Goal: Task Accomplishment & Management: Manage account settings

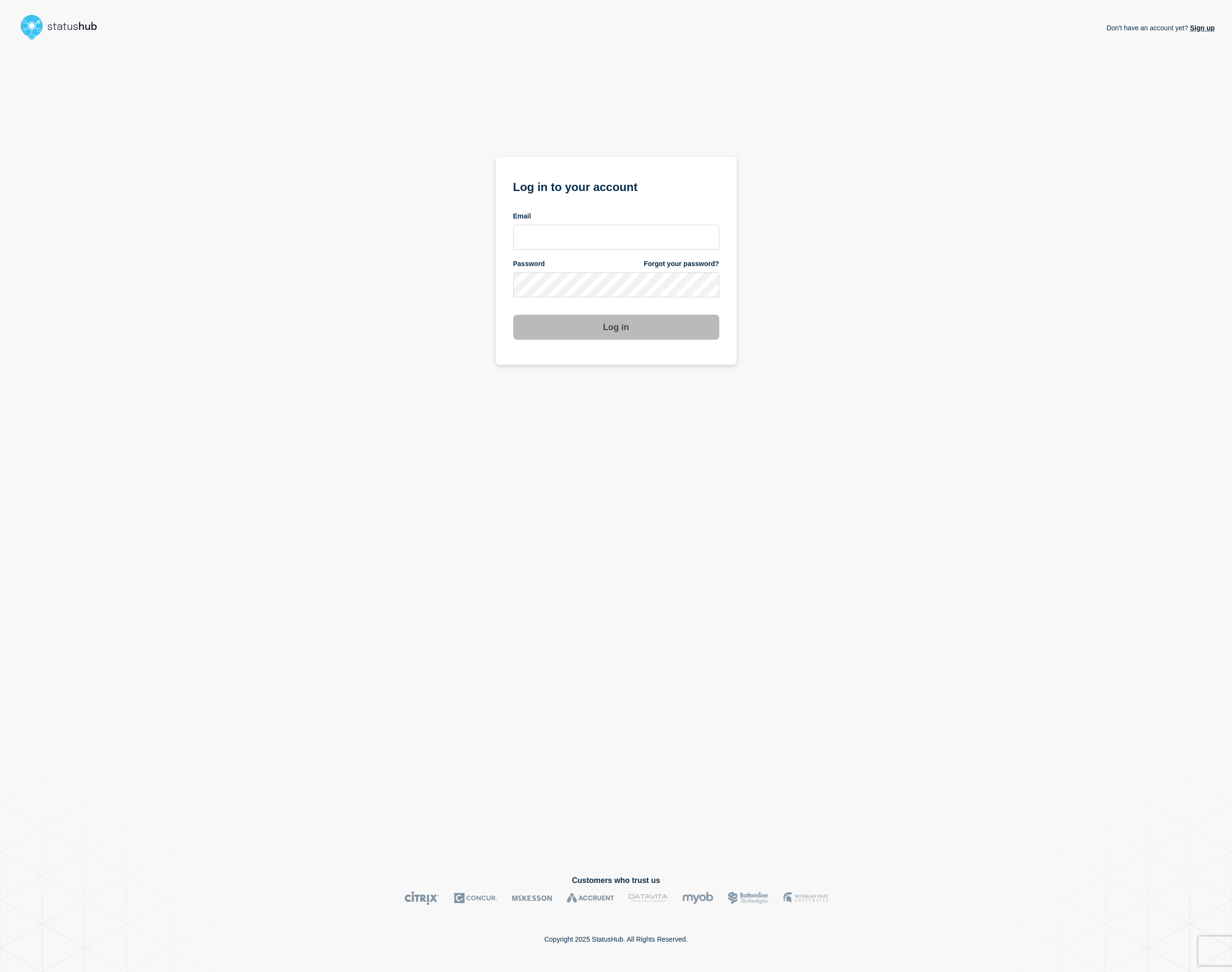
type input "piotr@statushub.com"
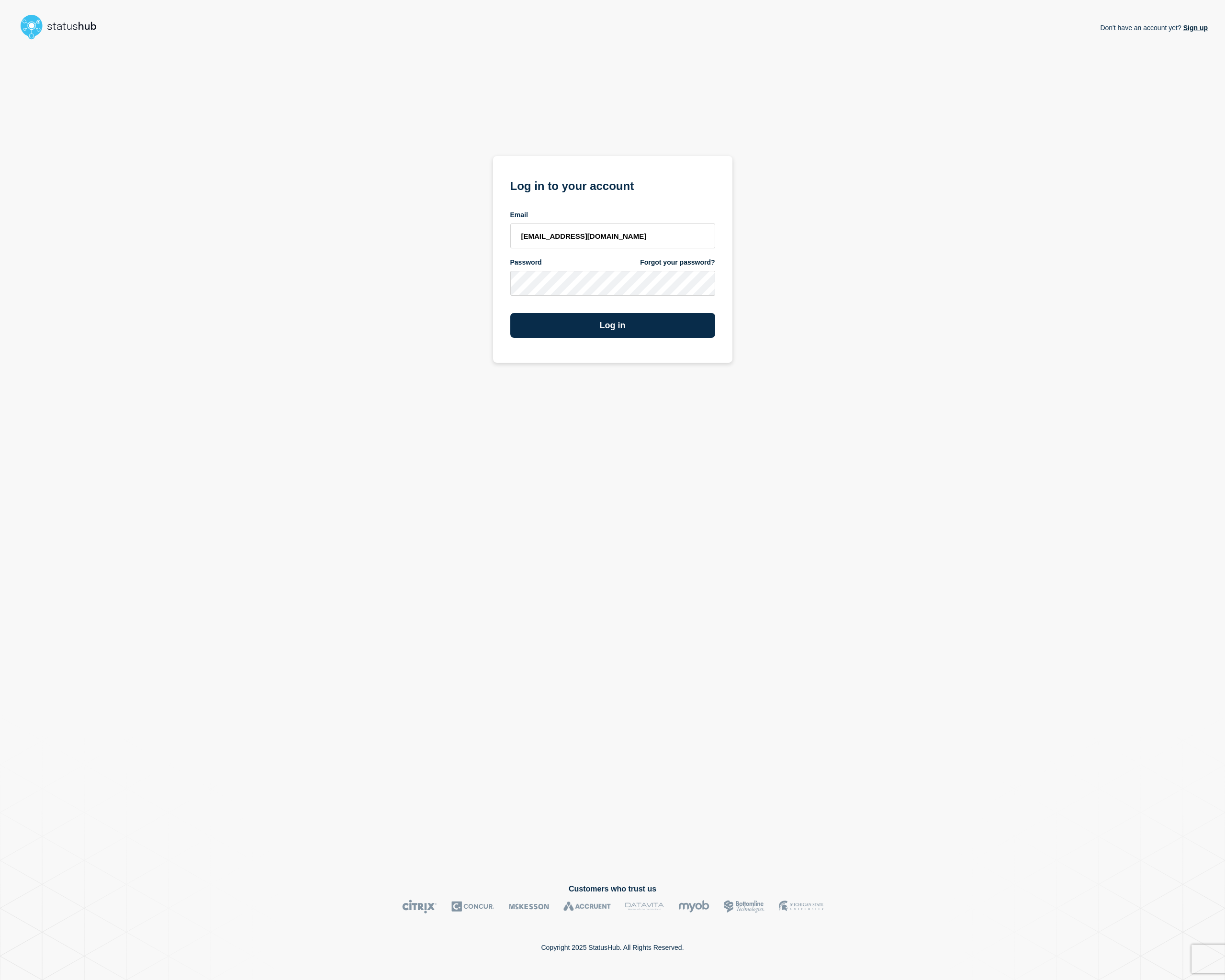
click at [913, 163] on div "Don't have an account yet? Sign up Log in to your account Email piotr@statushub…" at bounding box center [612, 456] width 1191 height 825
click at [594, 329] on button "Log in" at bounding box center [612, 325] width 205 height 25
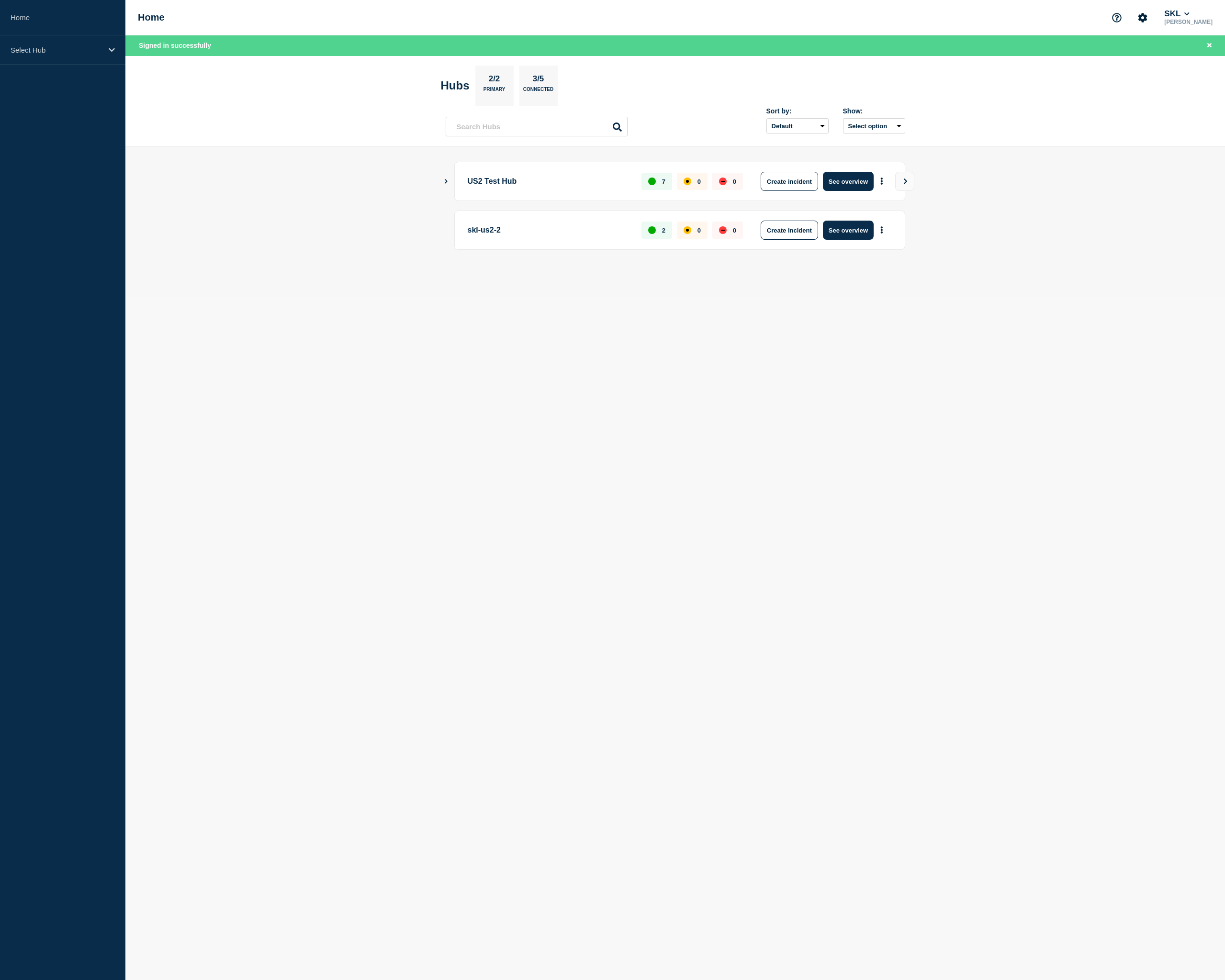
click at [771, 267] on div at bounding box center [676, 263] width 459 height 8
click at [869, 186] on button "See overview" at bounding box center [849, 181] width 51 height 19
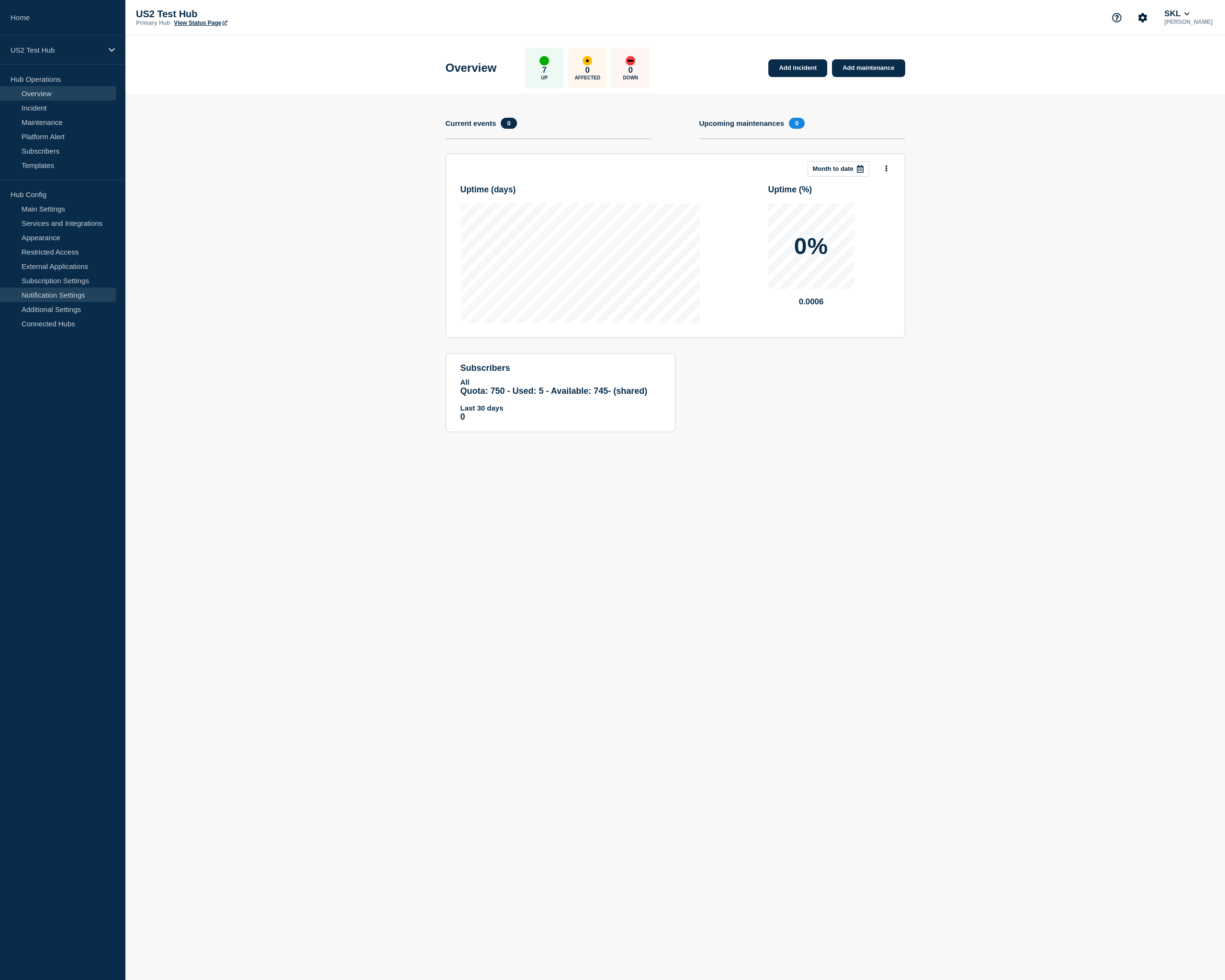
click at [51, 294] on link "Notification Settings" at bounding box center [57, 295] width 116 height 14
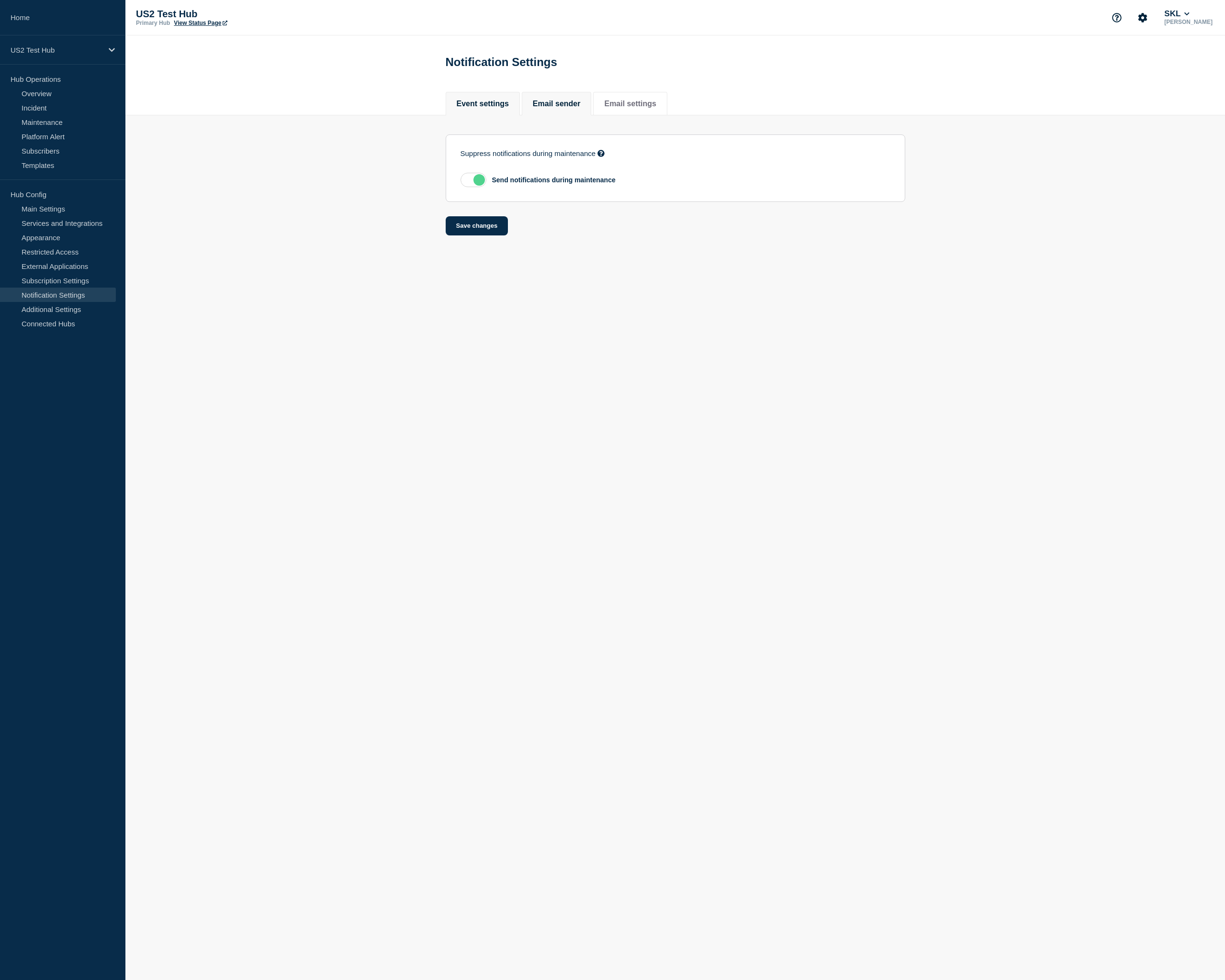
click at [576, 108] on button "Email sender" at bounding box center [557, 104] width 48 height 9
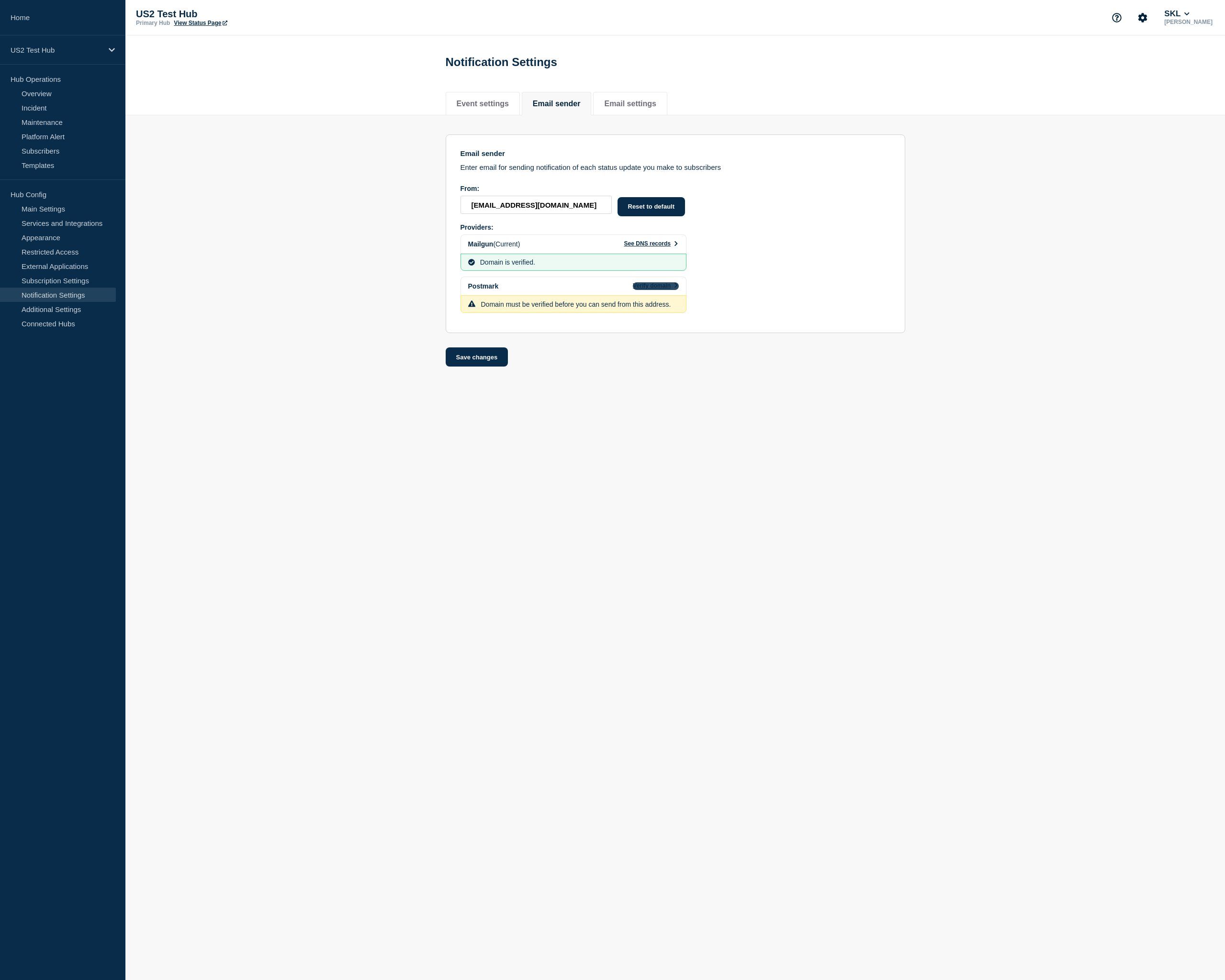
click at [652, 289] on span "Verify domain" at bounding box center [651, 285] width 37 height 6
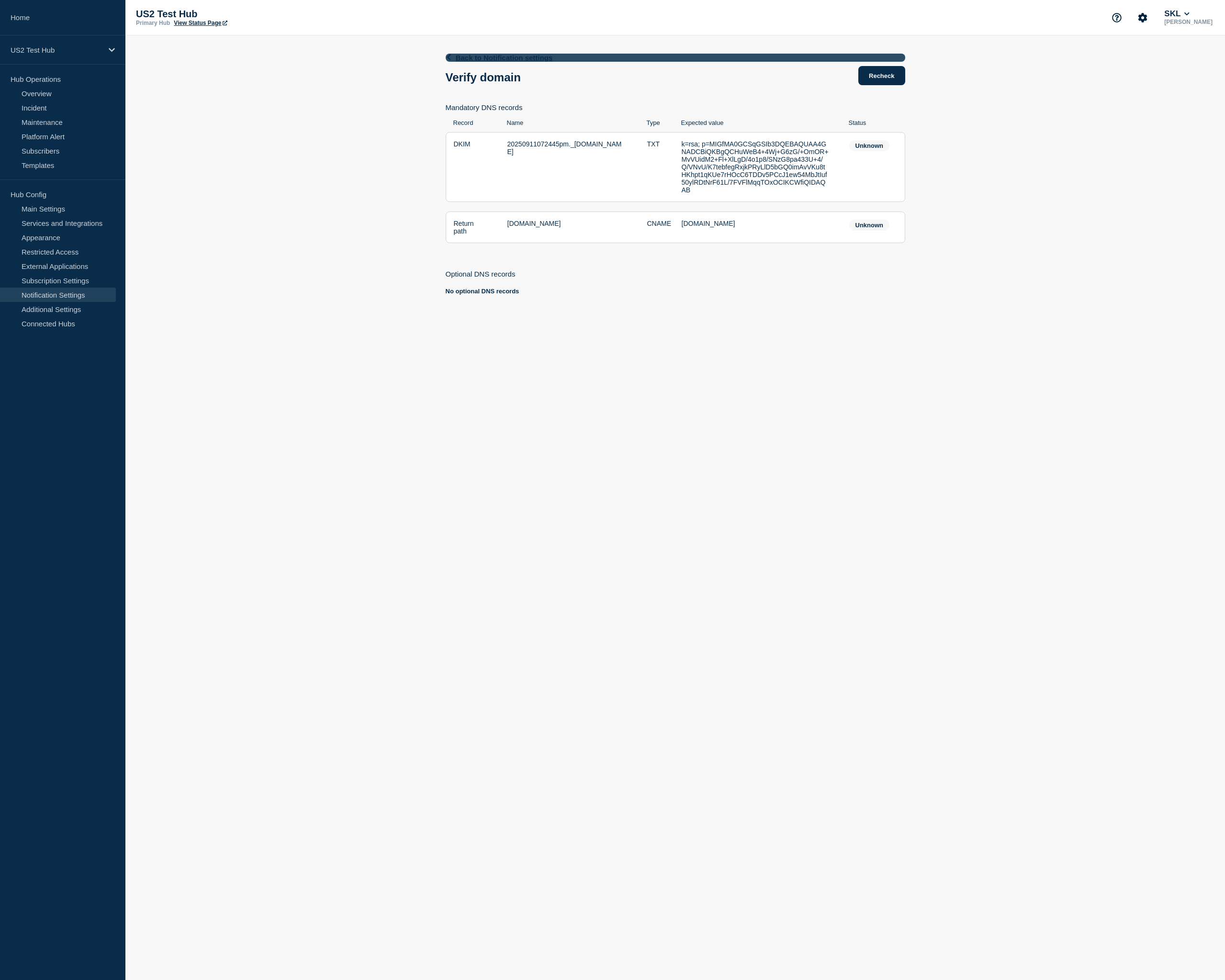
click at [509, 58] on link "Back to Notification settings" at bounding box center [676, 57] width 459 height 8
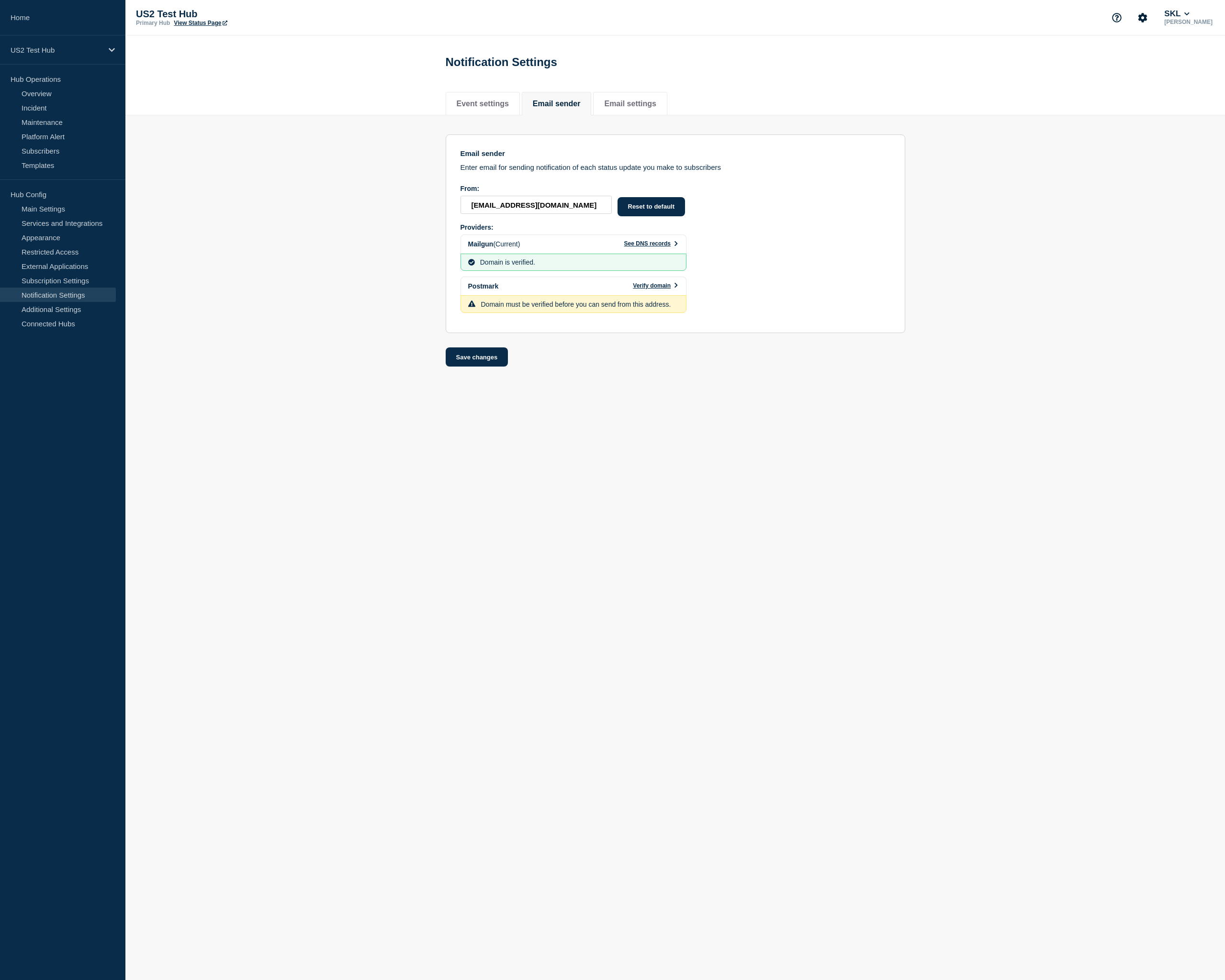
click at [826, 311] on section "Email sender Enter email for sending notification of each status update you mak…" at bounding box center [676, 234] width 459 height 199
click at [302, 226] on section "Email sender Enter email for sending notification of each status update you mak…" at bounding box center [675, 242] width 1100 height 252
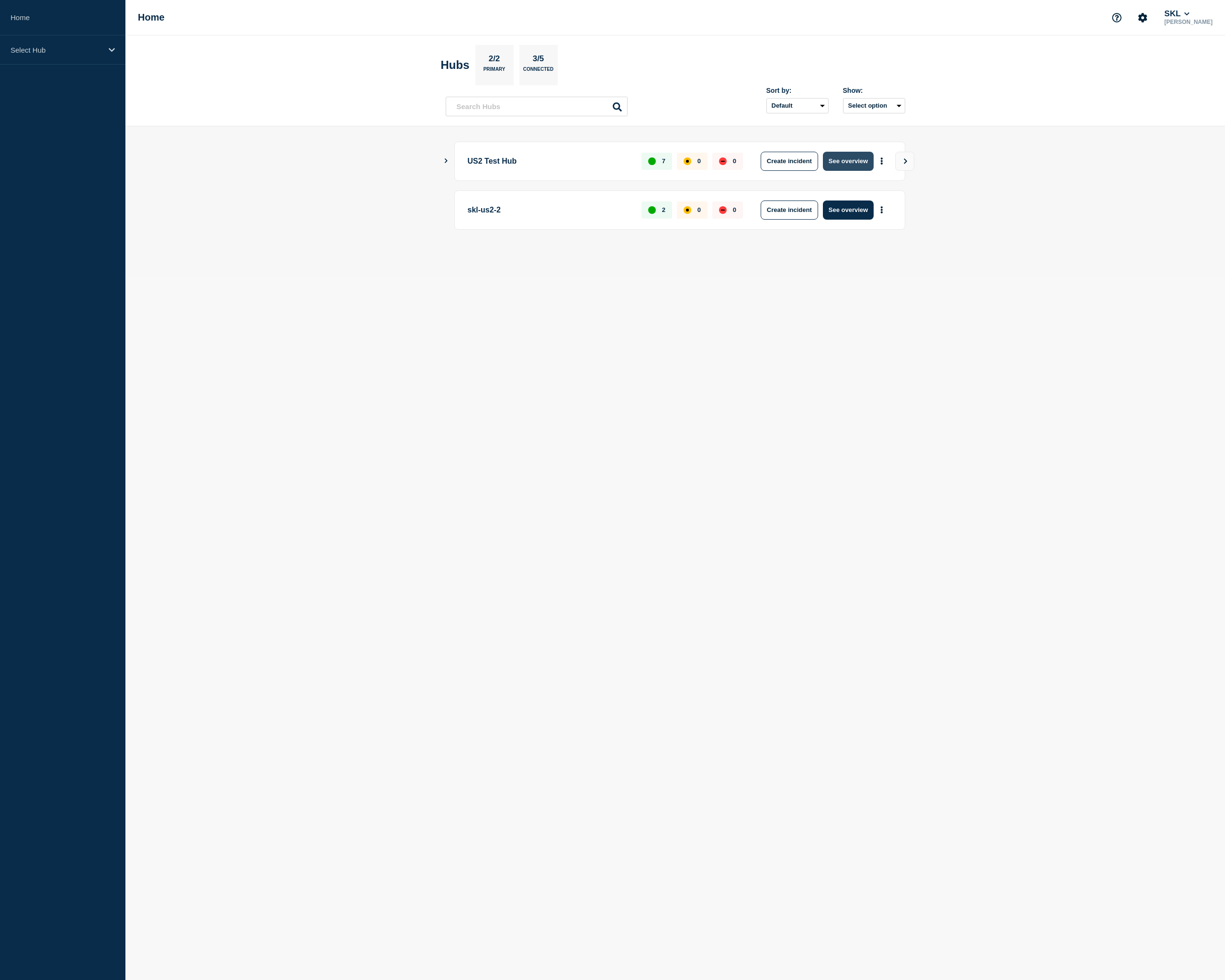
click at [862, 163] on button "See overview" at bounding box center [849, 161] width 51 height 19
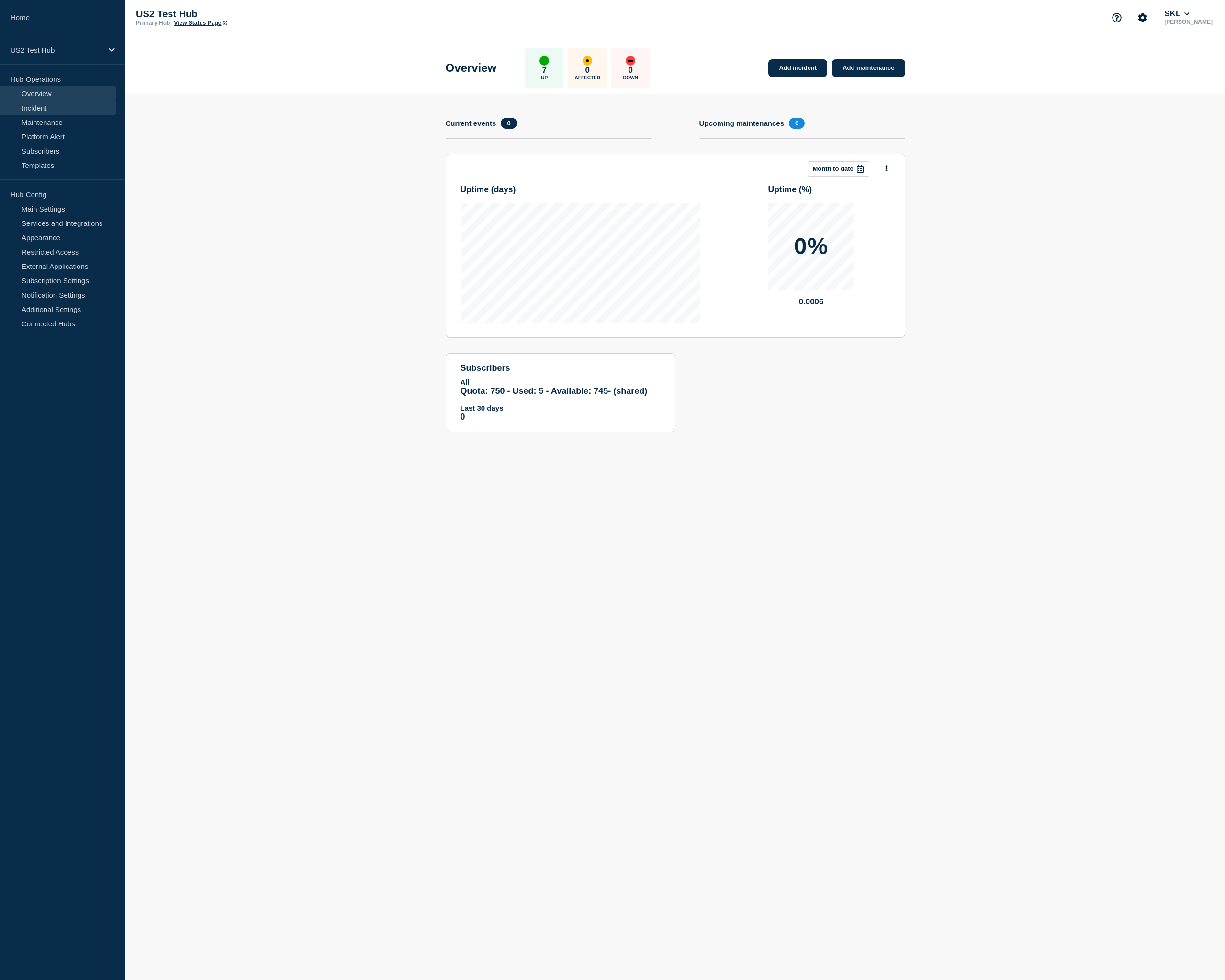
click at [60, 106] on link "Incident" at bounding box center [57, 108] width 116 height 14
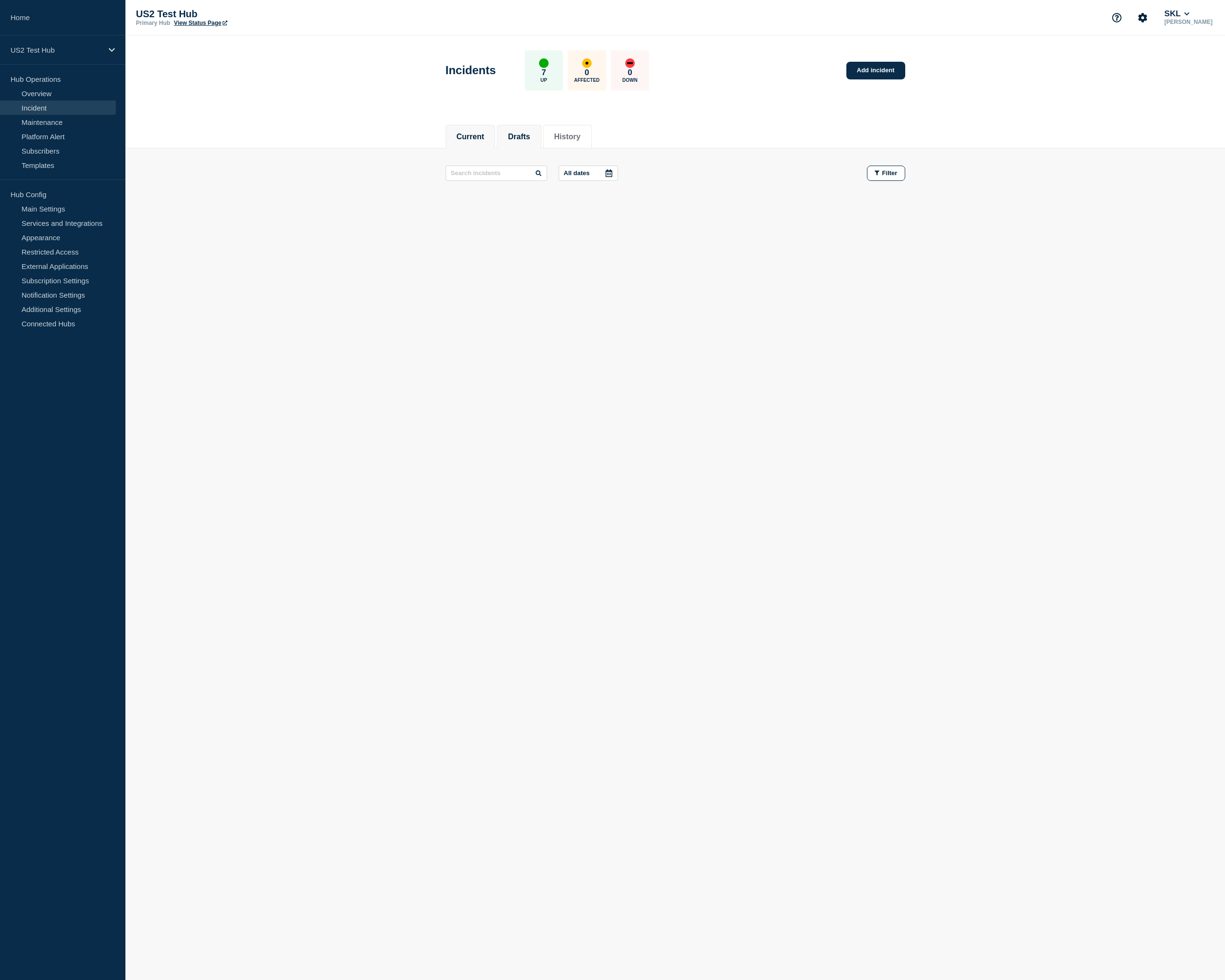
click at [506, 135] on li "Drafts" at bounding box center [518, 136] width 44 height 23
click at [581, 139] on button "History" at bounding box center [567, 136] width 26 height 9
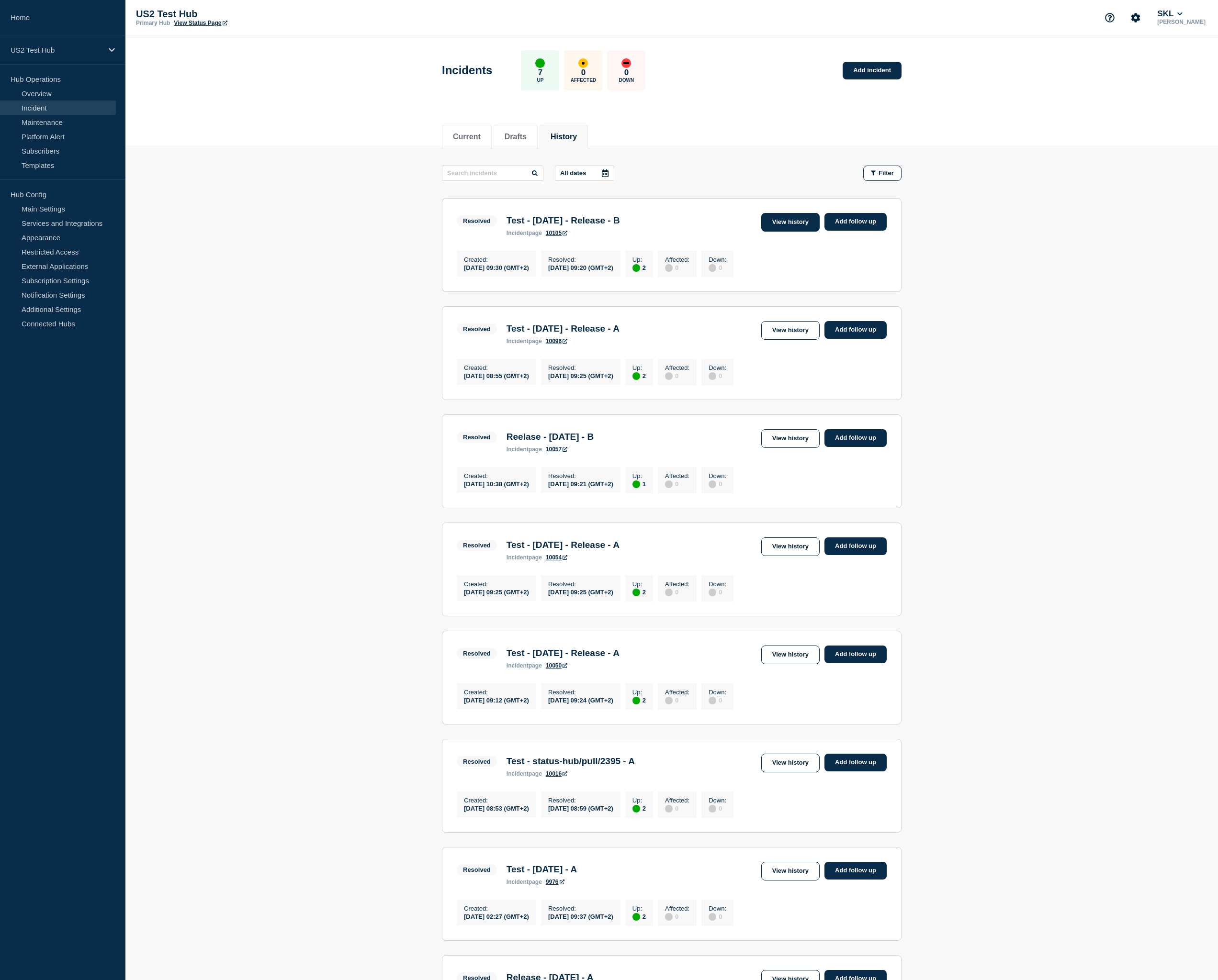
click at [799, 229] on link "View history" at bounding box center [790, 222] width 58 height 18
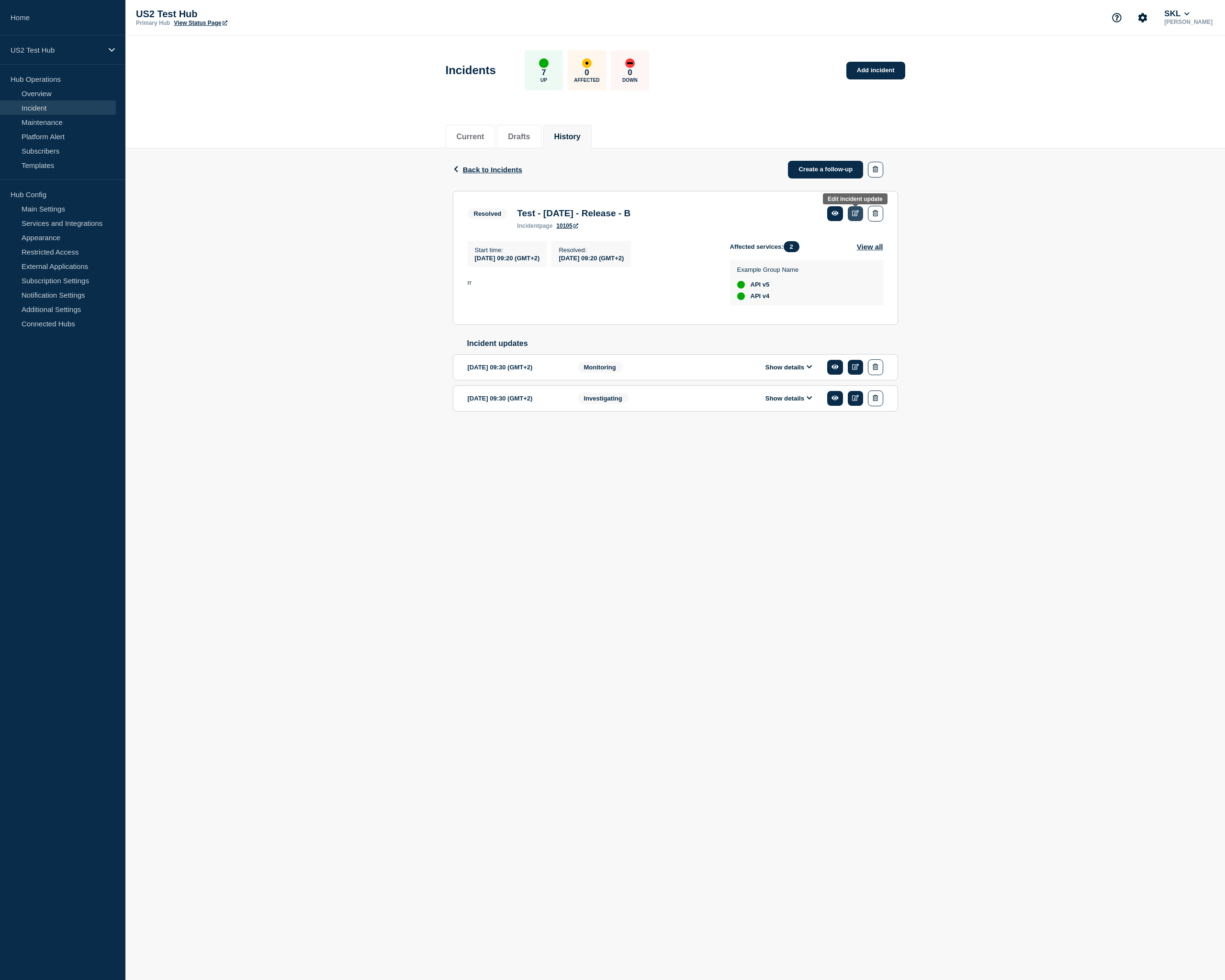
click at [859, 217] on link at bounding box center [856, 214] width 16 height 15
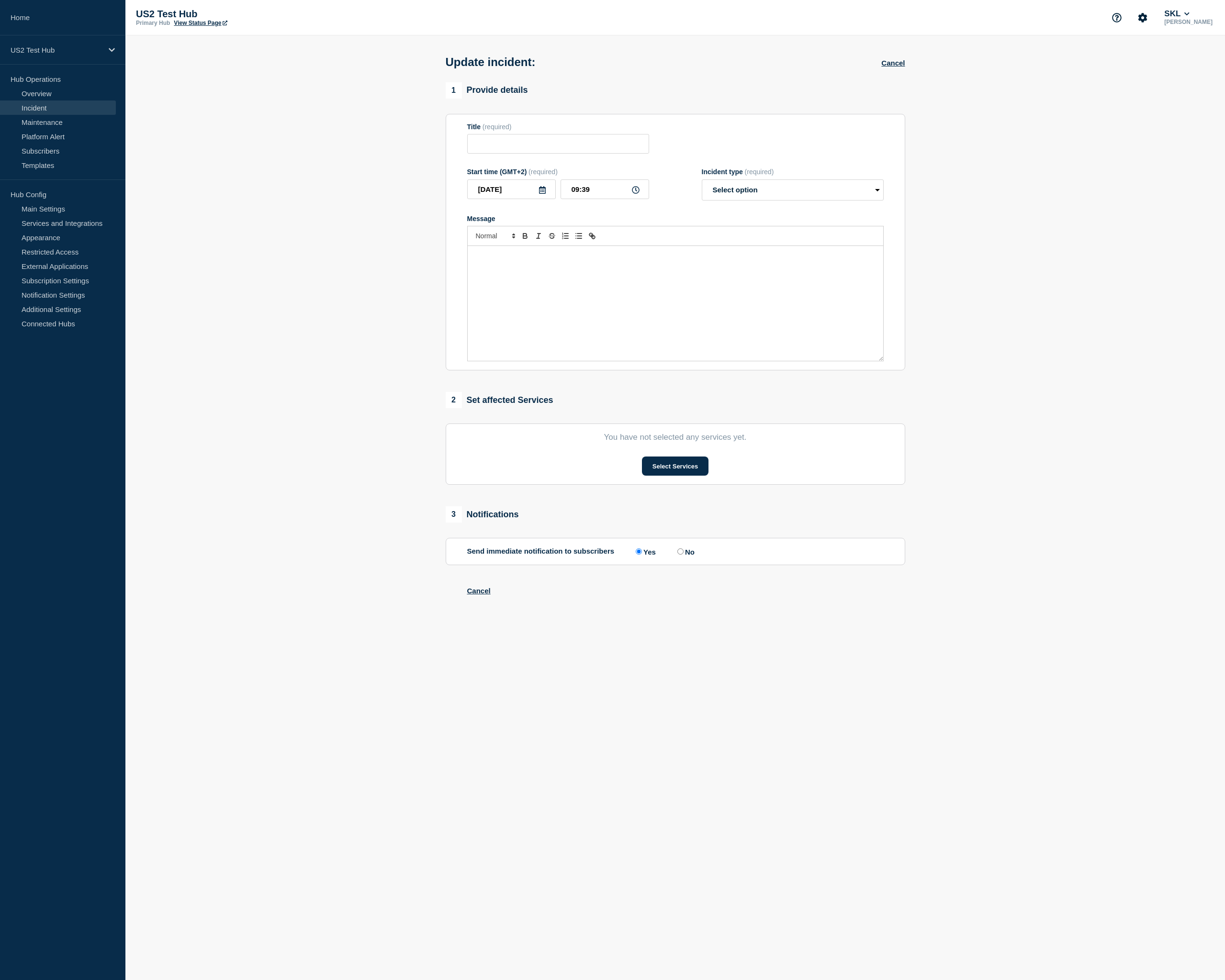
type input "Test - 2025-09-04 - Release - B"
type input "09:20"
select select "resolved"
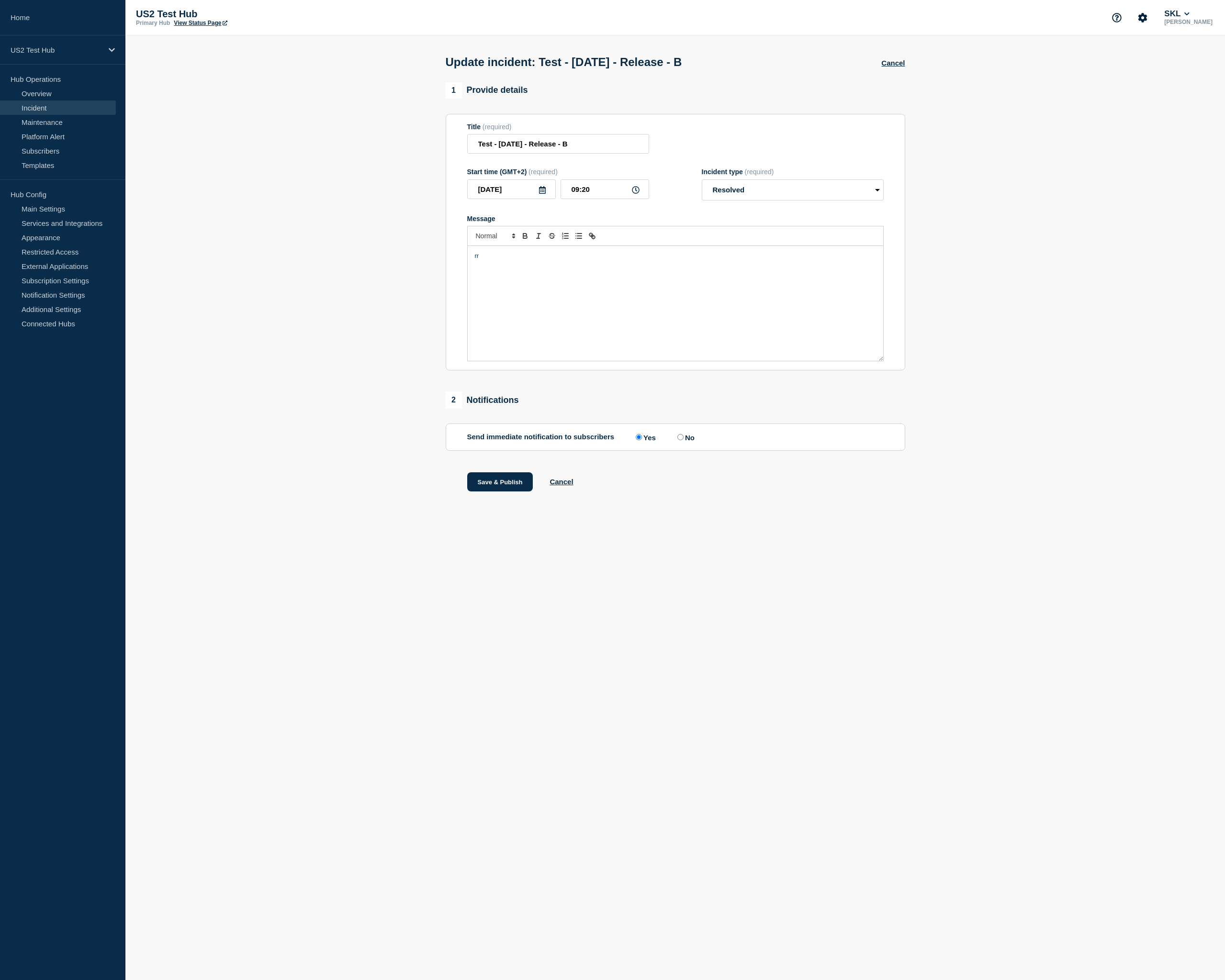
click at [543, 194] on icon at bounding box center [542, 190] width 6 height 8
click at [514, 271] on div "9" at bounding box center [511, 271] width 14 height 14
type input "2025-09-09"
click at [499, 491] on button "Save & Publish" at bounding box center [500, 482] width 66 height 19
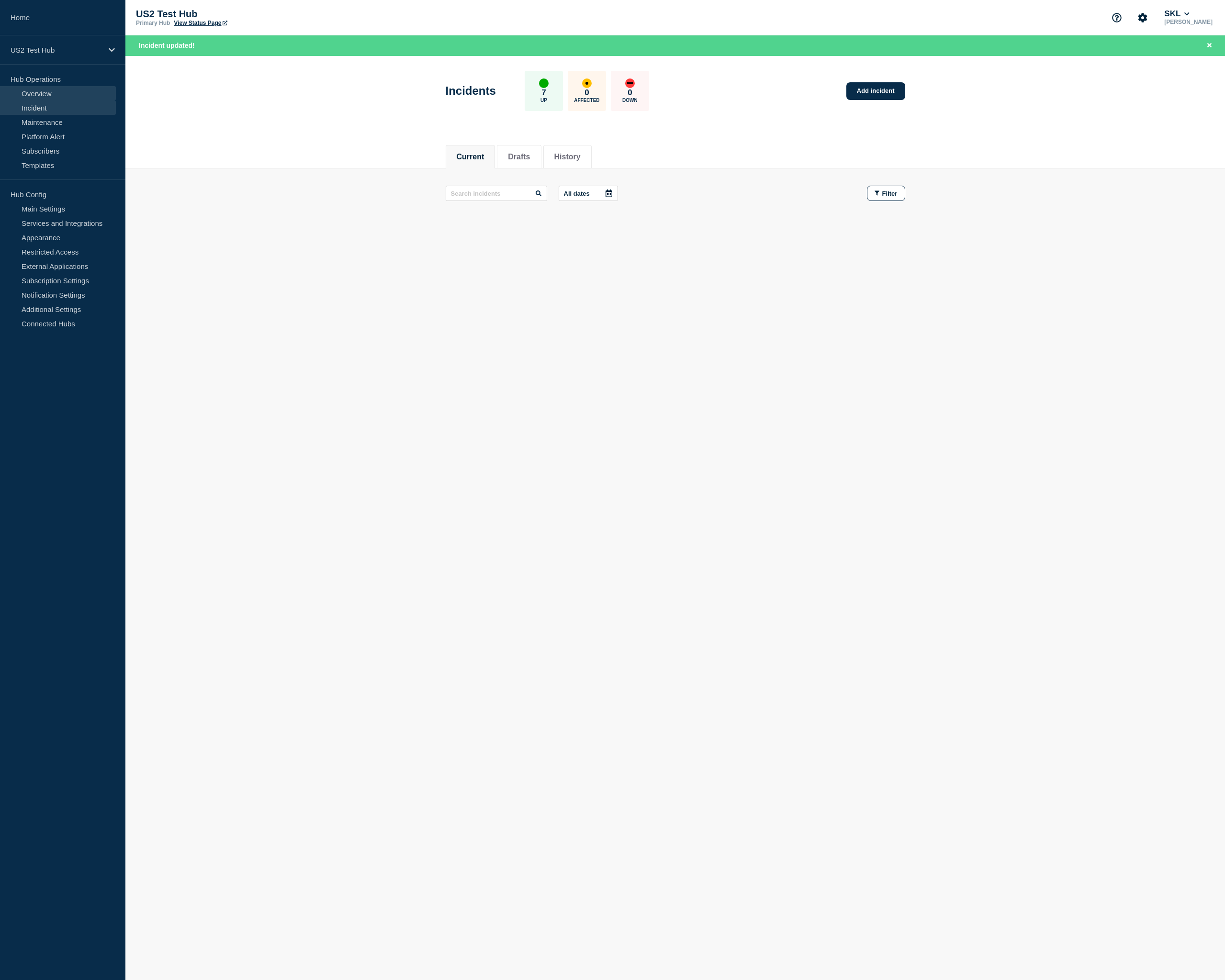
click at [61, 98] on link "Overview" at bounding box center [57, 93] width 116 height 14
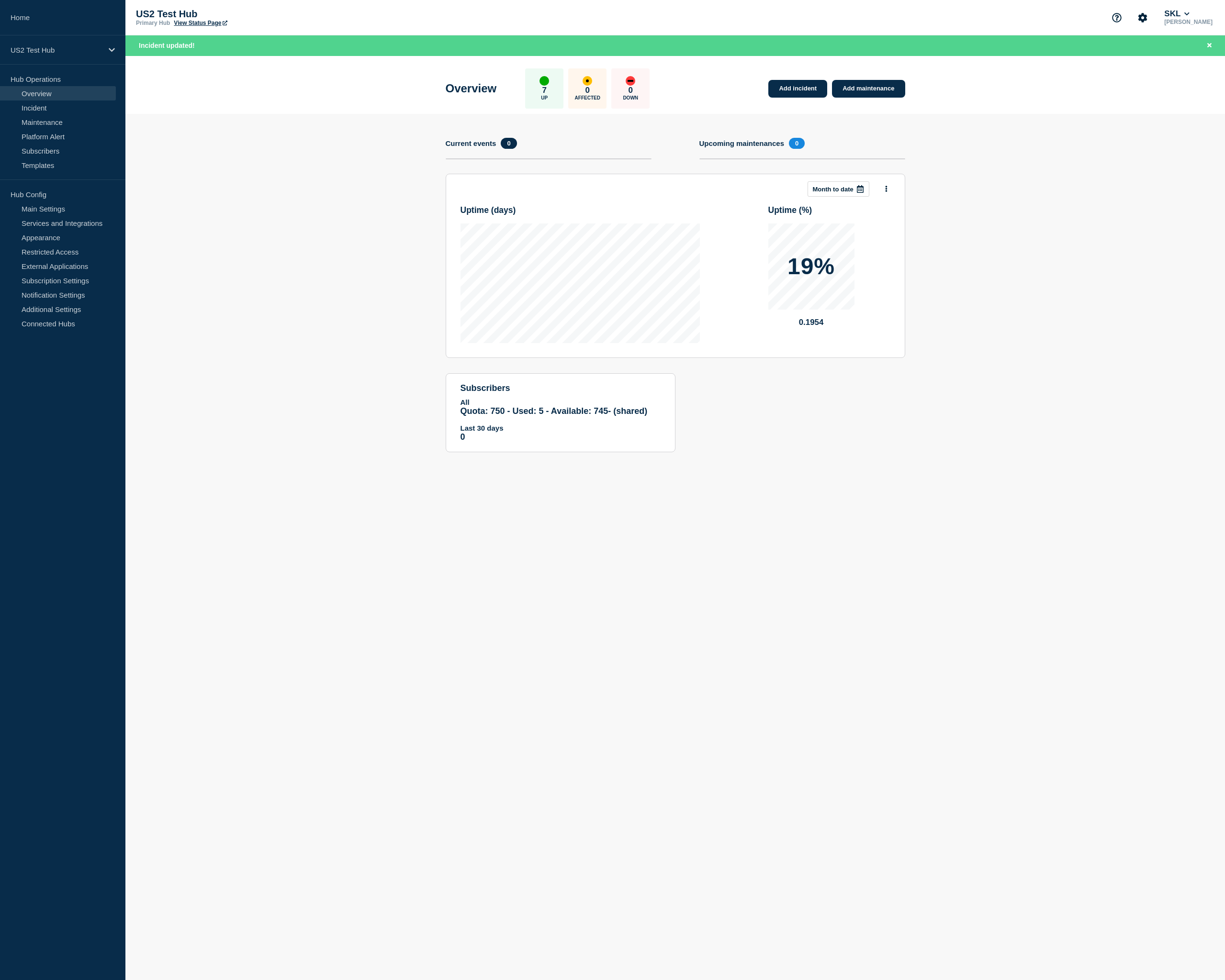
drag, startPoint x: 1030, startPoint y: 132, endPoint x: 1079, endPoint y: 73, distance: 76.7
click at [1033, 128] on section "Add incident Add maintenance Current events 0 Upcoming maintenances 0 This mont…" at bounding box center [675, 290] width 1100 height 352
click at [1185, 12] on button "SKL" at bounding box center [1176, 14] width 30 height 10
click at [1012, 140] on section "Add incident Add maintenance Current events 0 Upcoming maintenances 0 This mont…" at bounding box center [675, 290] width 1100 height 352
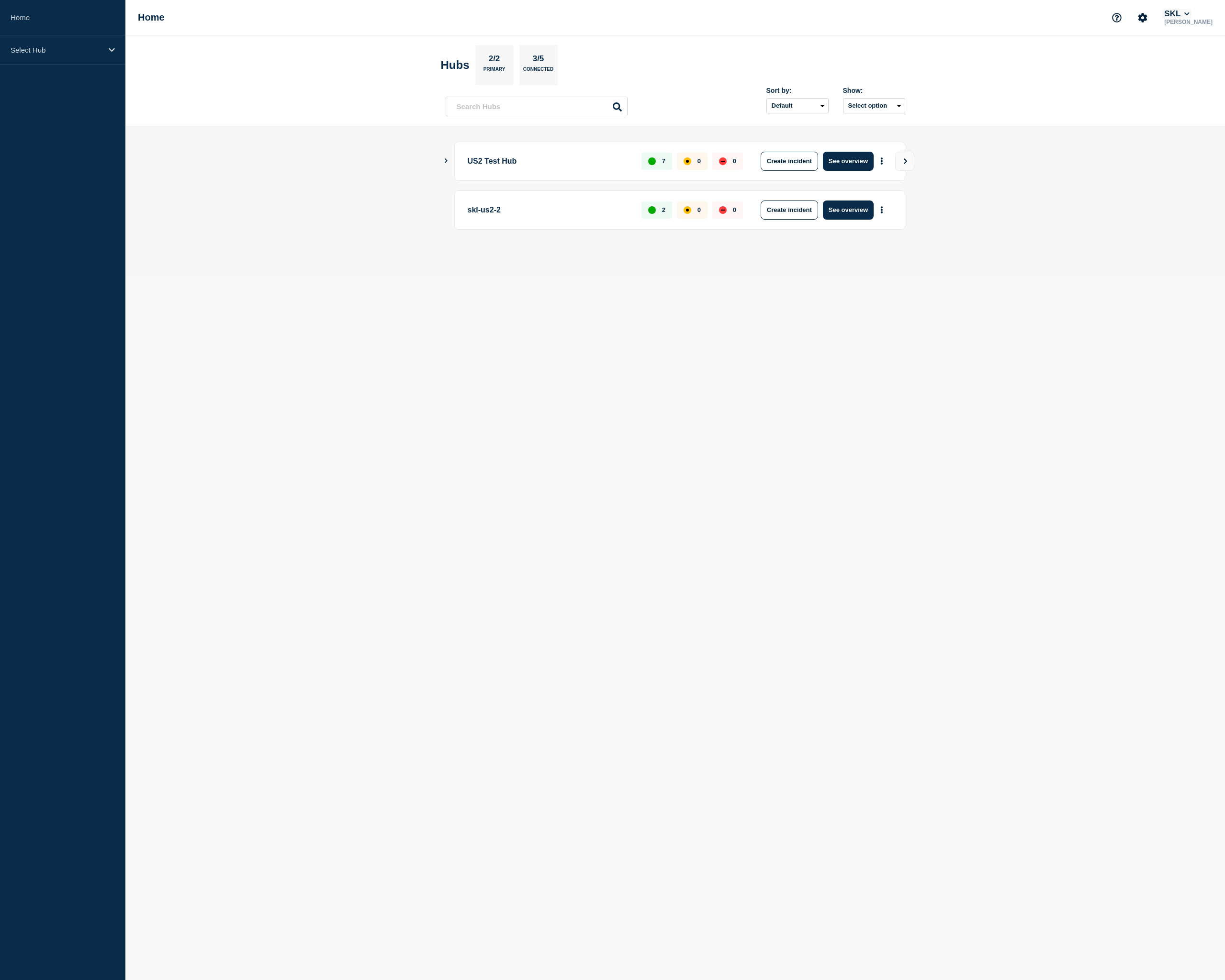
click at [1169, 14] on button "SKL" at bounding box center [1176, 14] width 30 height 10
click at [1019, 193] on main "US2 Test Hub 7 0 0 Create incident See overview skl-us2-2 2 0 0 Create incident…" at bounding box center [675, 201] width 1100 height 151
click at [1180, 14] on button "SKL" at bounding box center [1176, 14] width 30 height 10
click at [949, 89] on header "Hubs 2/2 Primary 3/5 Connected Sort by: Default Last added Last updated Most ac…" at bounding box center [675, 81] width 1100 height 91
click at [1184, 14] on button "SKL" at bounding box center [1176, 14] width 30 height 10
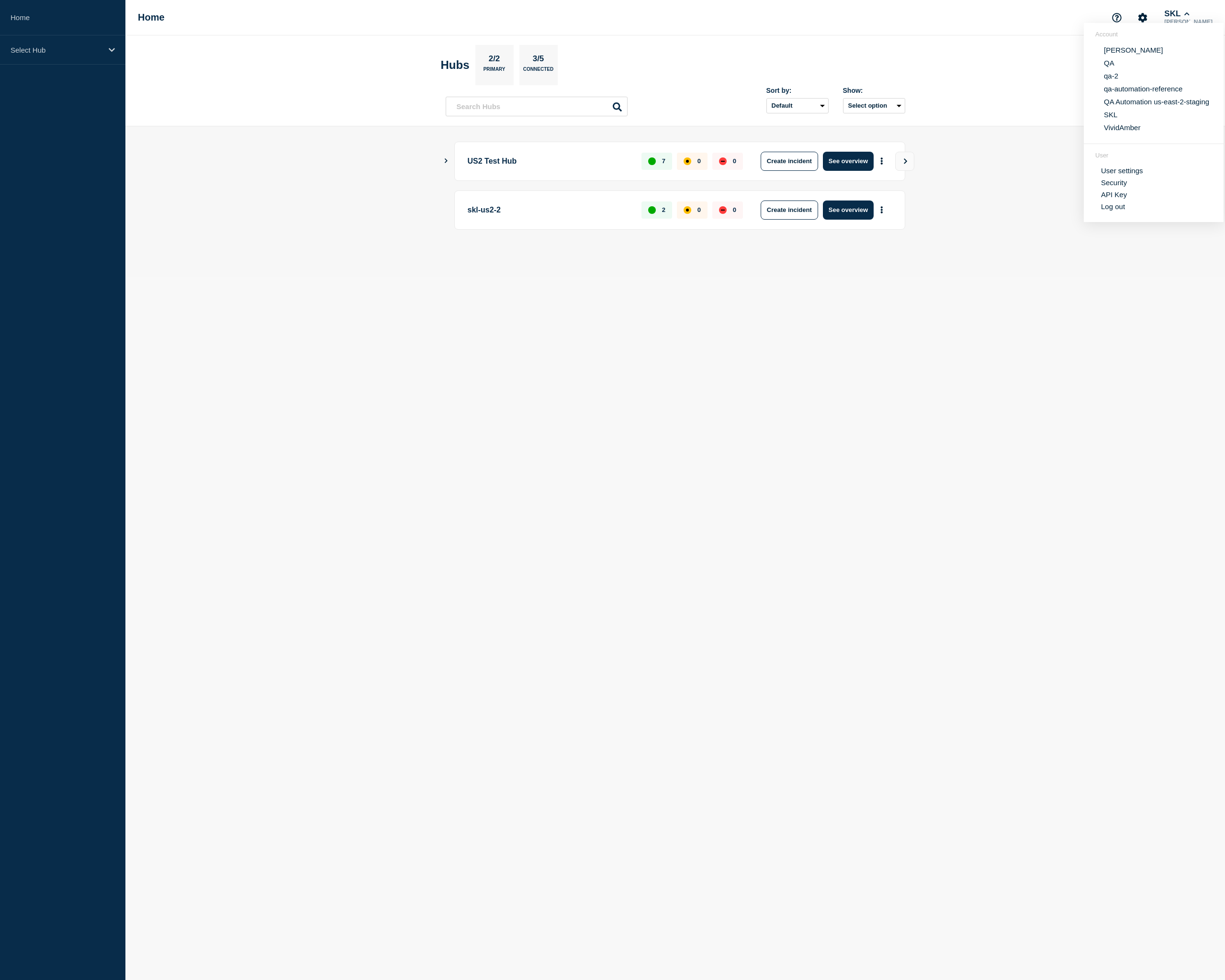
click at [1112, 175] on link "User settings" at bounding box center [1121, 171] width 42 height 8
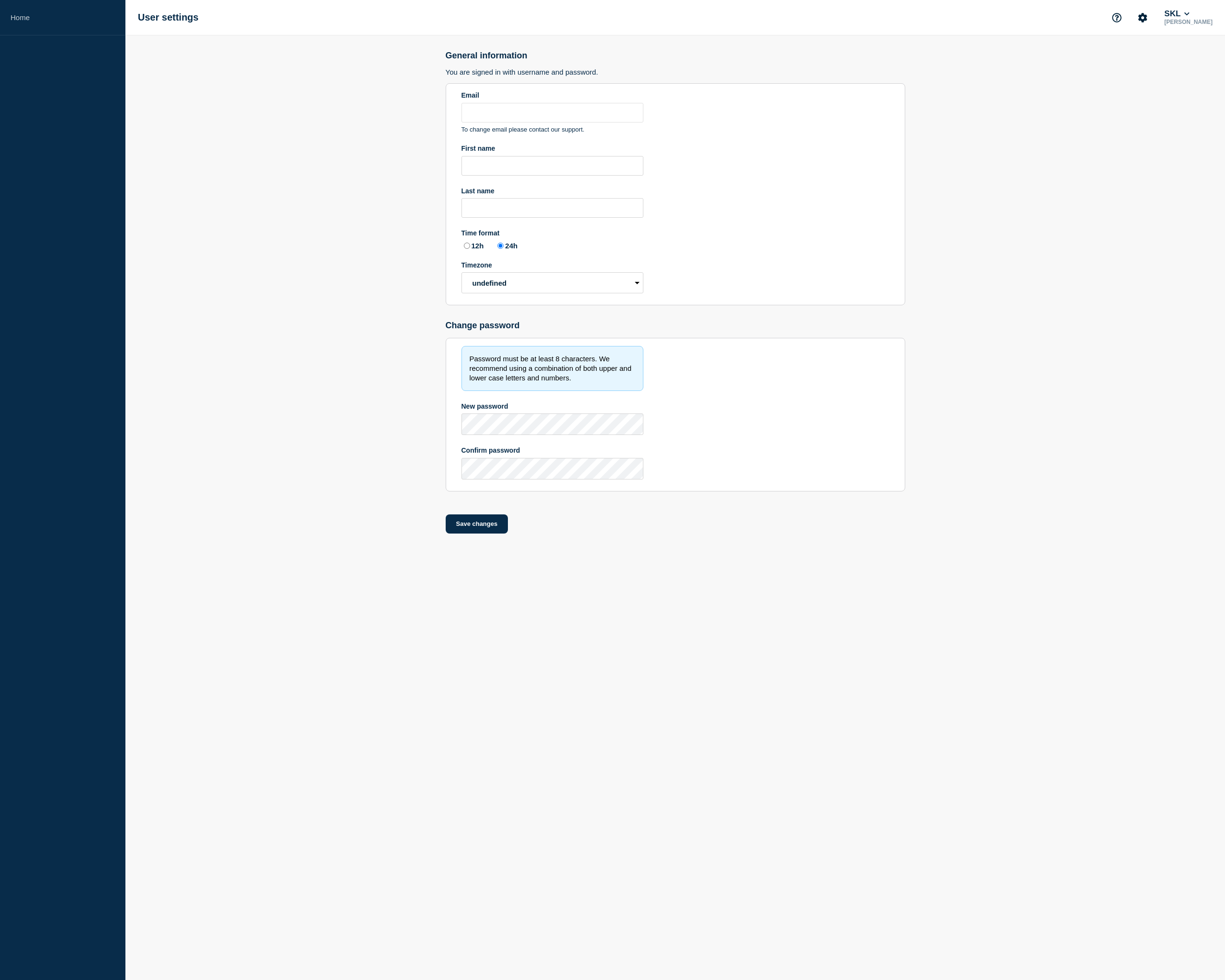
type input "piotr@statushub.com"
type input "Piotr"
type input "Sokołowski"
radio input "true"
select select "local"
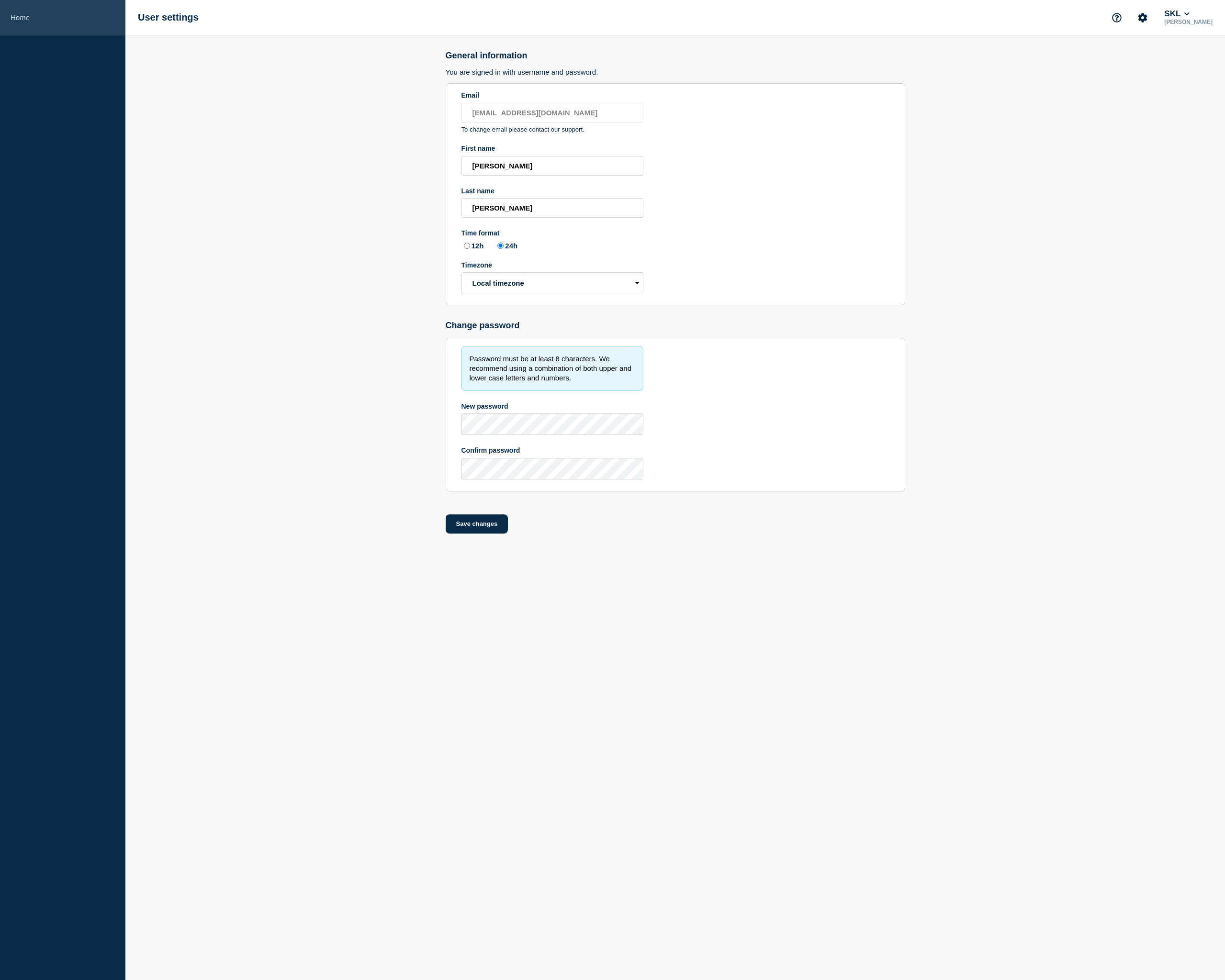
click at [85, 19] on link "Home" at bounding box center [62, 18] width 125 height 35
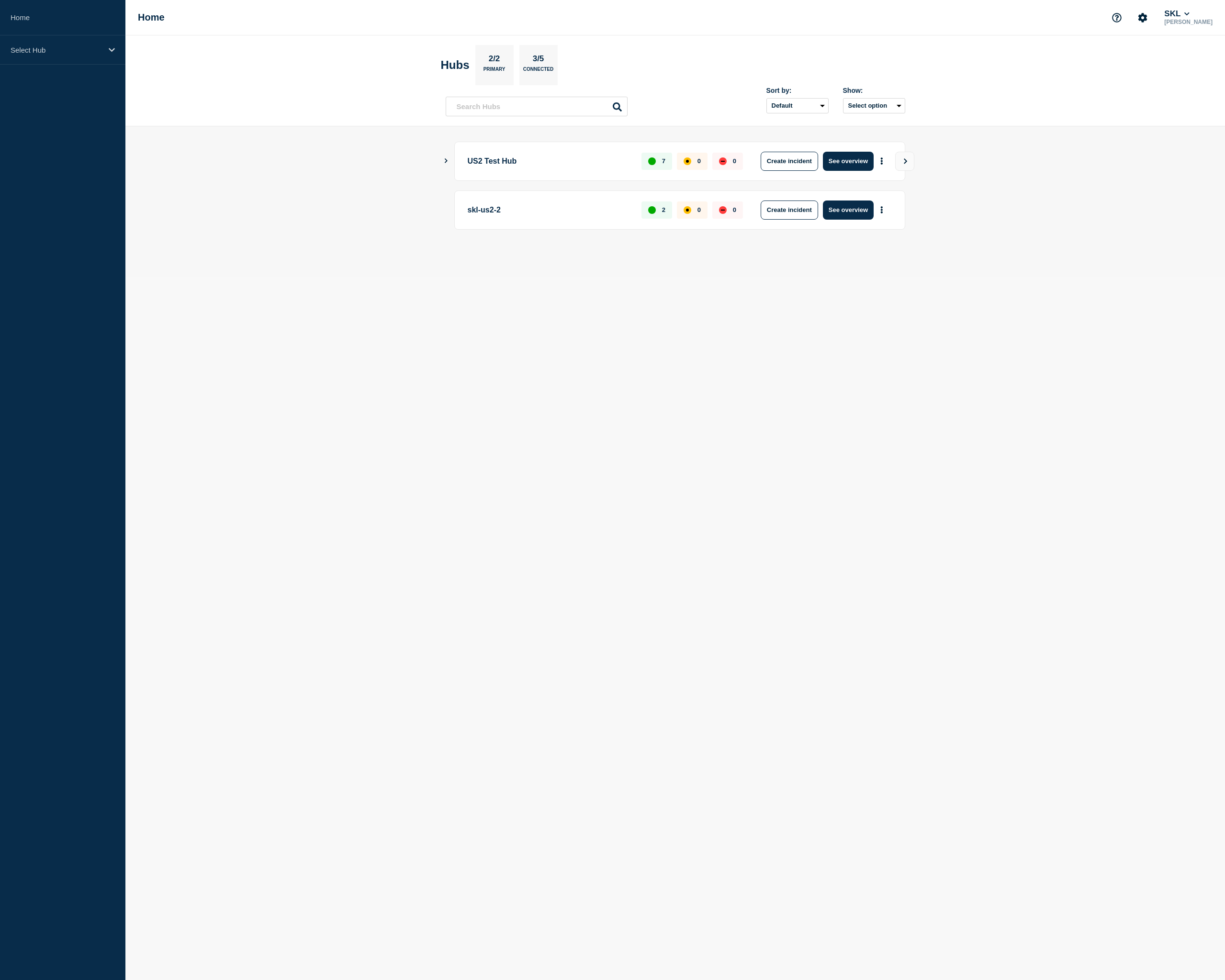
click at [1183, 8] on div "SKL Piotr Sokołowski" at bounding box center [1160, 18] width 108 height 20
click at [1180, 14] on button "SKL" at bounding box center [1176, 14] width 30 height 10
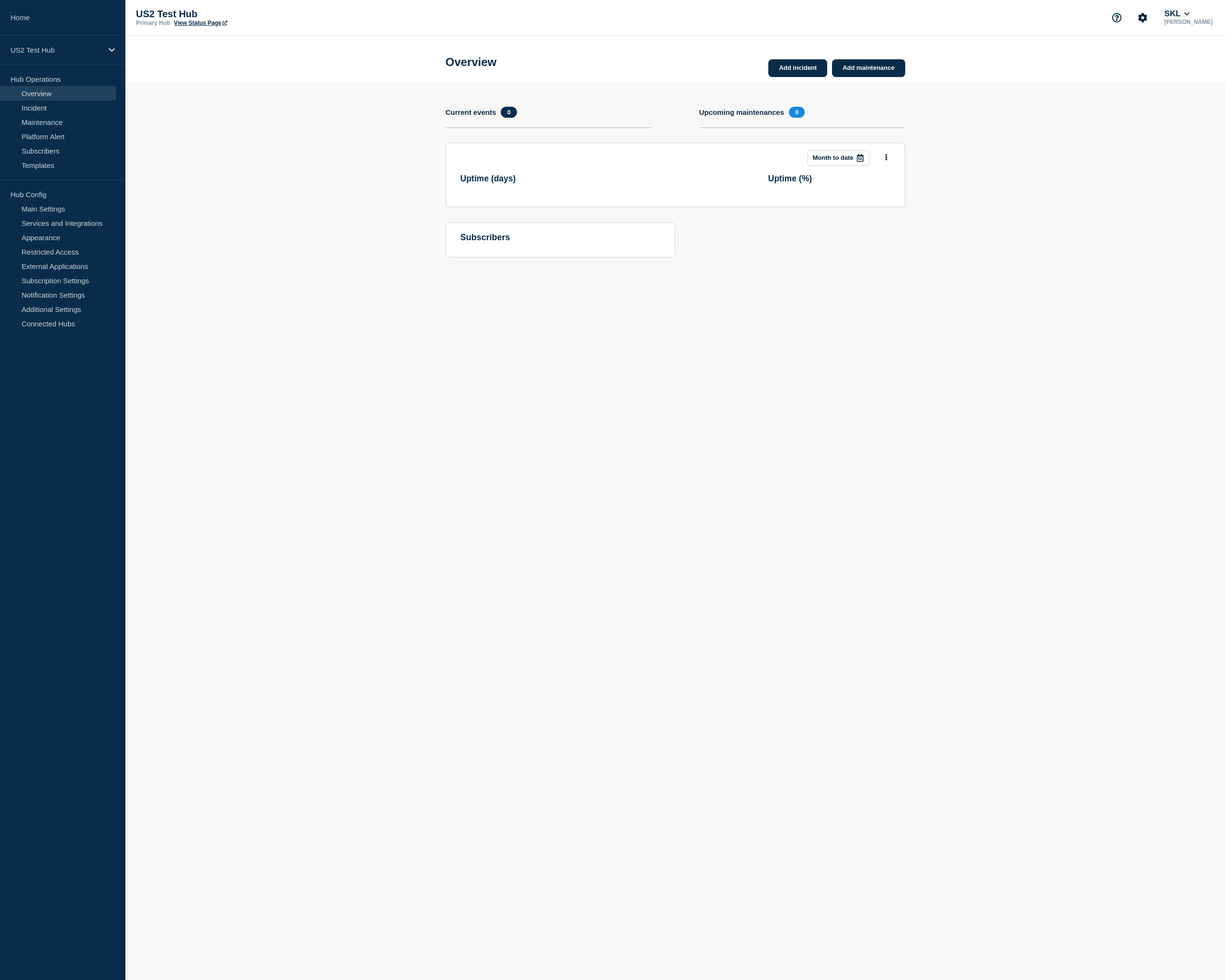
click at [1183, 9] on button "SKL" at bounding box center [1176, 14] width 30 height 10
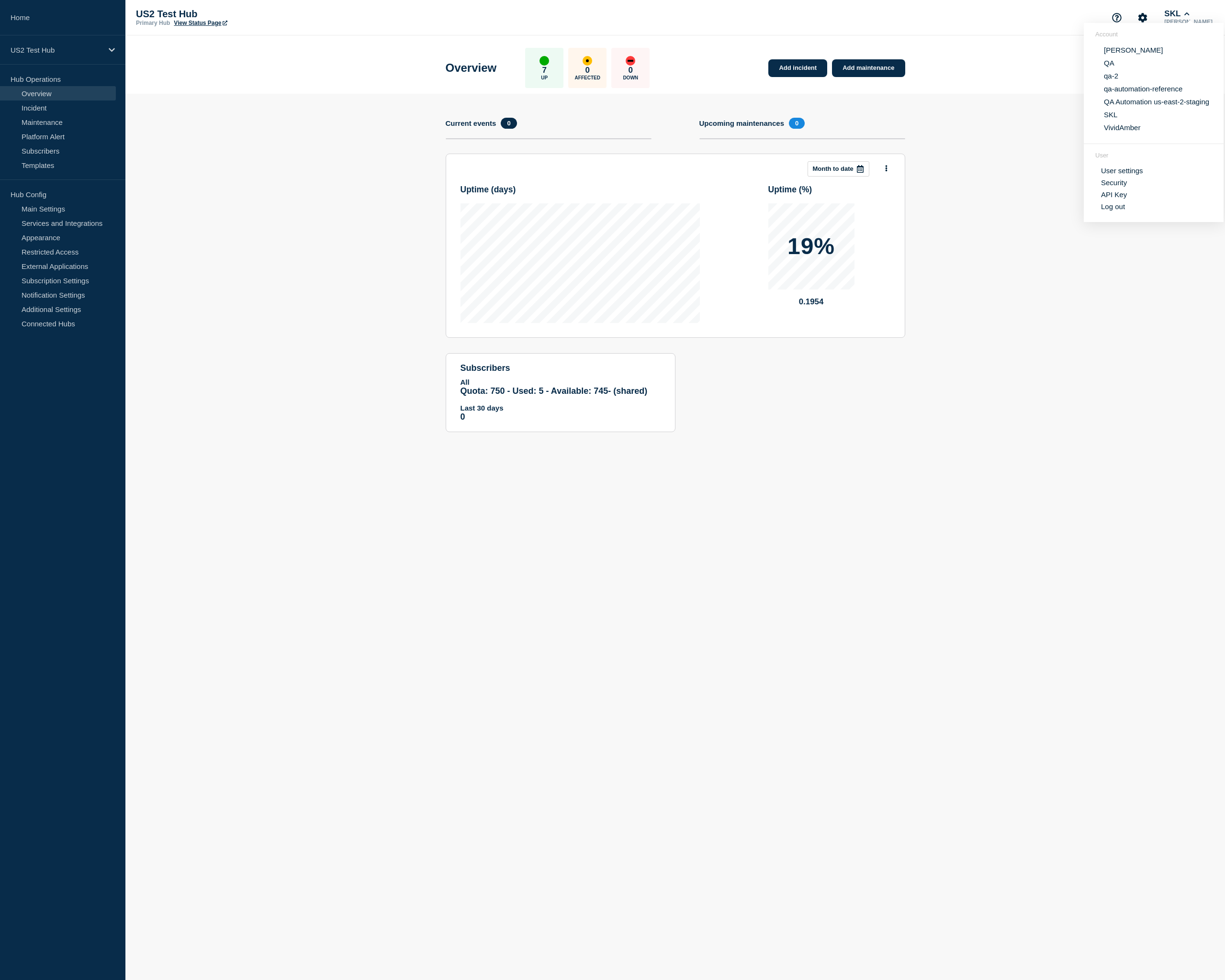
click at [1041, 155] on section "Add incident Add maintenance Current events 0 Upcoming maintenances 0 This mont…" at bounding box center [675, 270] width 1100 height 352
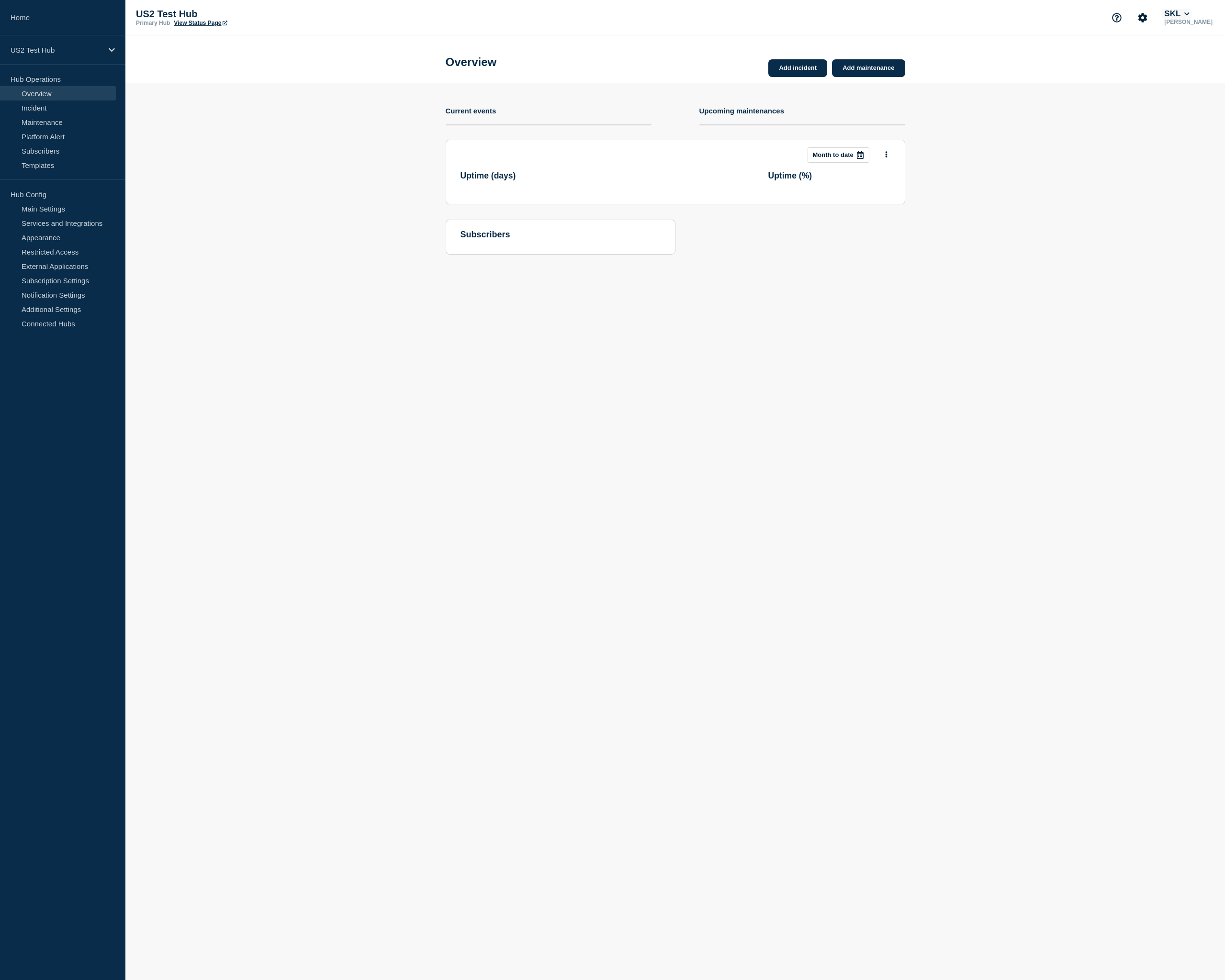
click at [1180, 17] on button "SKL" at bounding box center [1176, 14] width 30 height 10
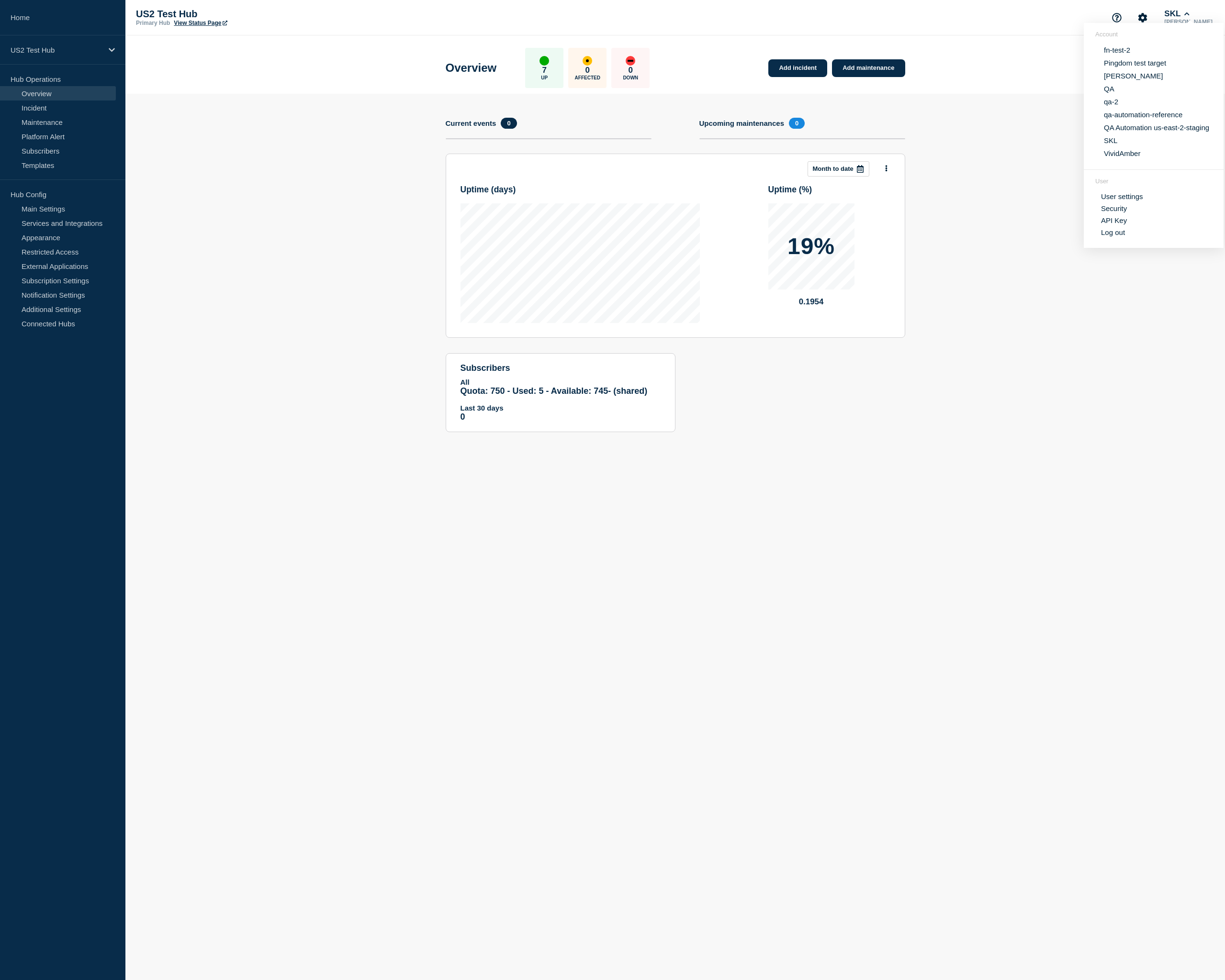
click at [1131, 66] on button "Pingdom test target" at bounding box center [1134, 62] width 68 height 9
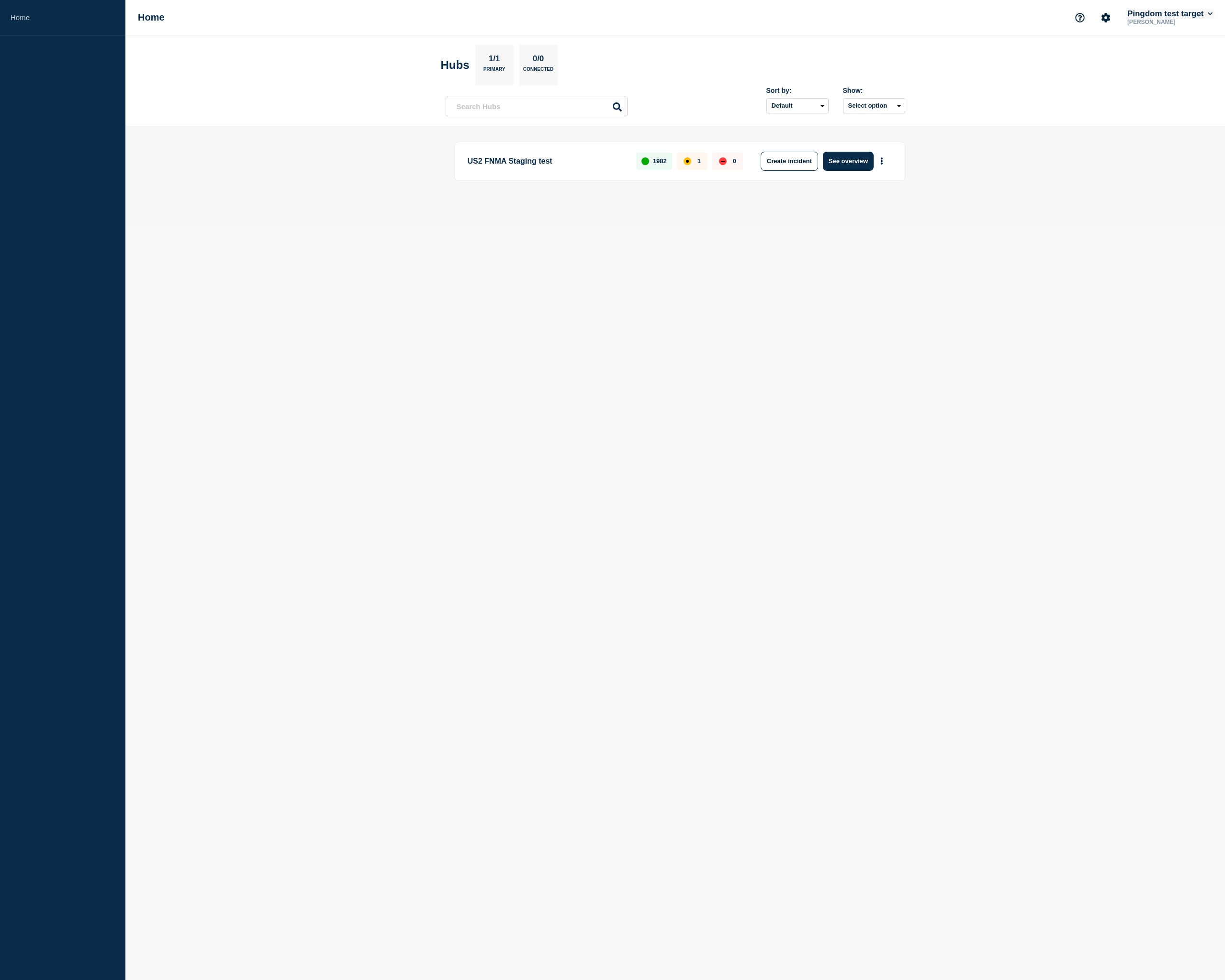
click at [1175, 10] on button "Pingdom test target" at bounding box center [1170, 14] width 89 height 10
click at [1122, 49] on button "fn-test-2" at bounding box center [1117, 49] width 32 height 9
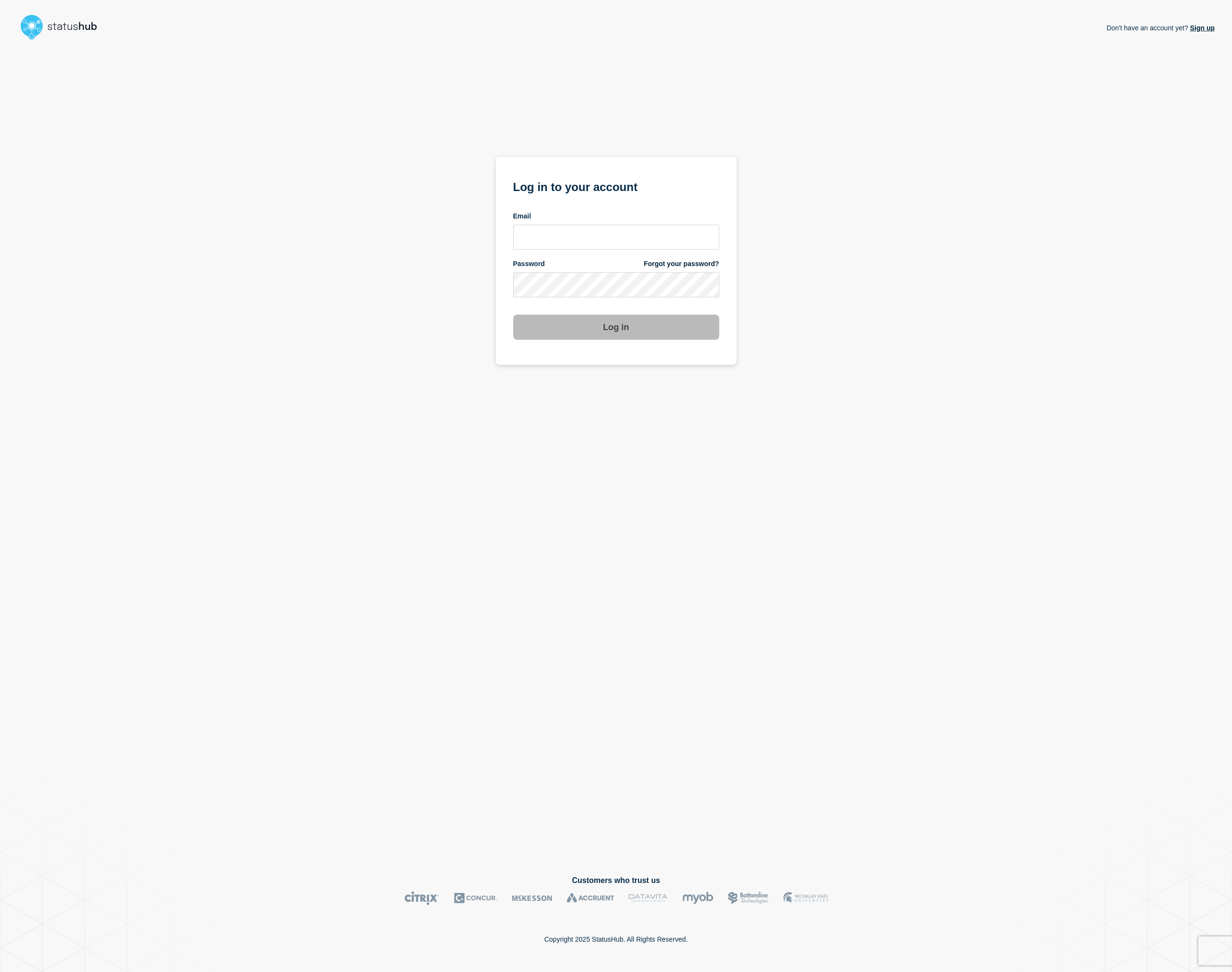
type input "[EMAIL_ADDRESS][DOMAIN_NAME]"
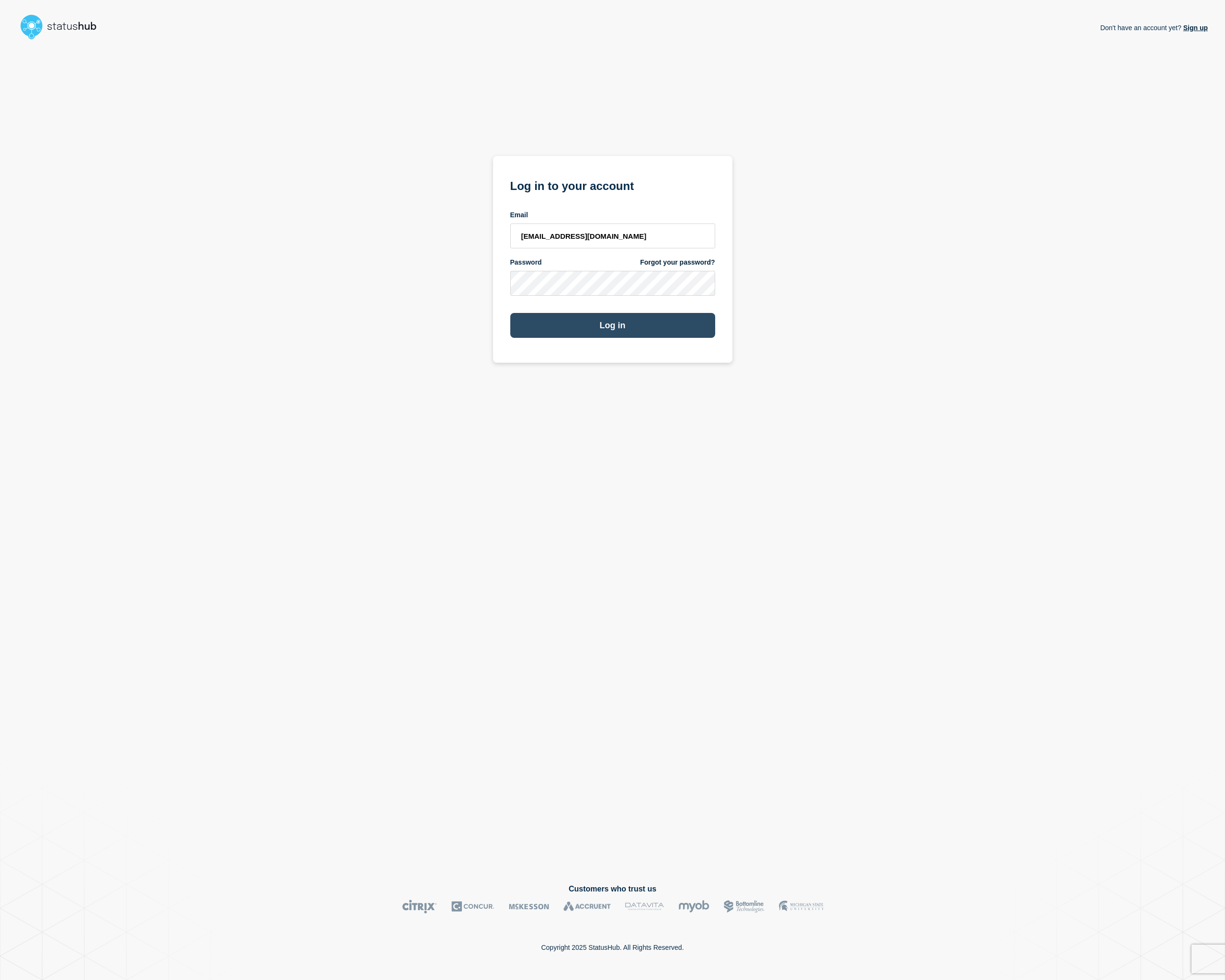
click at [595, 323] on button "Log in" at bounding box center [612, 325] width 205 height 25
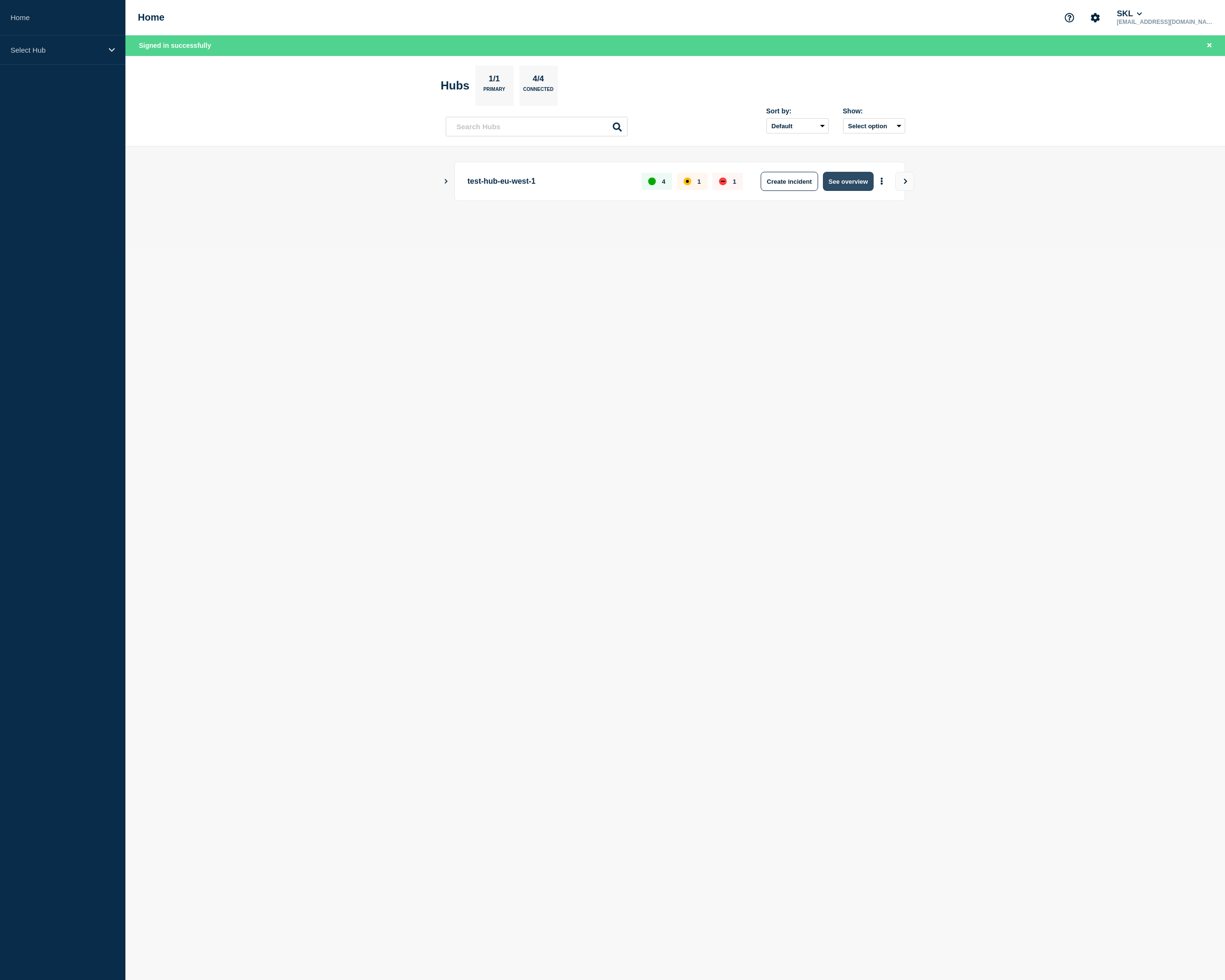
click at [848, 183] on button "See overview" at bounding box center [849, 181] width 51 height 19
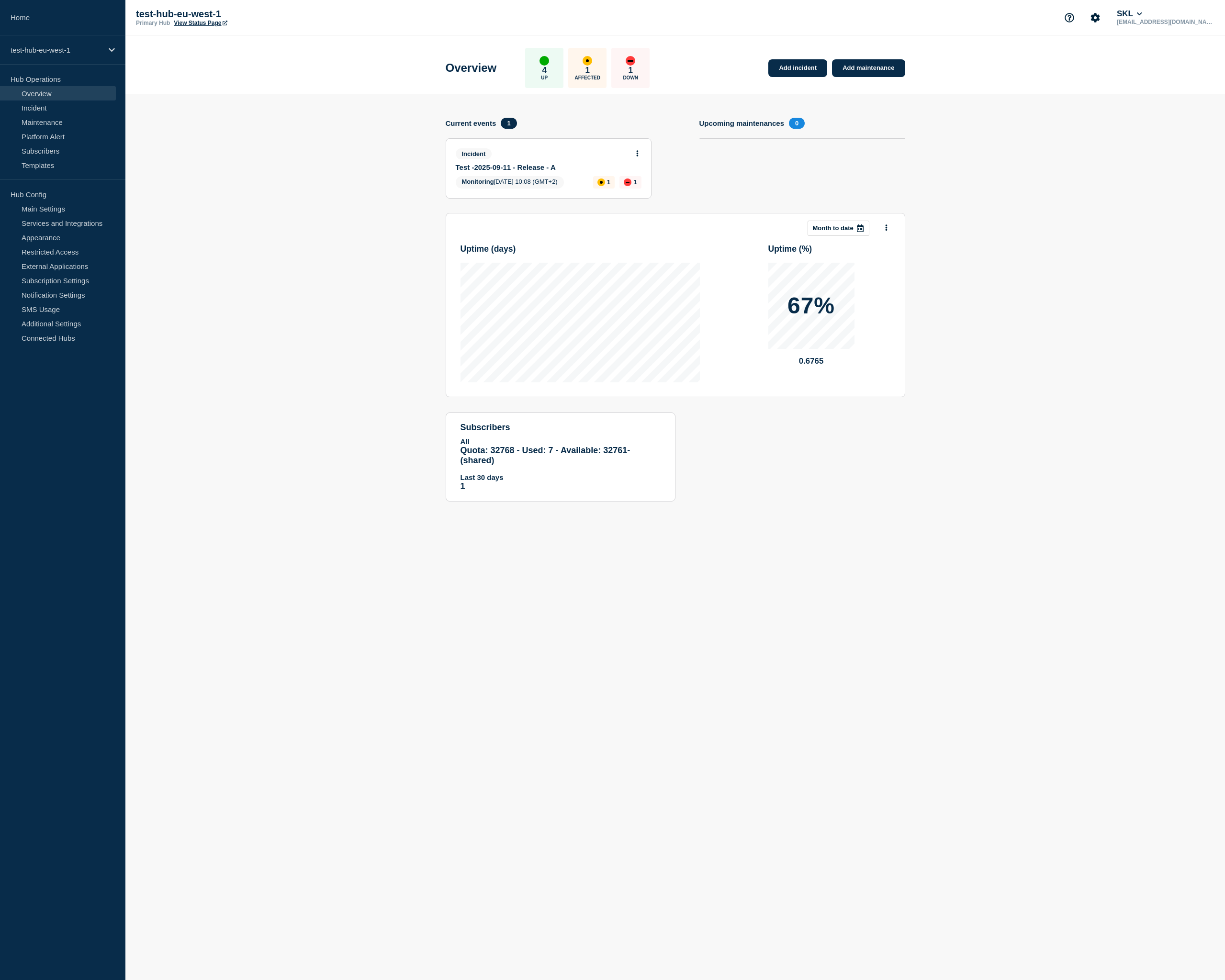
click at [639, 153] on icon at bounding box center [637, 153] width 2 height 6
click at [634, 193] on link "Update incident" at bounding box center [636, 192] width 46 height 8
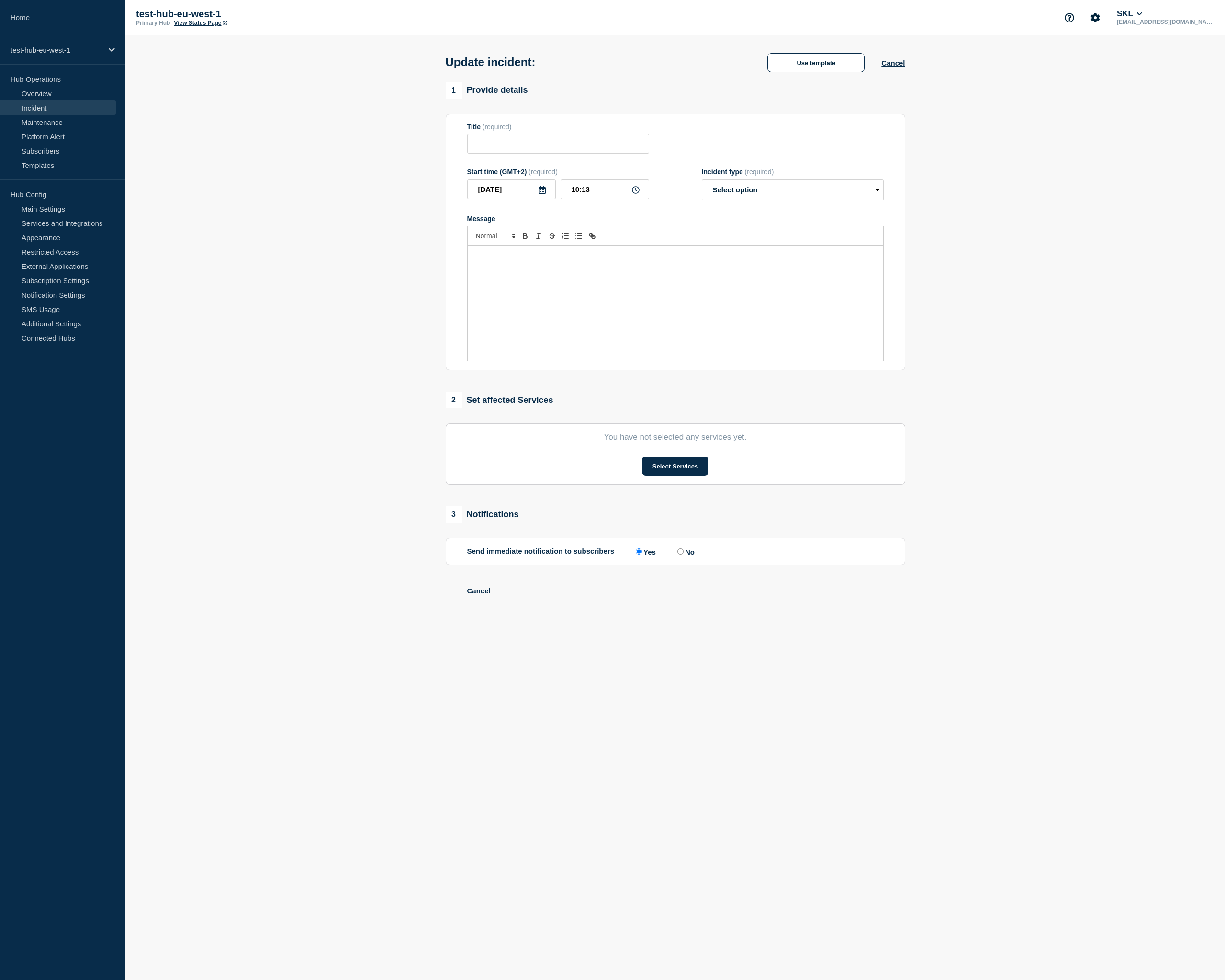
type input "Test -2025-09-11 - Release - A"
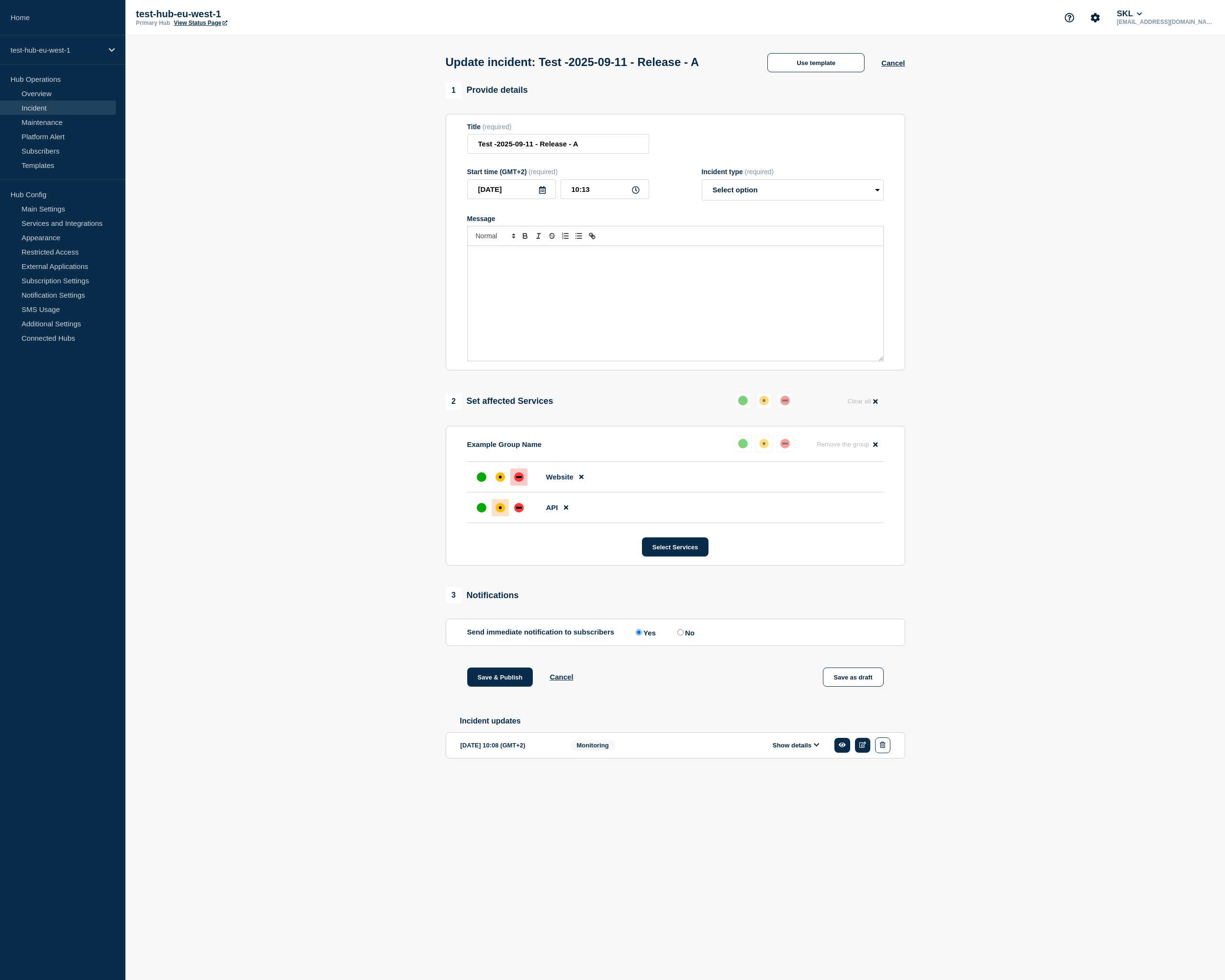
drag, startPoint x: 559, startPoint y: 313, endPoint x: 592, endPoint y: 268, distance: 55.8
click at [560, 312] on div "Message" at bounding box center [675, 303] width 416 height 115
select select "resolved"
click option "Resolved" at bounding box center [0, 0] width 0 height 0
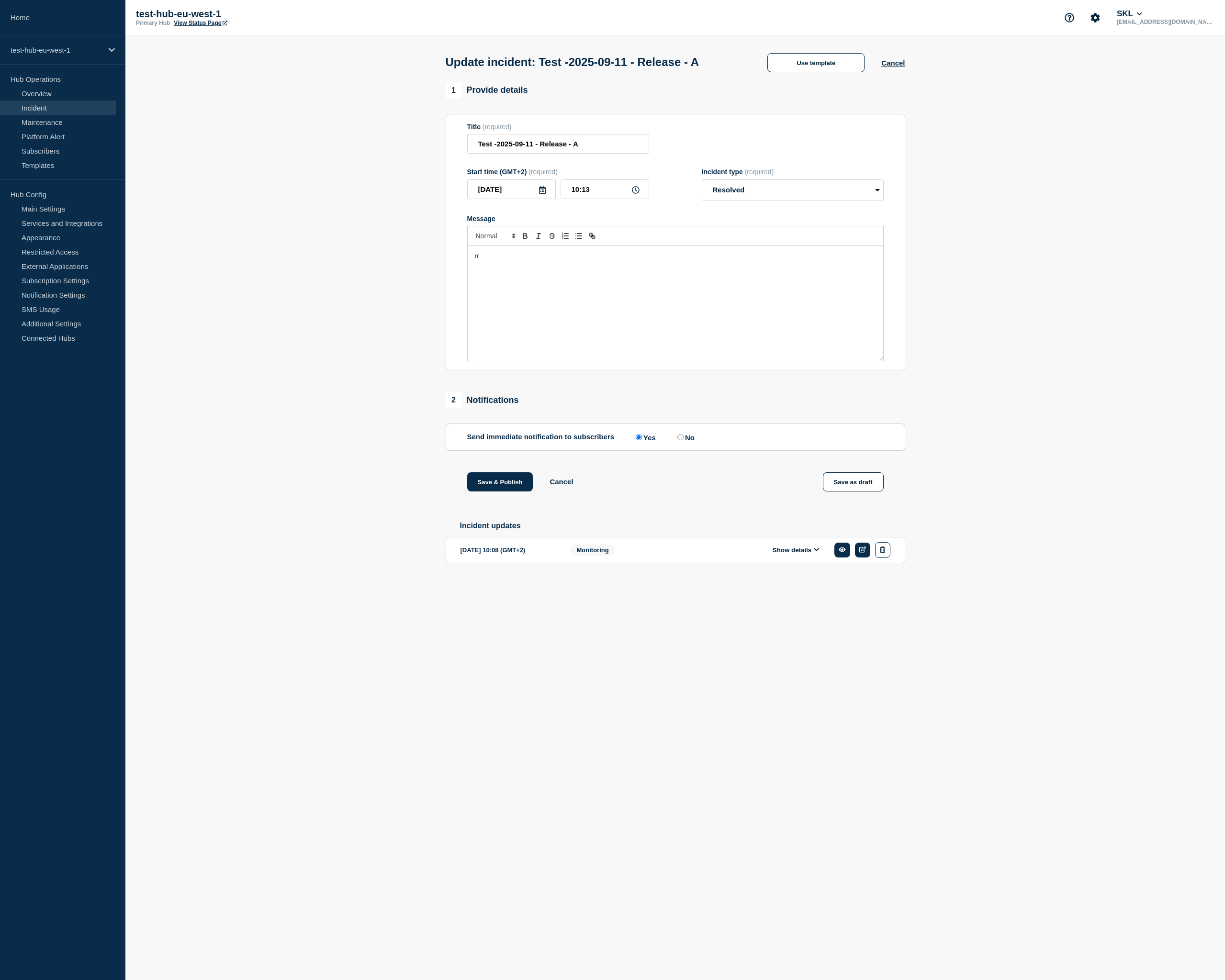
drag, startPoint x: 569, startPoint y: 341, endPoint x: 572, endPoint y: 337, distance: 5.0
click at [569, 340] on div "rr" at bounding box center [675, 303] width 416 height 115
click at [502, 488] on button "Save & Publish" at bounding box center [500, 482] width 66 height 19
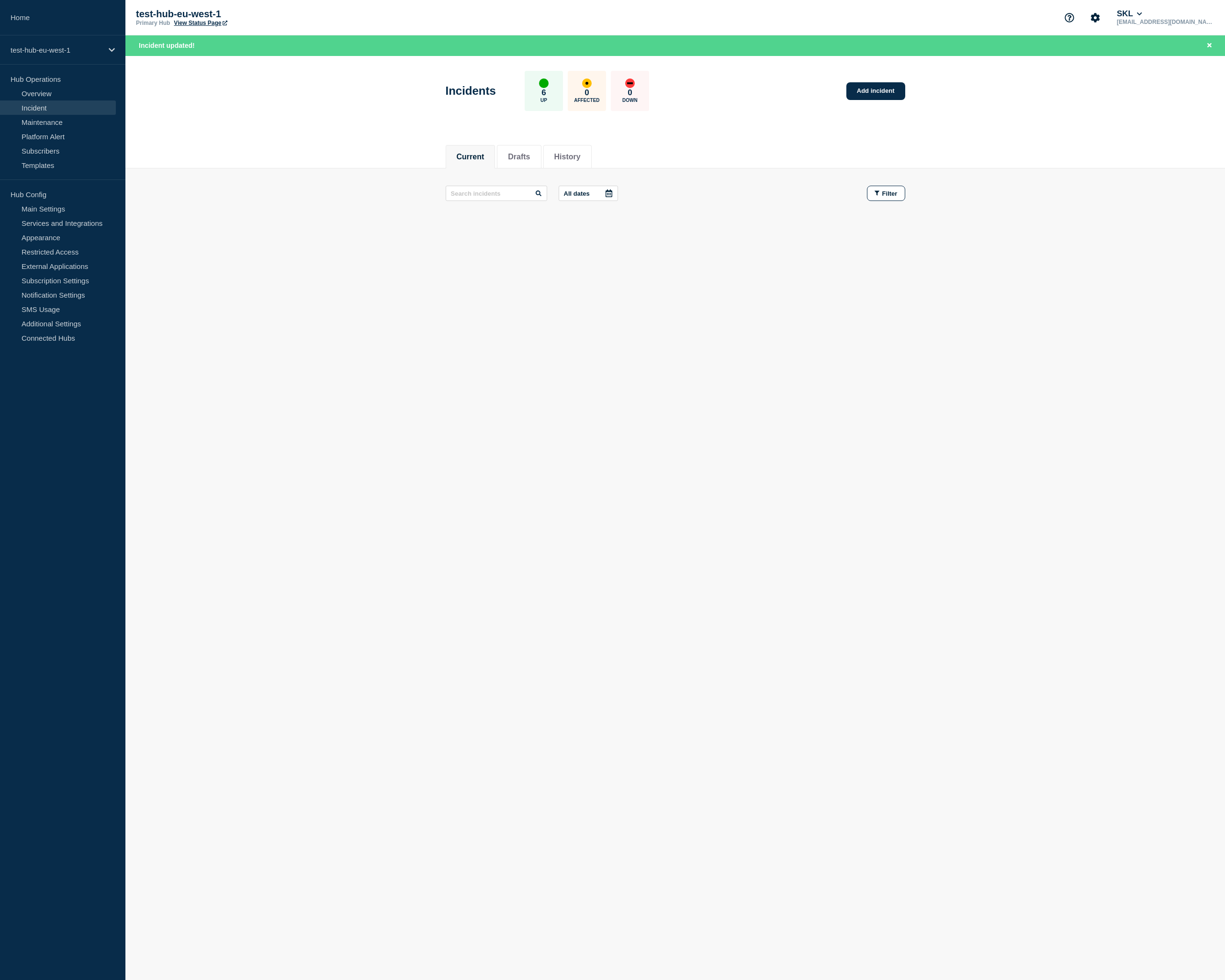
click at [816, 132] on header "Incidents 6 Up 0 Affected 0 Down Add incident" at bounding box center [675, 96] width 1100 height 80
drag, startPoint x: 235, startPoint y: 109, endPoint x: 81, endPoint y: 231, distance: 196.5
click at [235, 110] on header "Incidents 6 Up 0 Affected 0 Down Add incident" at bounding box center [675, 96] width 1100 height 80
click at [56, 290] on link "Notification Settings" at bounding box center [57, 295] width 116 height 14
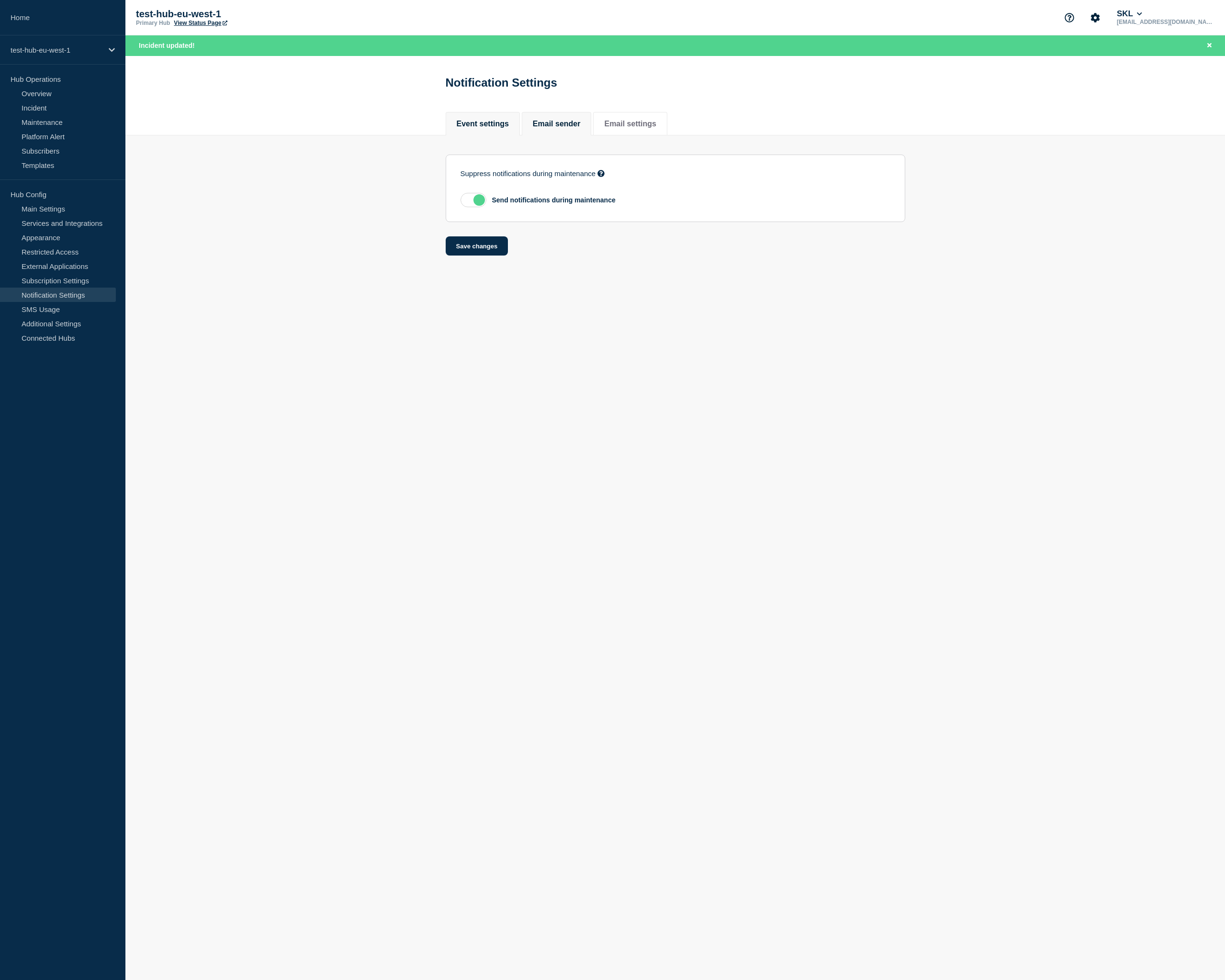
click at [580, 132] on li "Email sender" at bounding box center [557, 123] width 70 height 23
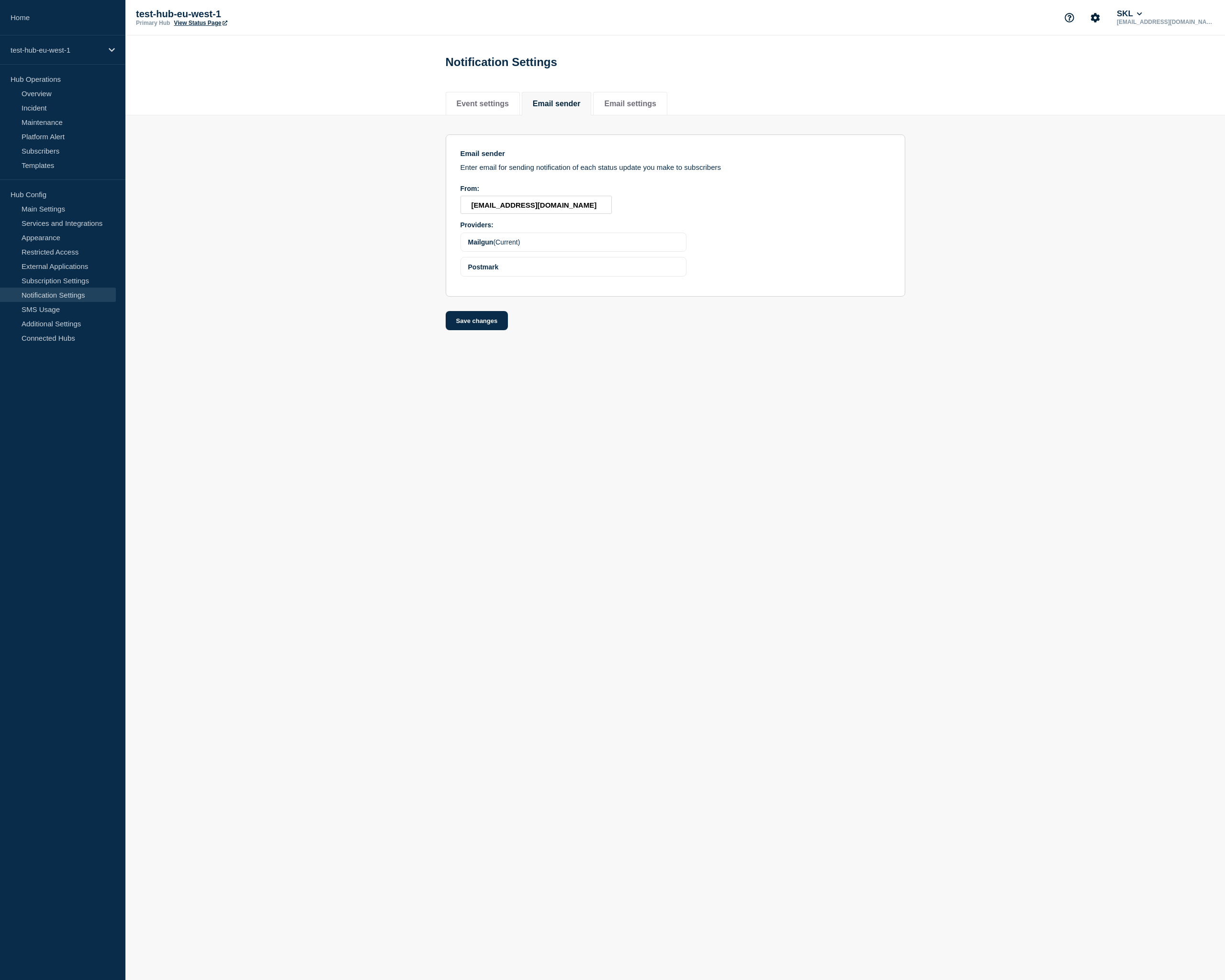
click at [771, 254] on section "Email sender Enter email for sending notification of each status update you mak…" at bounding box center [676, 216] width 459 height 163
click at [520, 277] on div "Postmark" at bounding box center [573, 266] width 226 height 20
click at [786, 241] on section "Email sender Enter email for sending notification of each status update you mak…" at bounding box center [676, 216] width 459 height 163
click at [990, 134] on section "Email sender Enter email for sending notification of each status update you mak…" at bounding box center [675, 223] width 1100 height 215
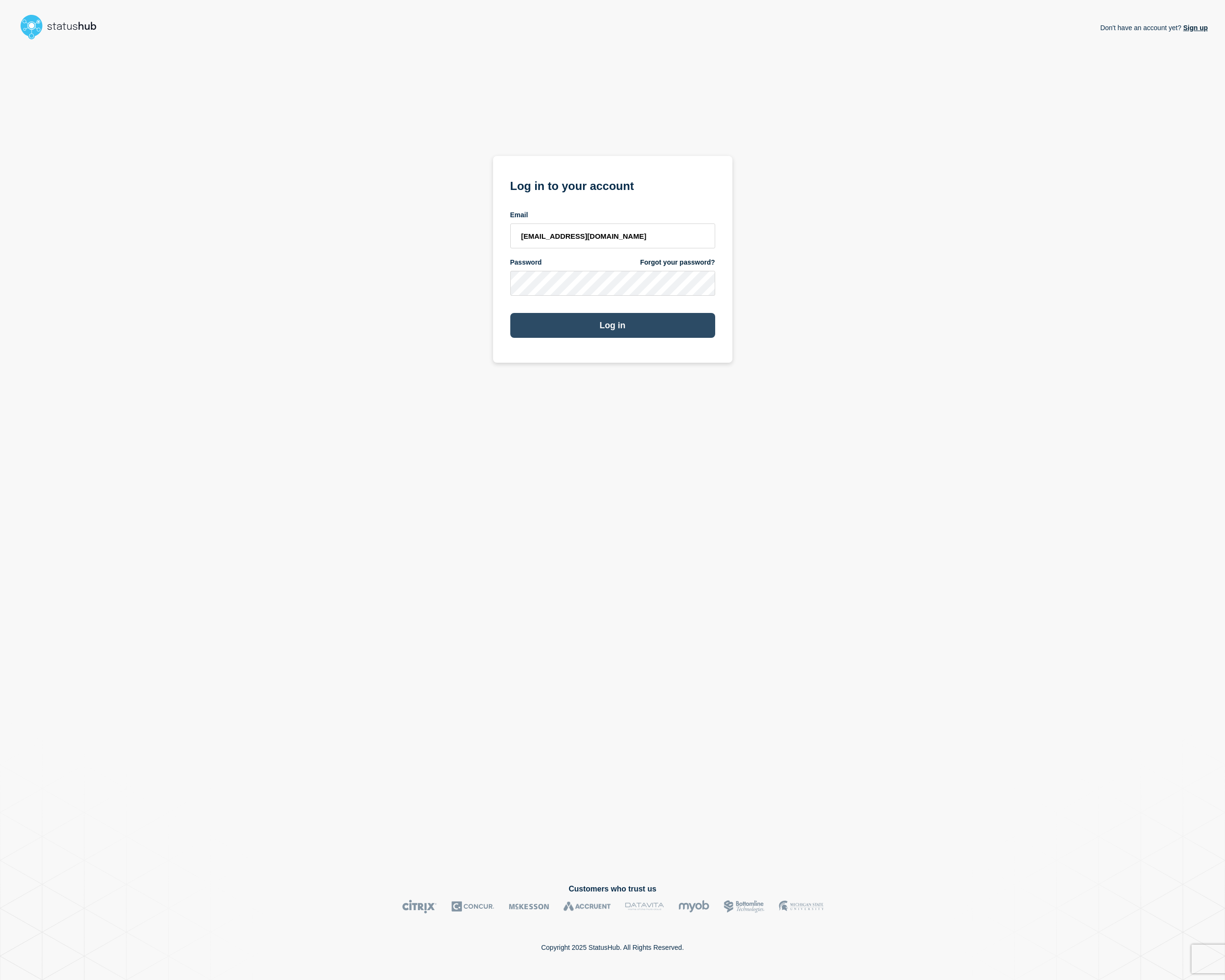
click at [656, 326] on button "Log in" at bounding box center [612, 325] width 205 height 25
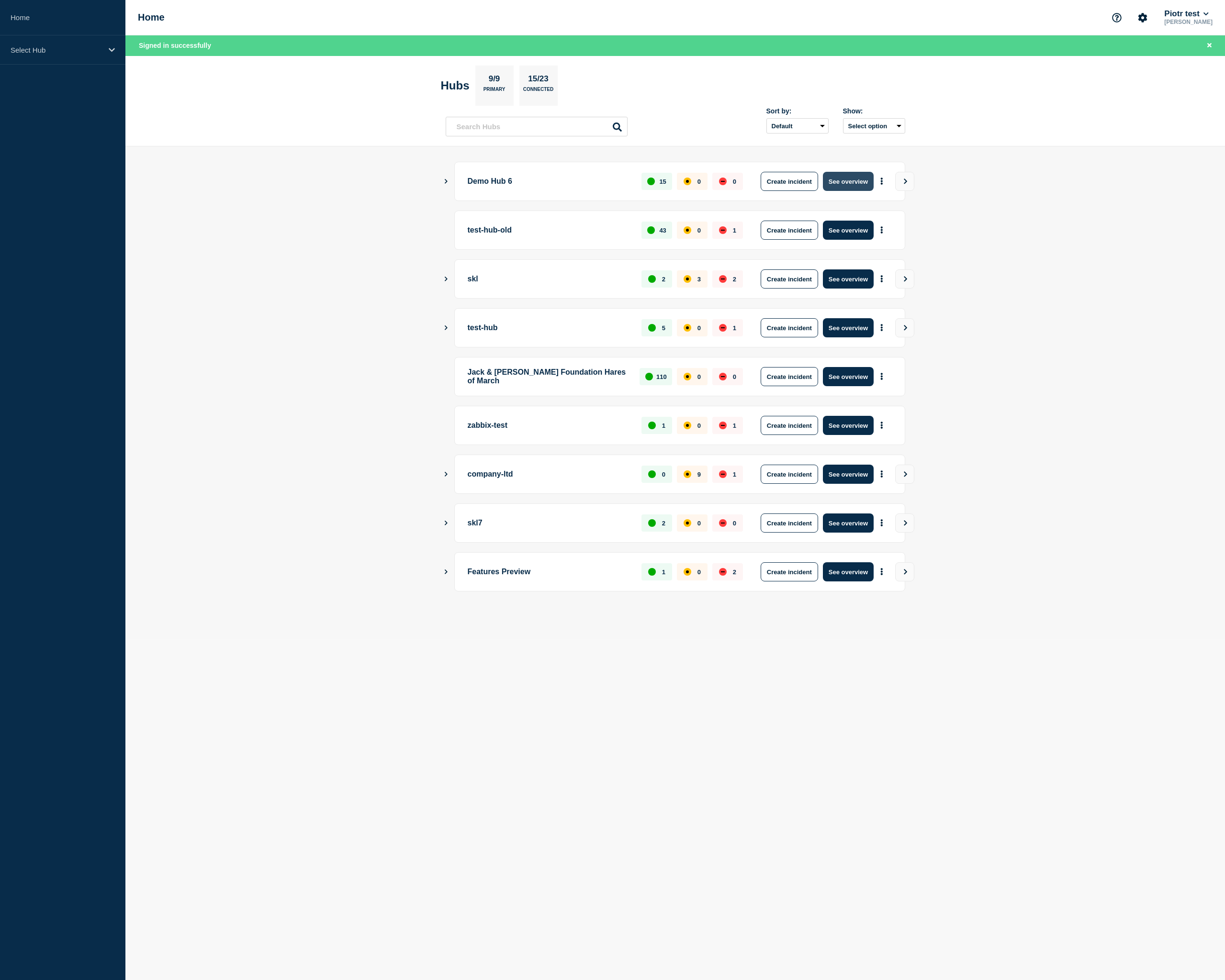
click at [835, 185] on button "See overview" at bounding box center [849, 181] width 51 height 19
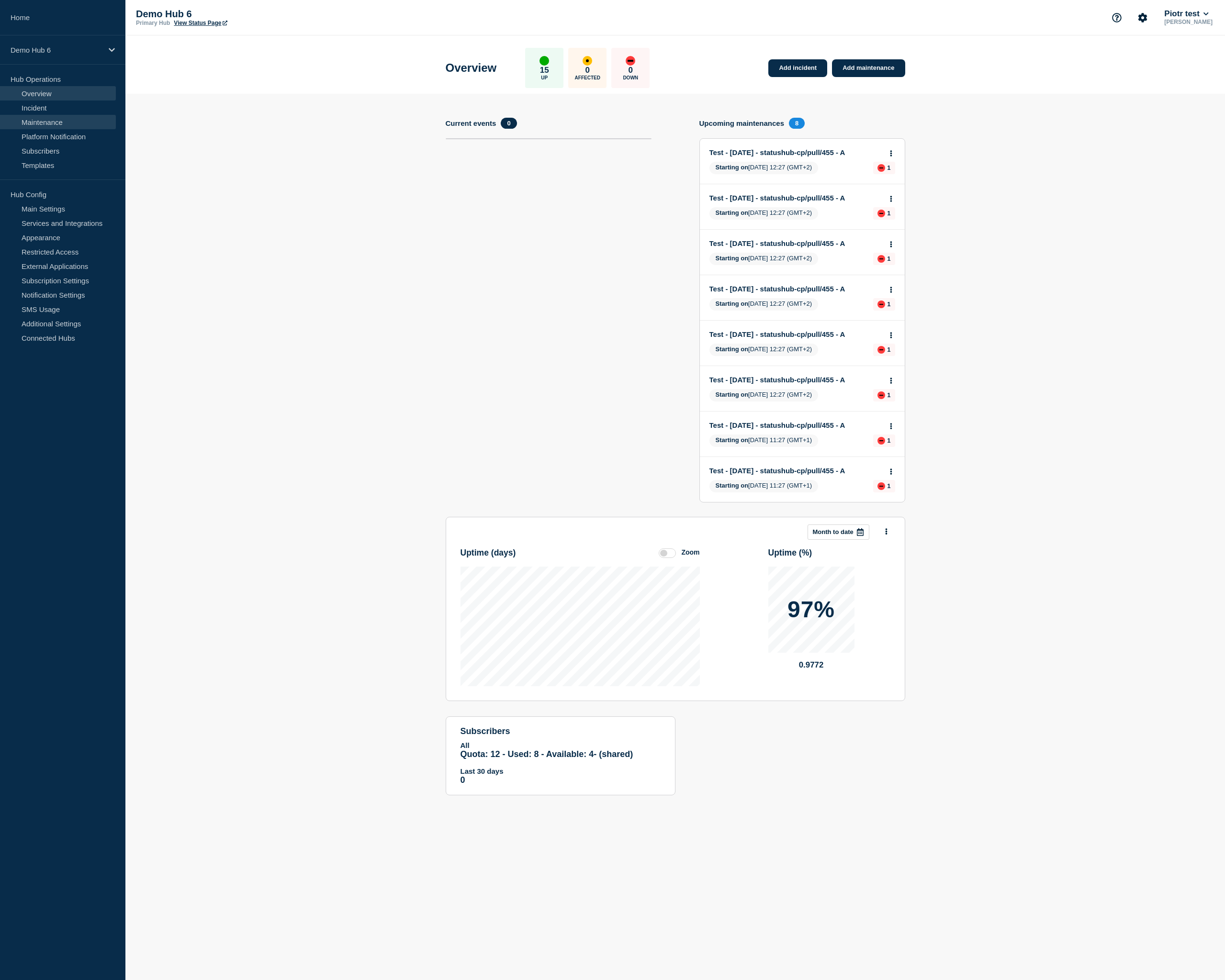
click at [57, 116] on link "Maintenance" at bounding box center [57, 122] width 116 height 14
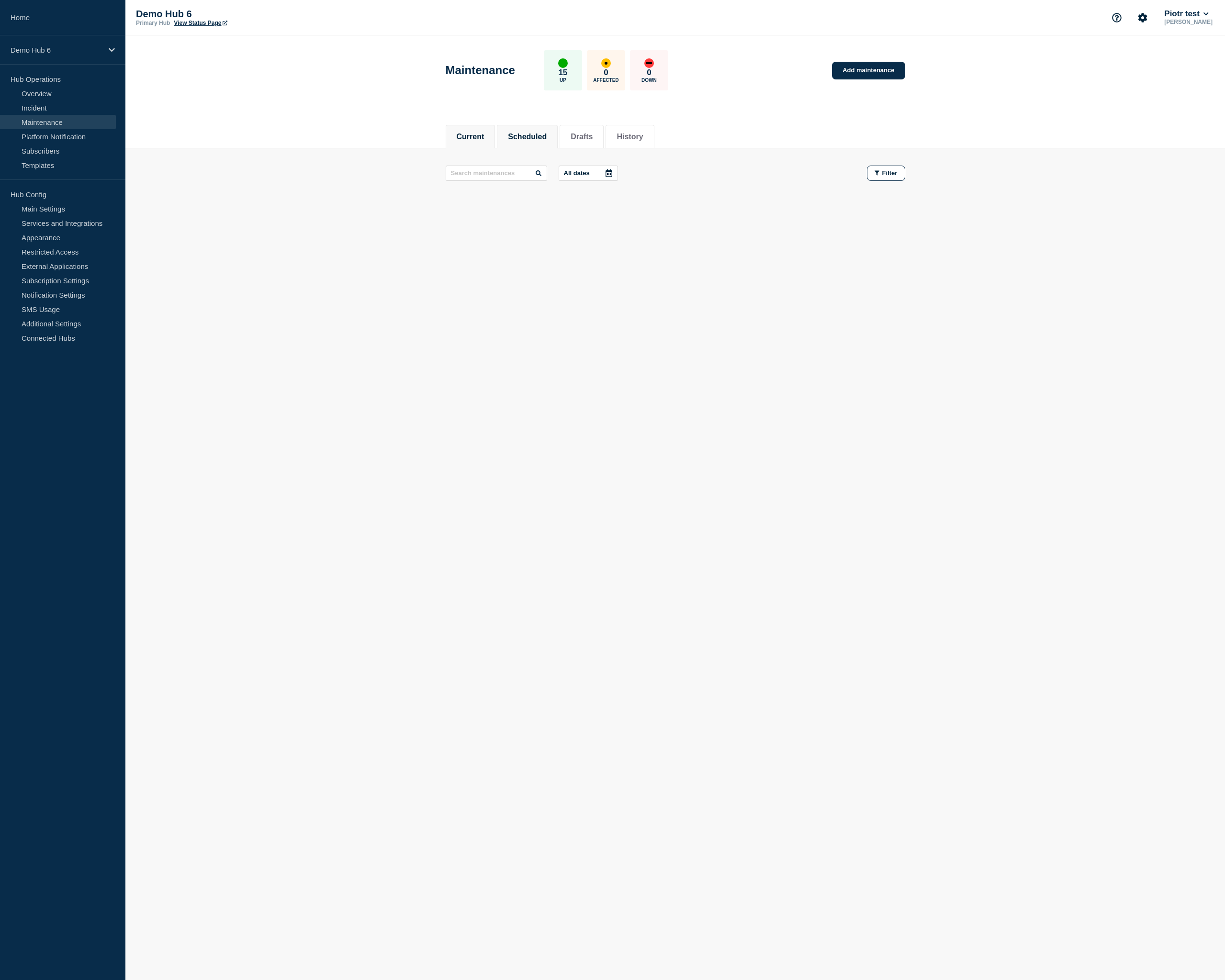
click at [538, 132] on button "Scheduled" at bounding box center [527, 136] width 39 height 9
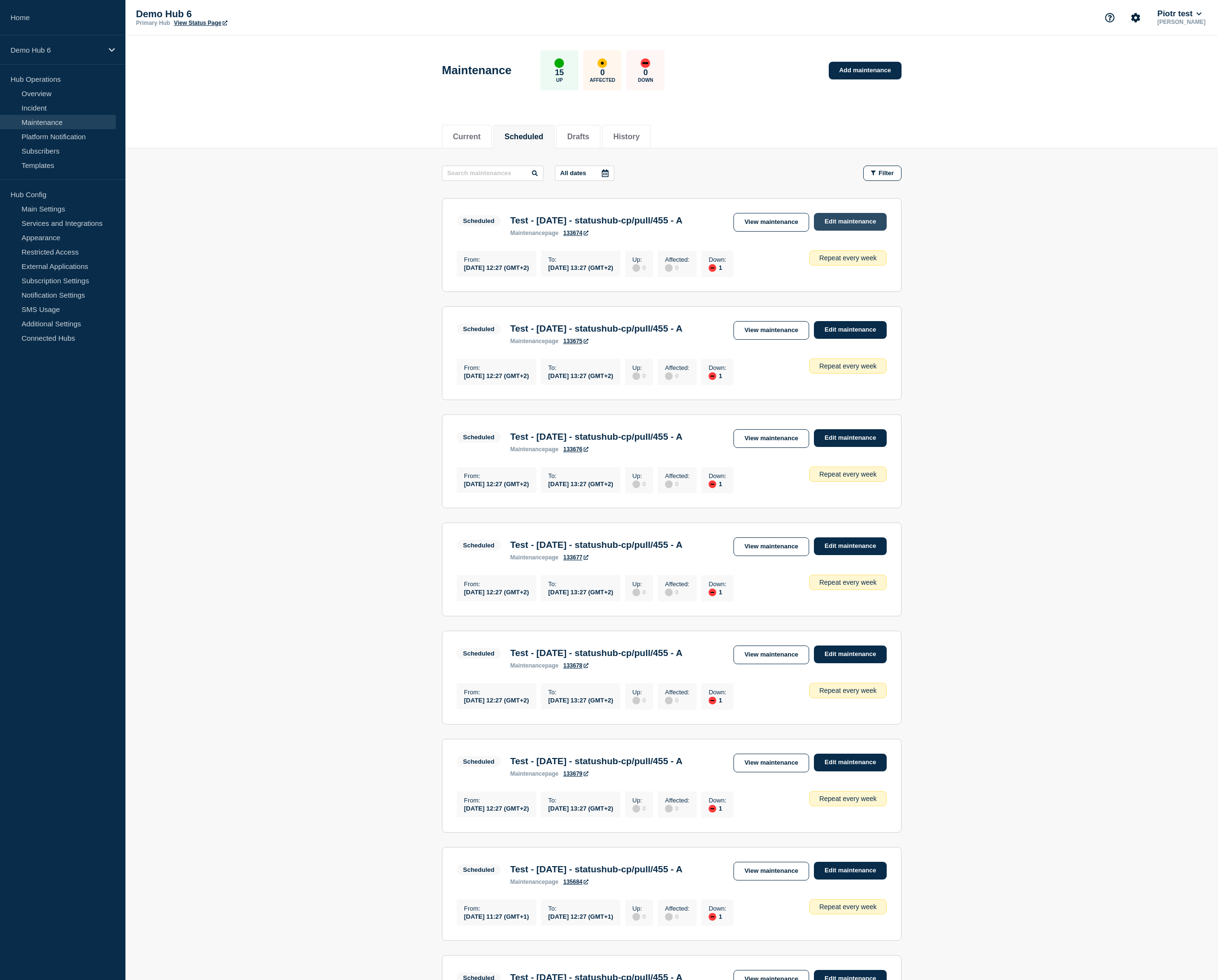
click at [877, 226] on link "Edit maintenance" at bounding box center [849, 222] width 73 height 18
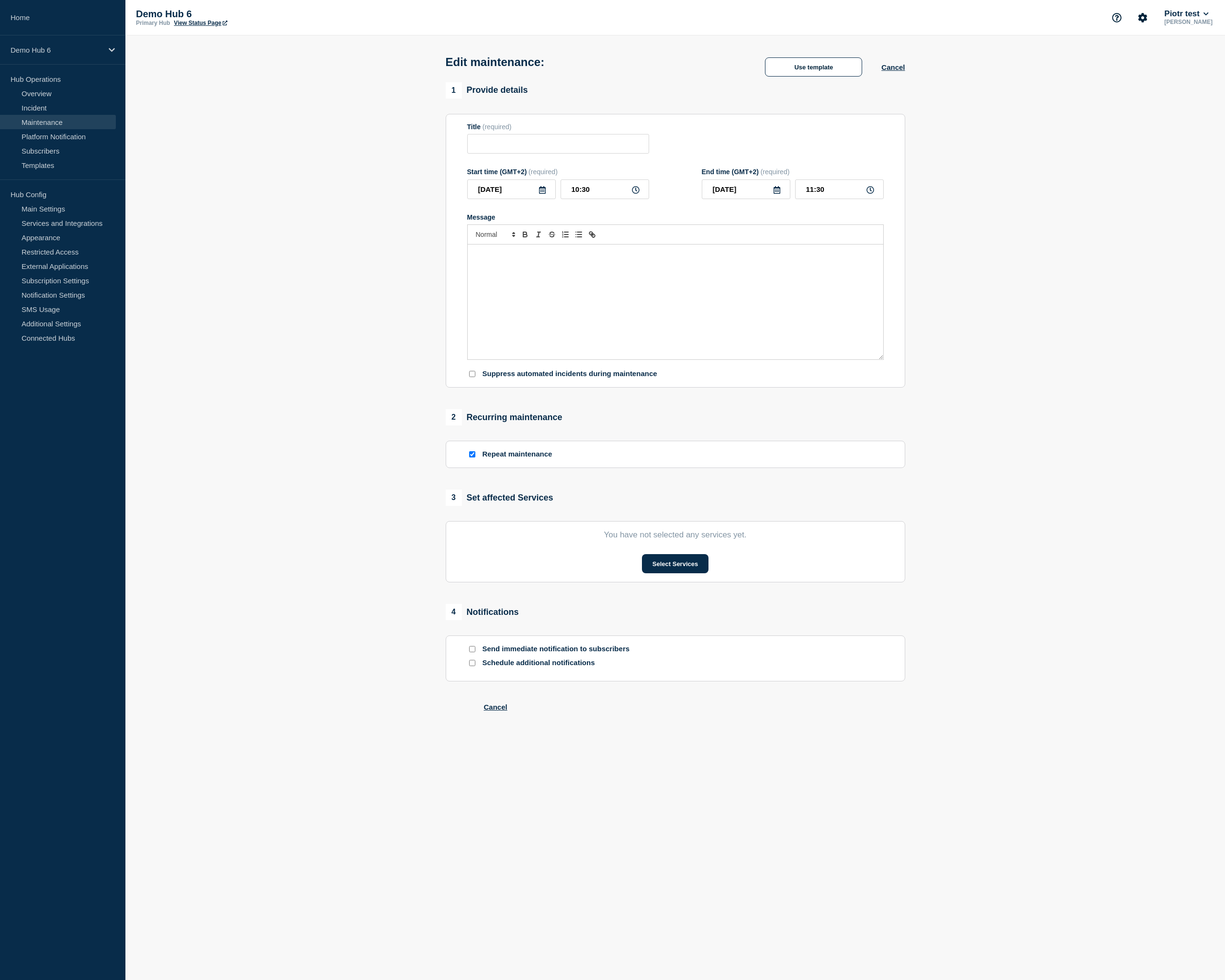
type input "Test - [DATE] - statushub-cp/pull/455 - A"
type input "[DATE]"
type input "12:27"
type input "[DATE]"
type input "13:27"
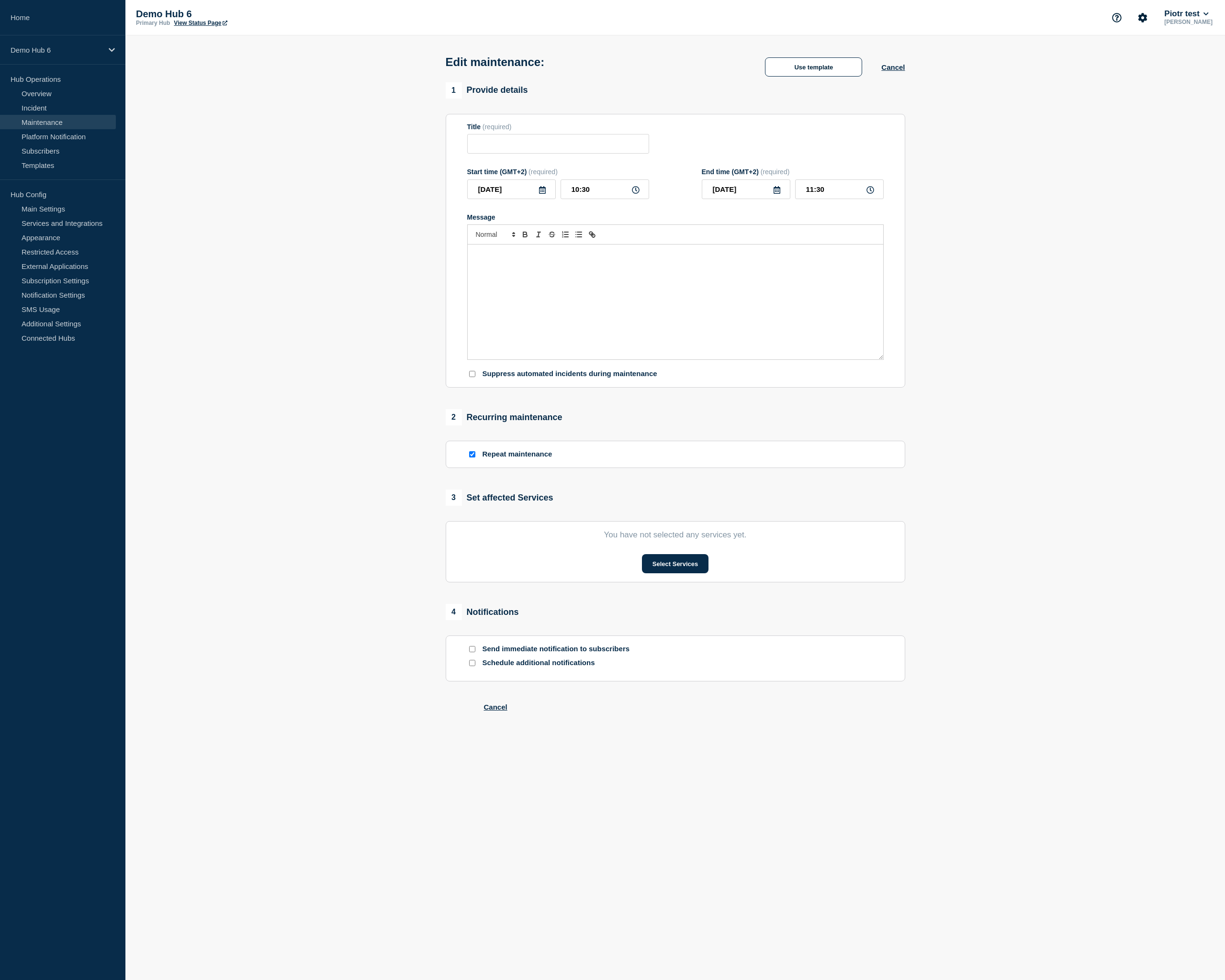
checkbox input "true"
checkbox input "false"
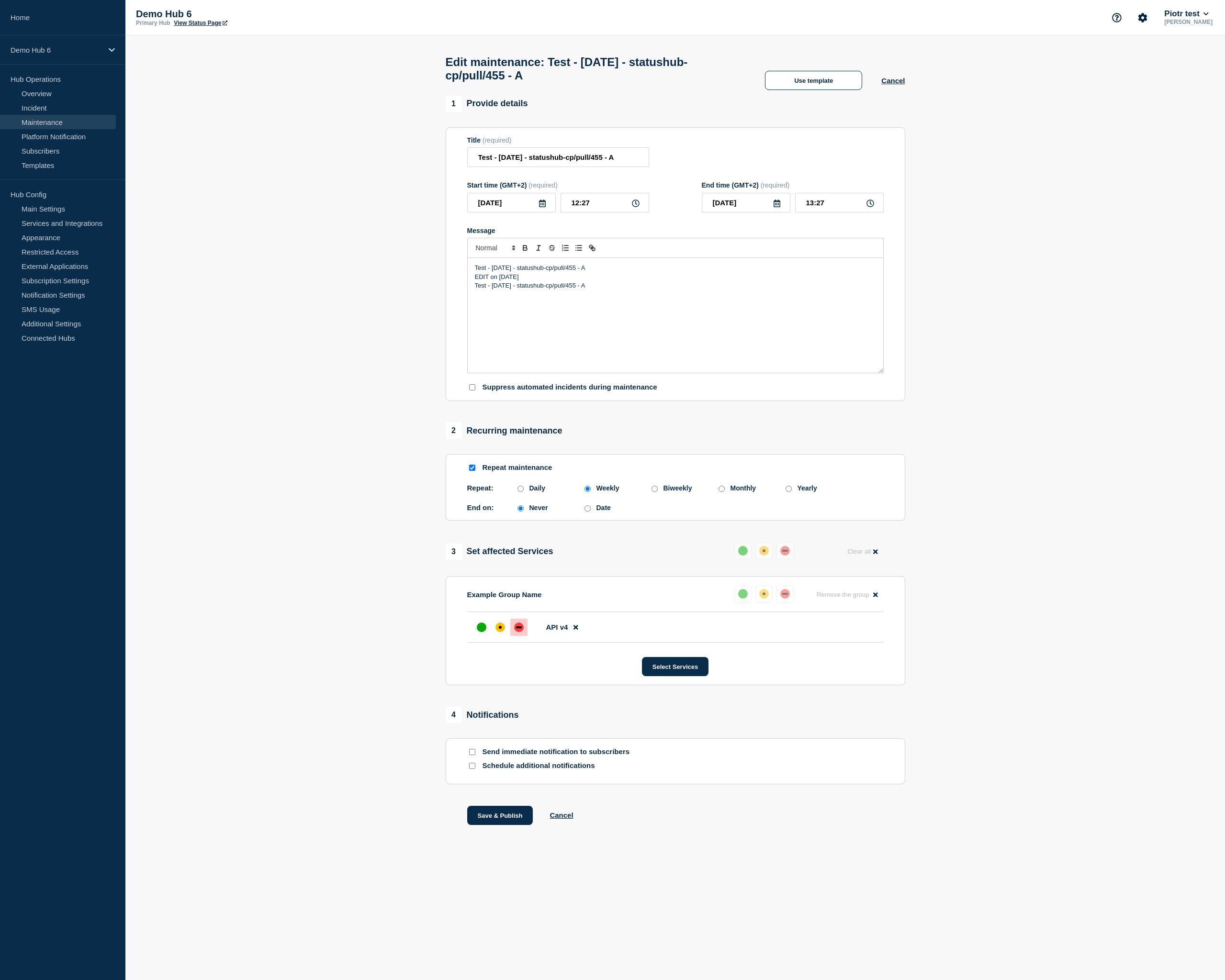
click at [472, 471] on input "Repeat maintenance" at bounding box center [472, 468] width 6 height 6
checkbox input "false"
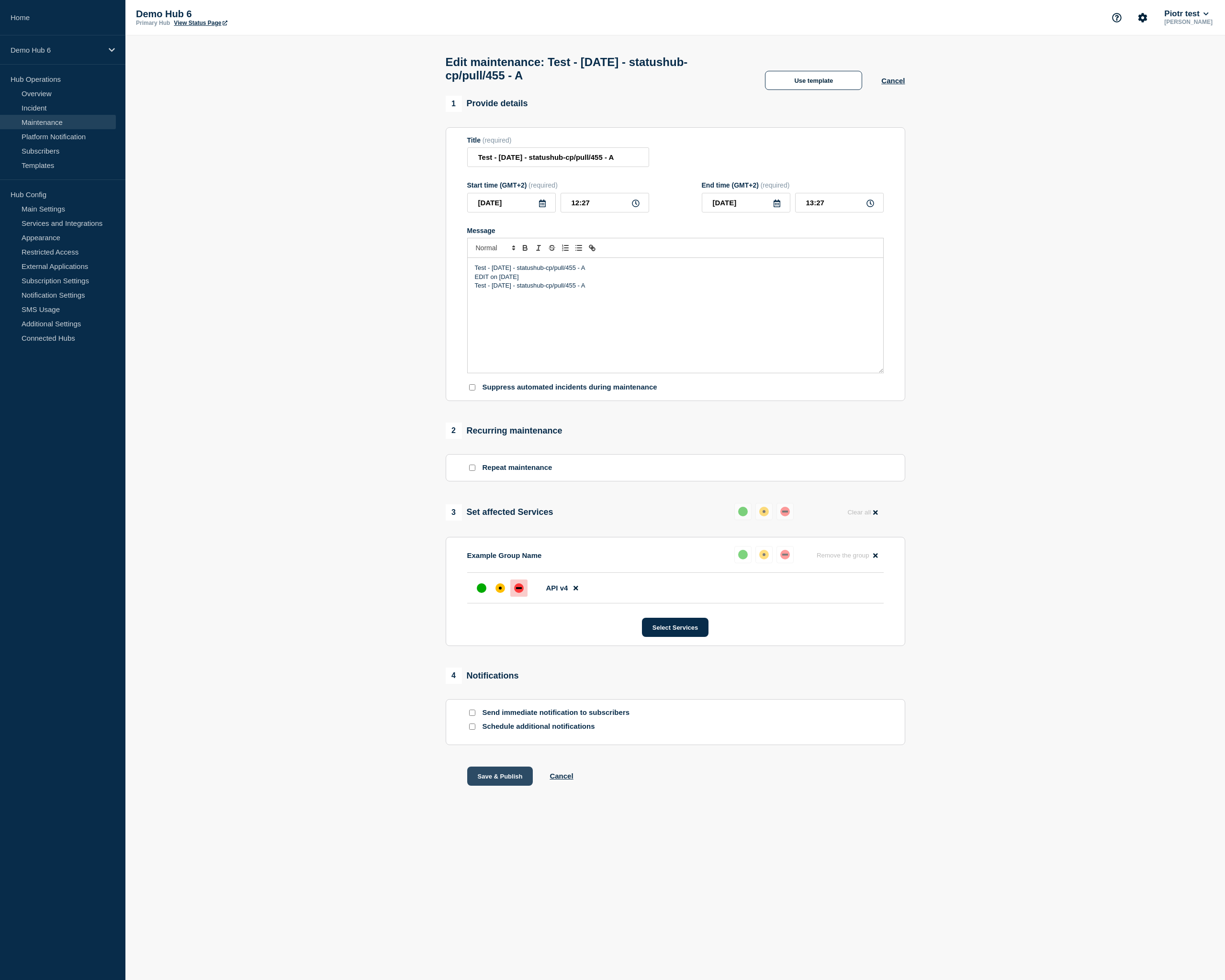
click at [511, 785] on button "Save & Publish" at bounding box center [500, 776] width 66 height 19
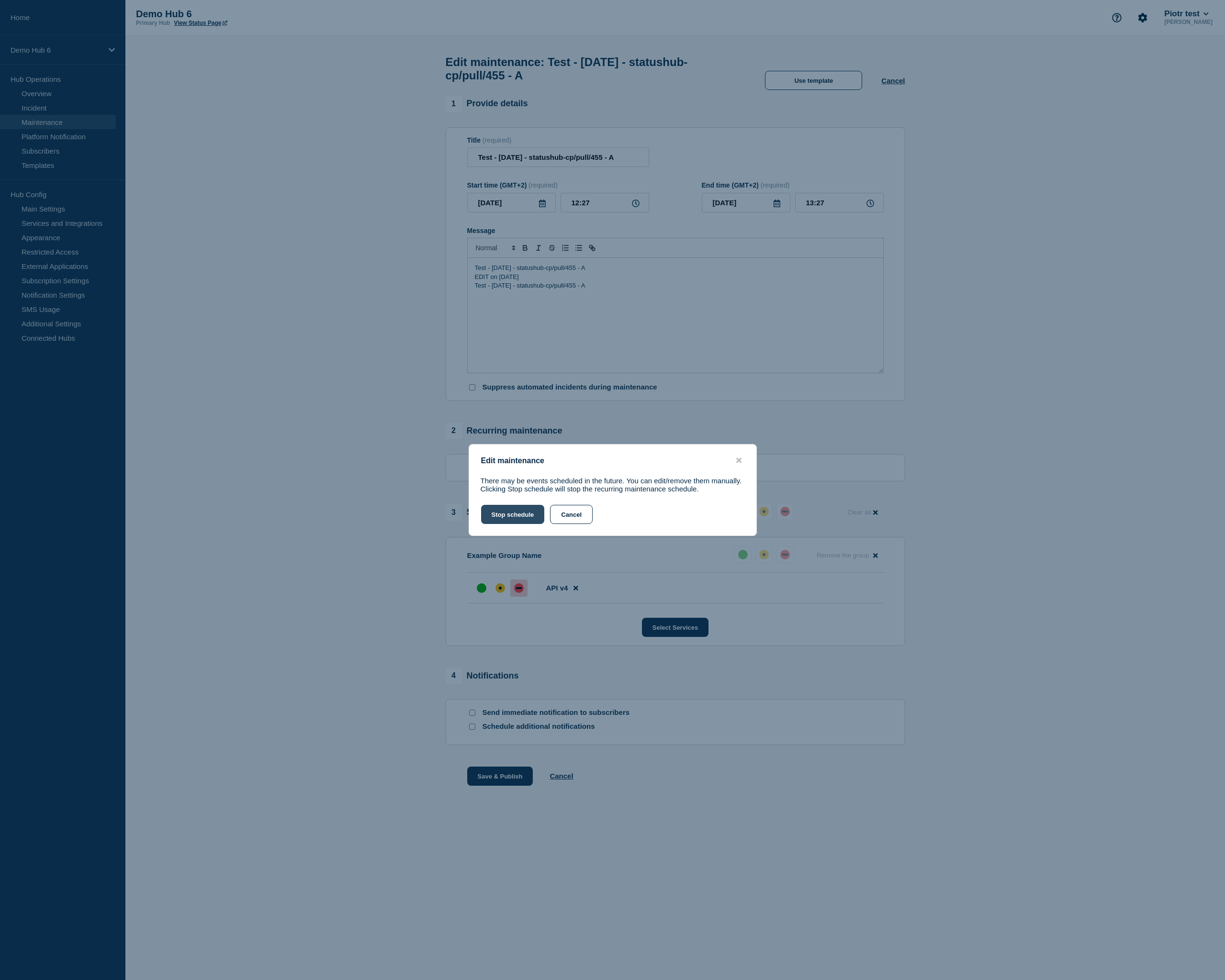
click at [514, 522] on button "Stop schedule" at bounding box center [513, 514] width 64 height 19
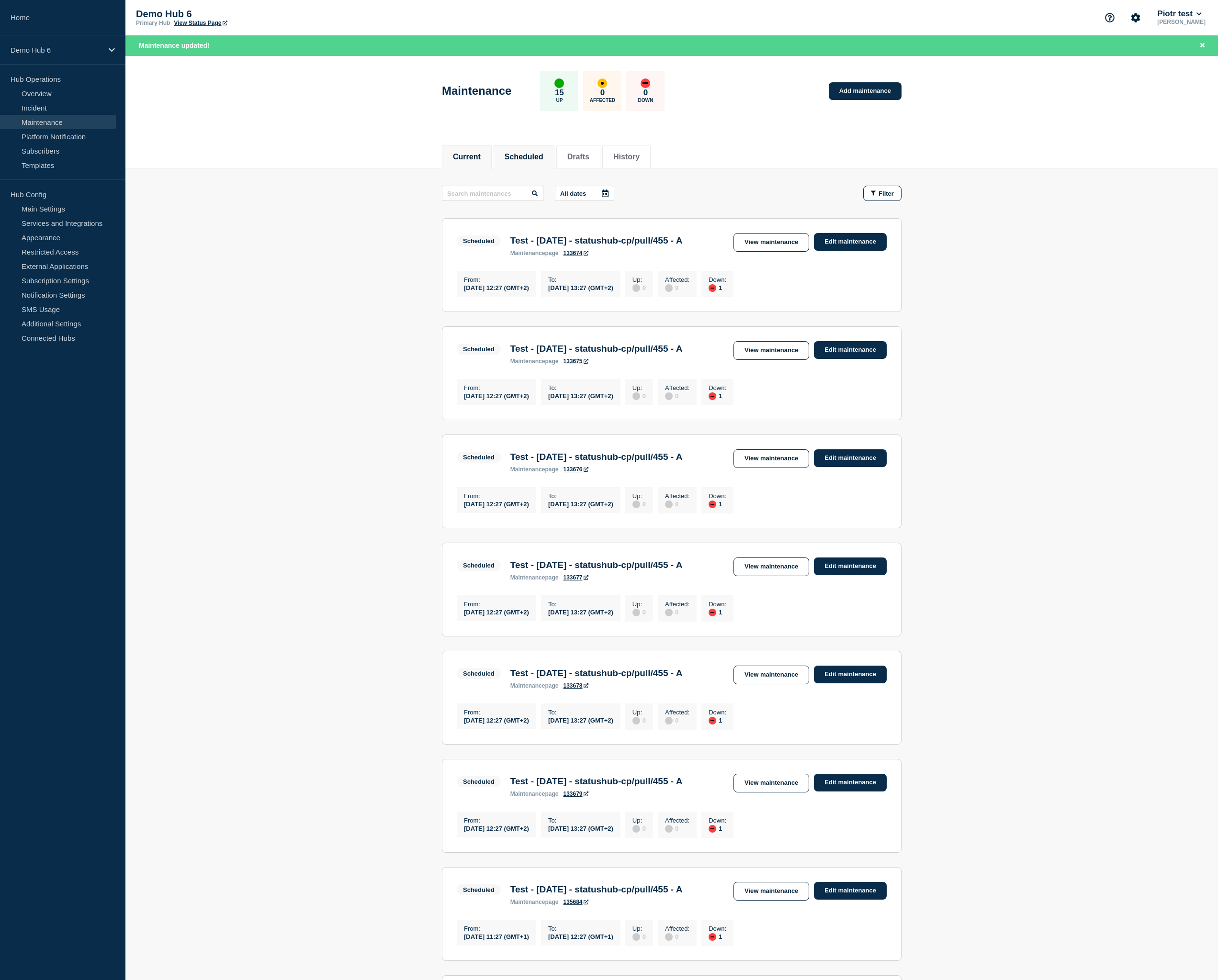
click at [458, 162] on li "Current" at bounding box center [467, 156] width 49 height 23
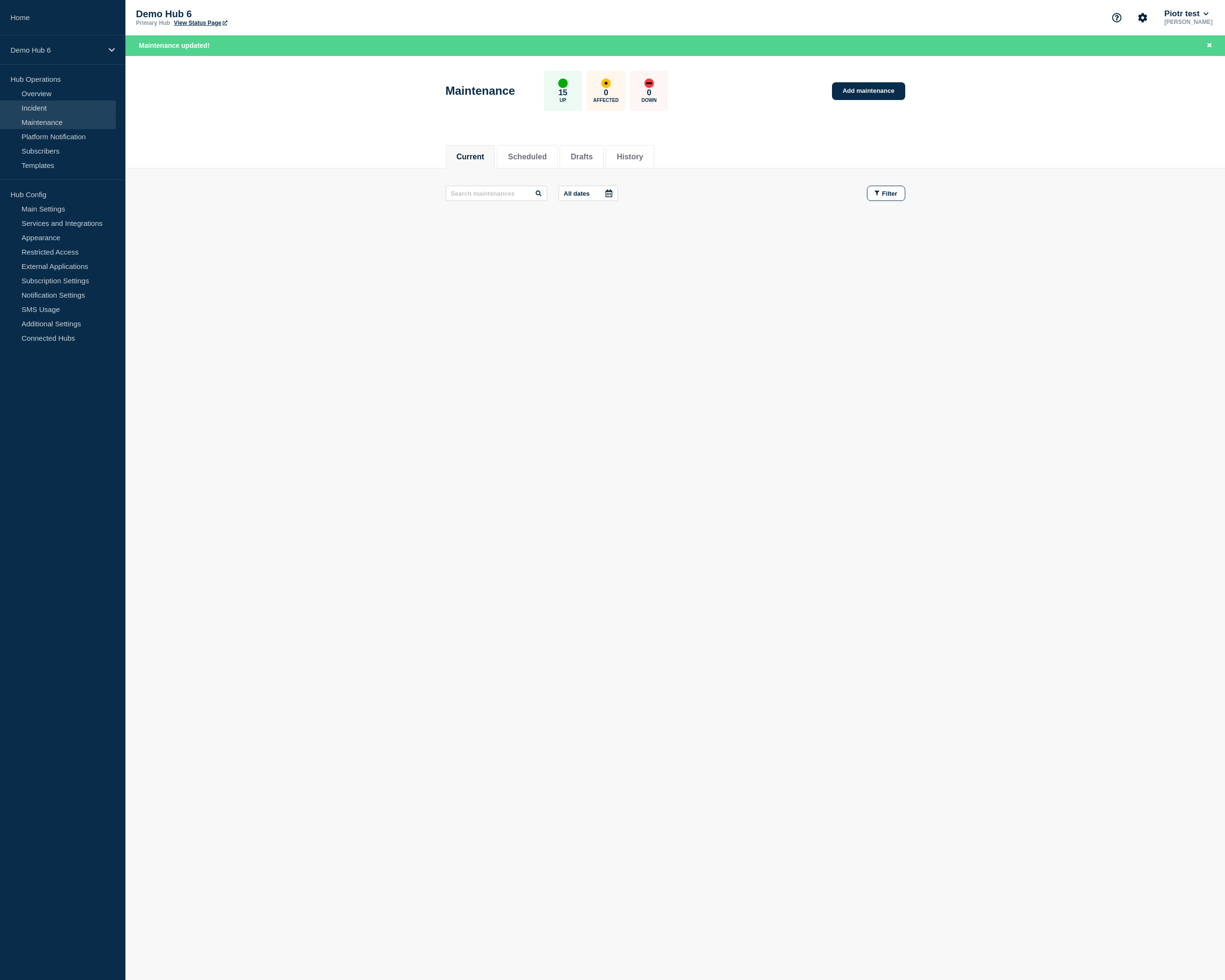
click at [39, 104] on link "Incident" at bounding box center [57, 108] width 116 height 14
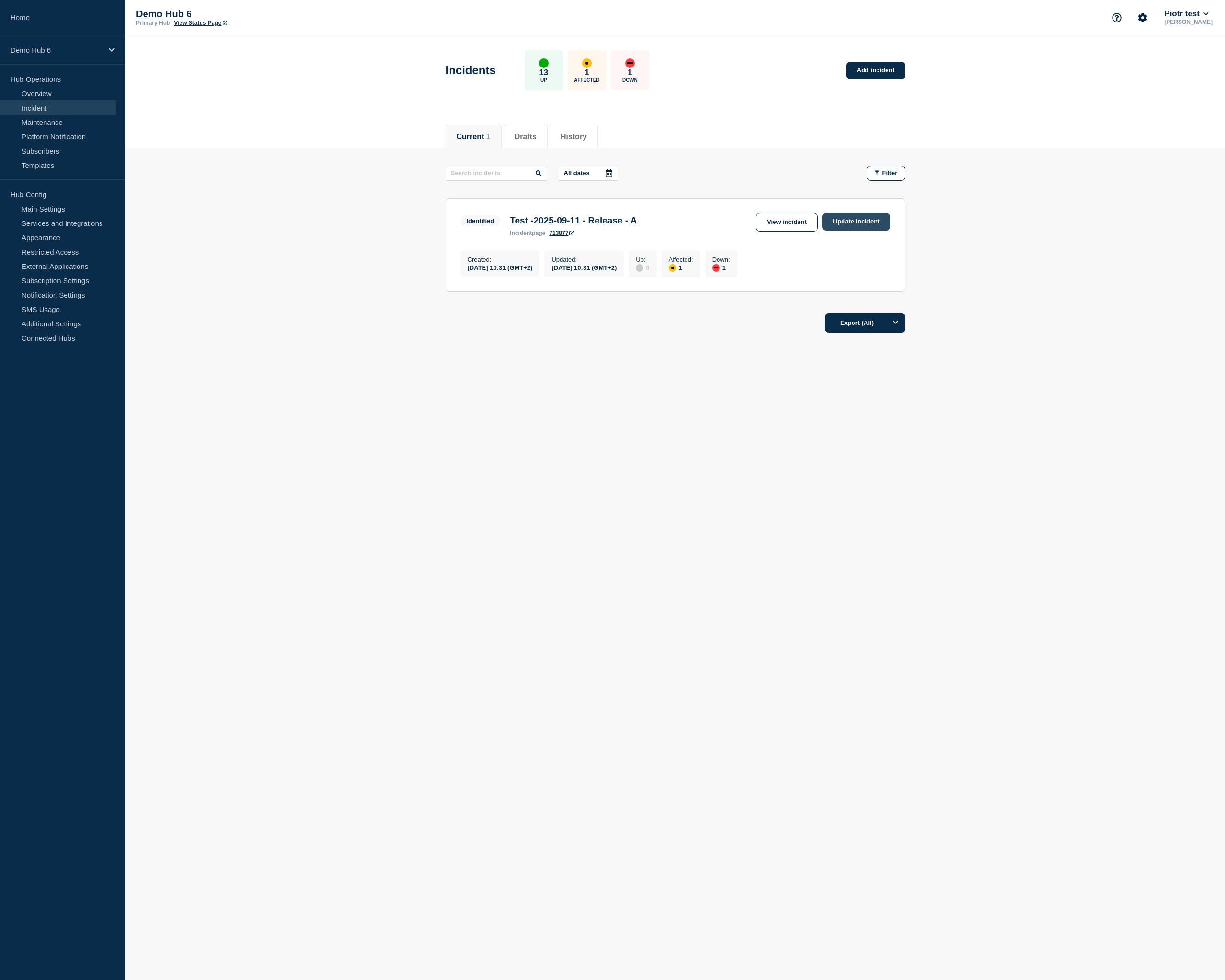
click at [873, 219] on link "Update incident" at bounding box center [856, 222] width 68 height 18
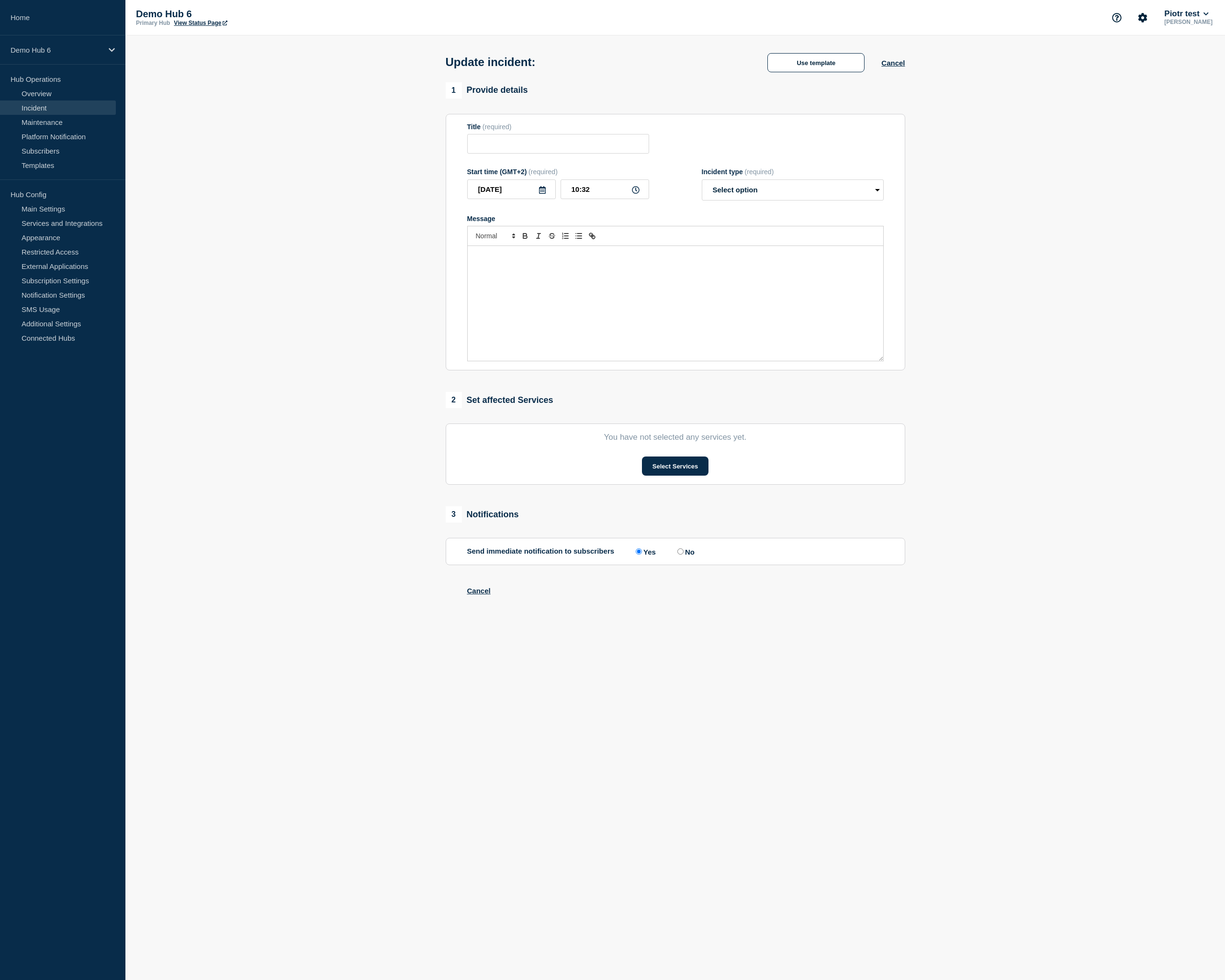
type input "Test -2025-09-11 - Release - A"
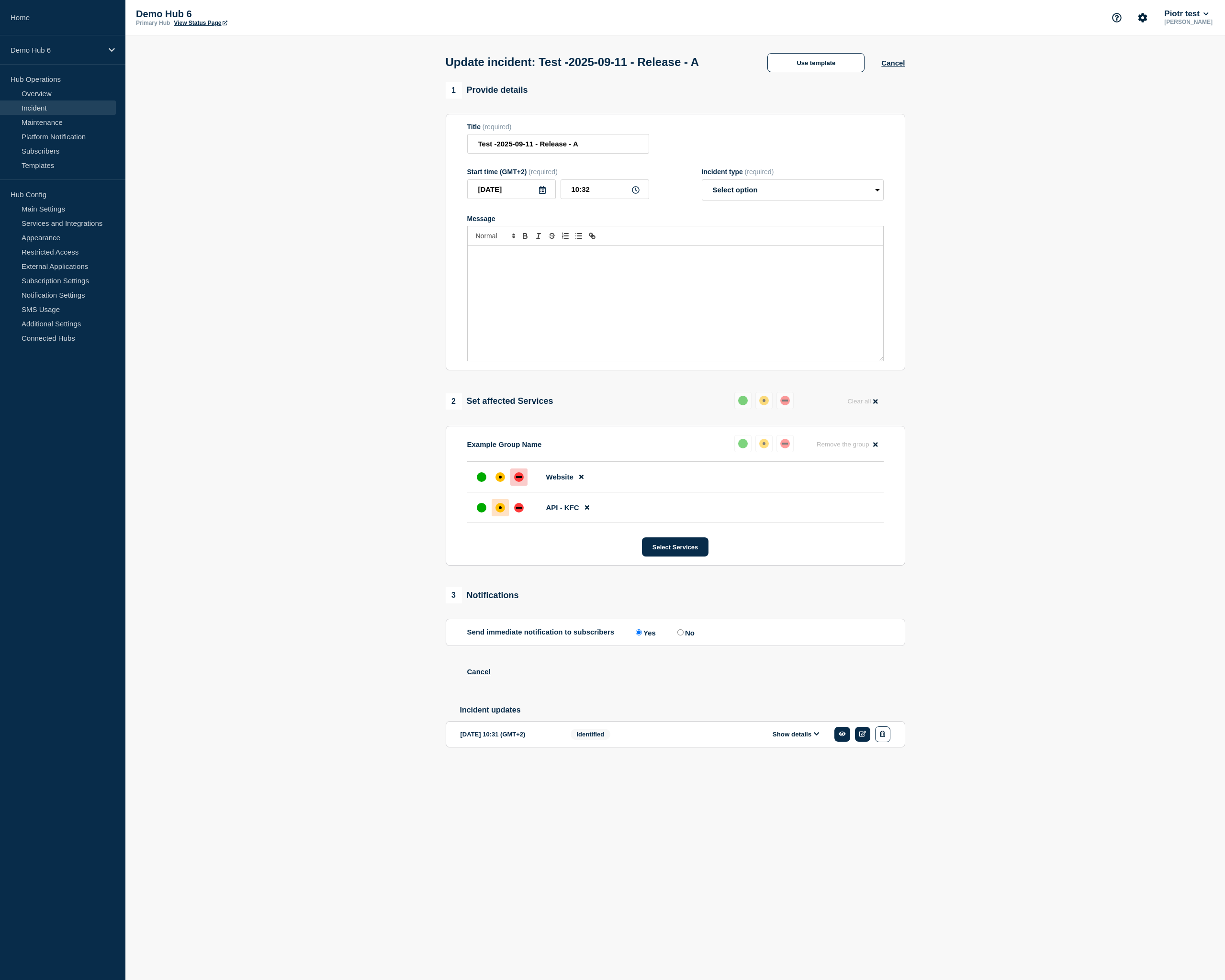
click at [546, 285] on div "Message" at bounding box center [675, 303] width 416 height 115
select select "resolved"
click option "Resolved" at bounding box center [0, 0] width 0 height 0
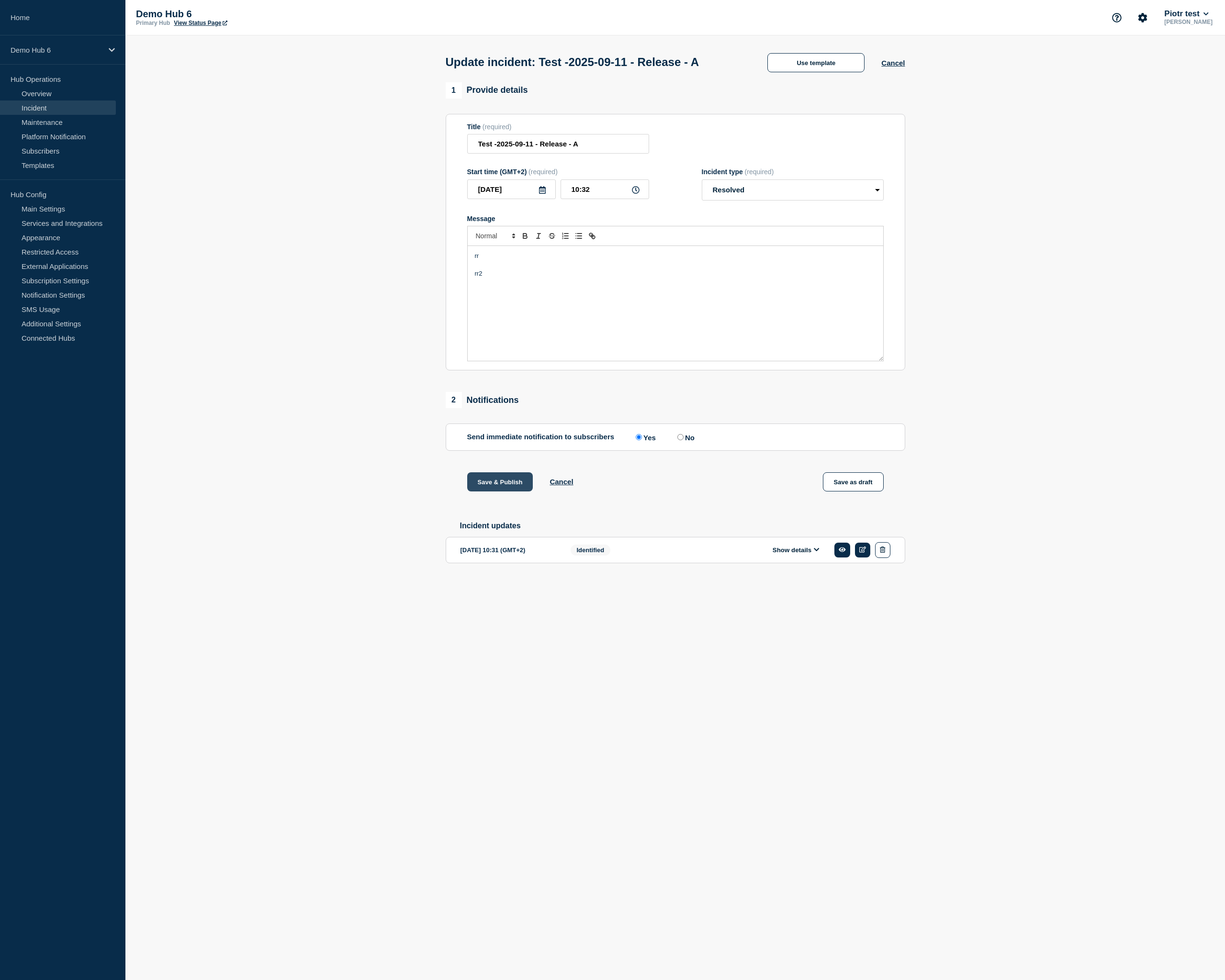
click at [500, 491] on button "Save & Publish" at bounding box center [500, 482] width 66 height 19
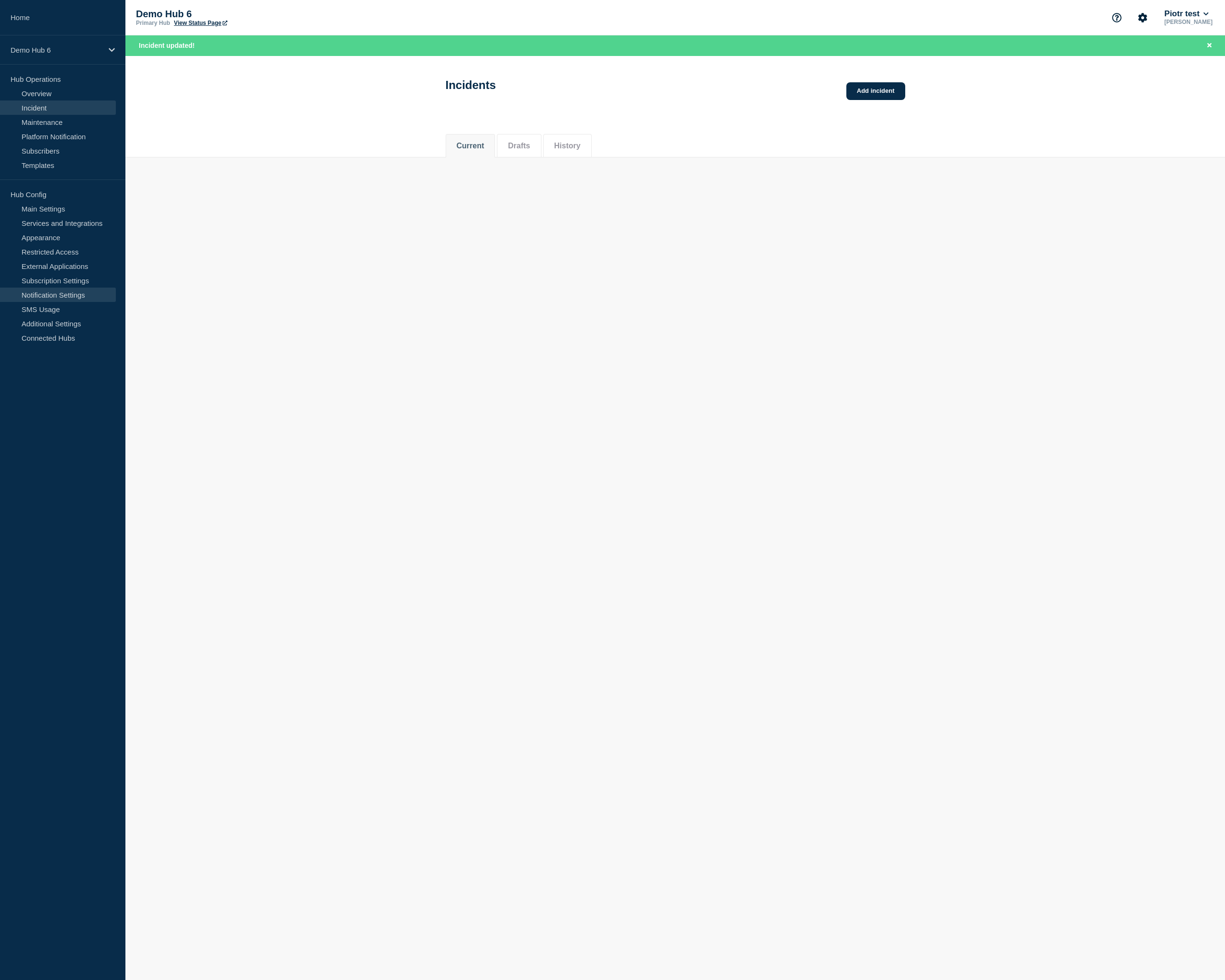
click at [68, 292] on link "Notification Settings" at bounding box center [57, 295] width 116 height 14
click at [561, 126] on button "Email sender" at bounding box center [557, 124] width 48 height 9
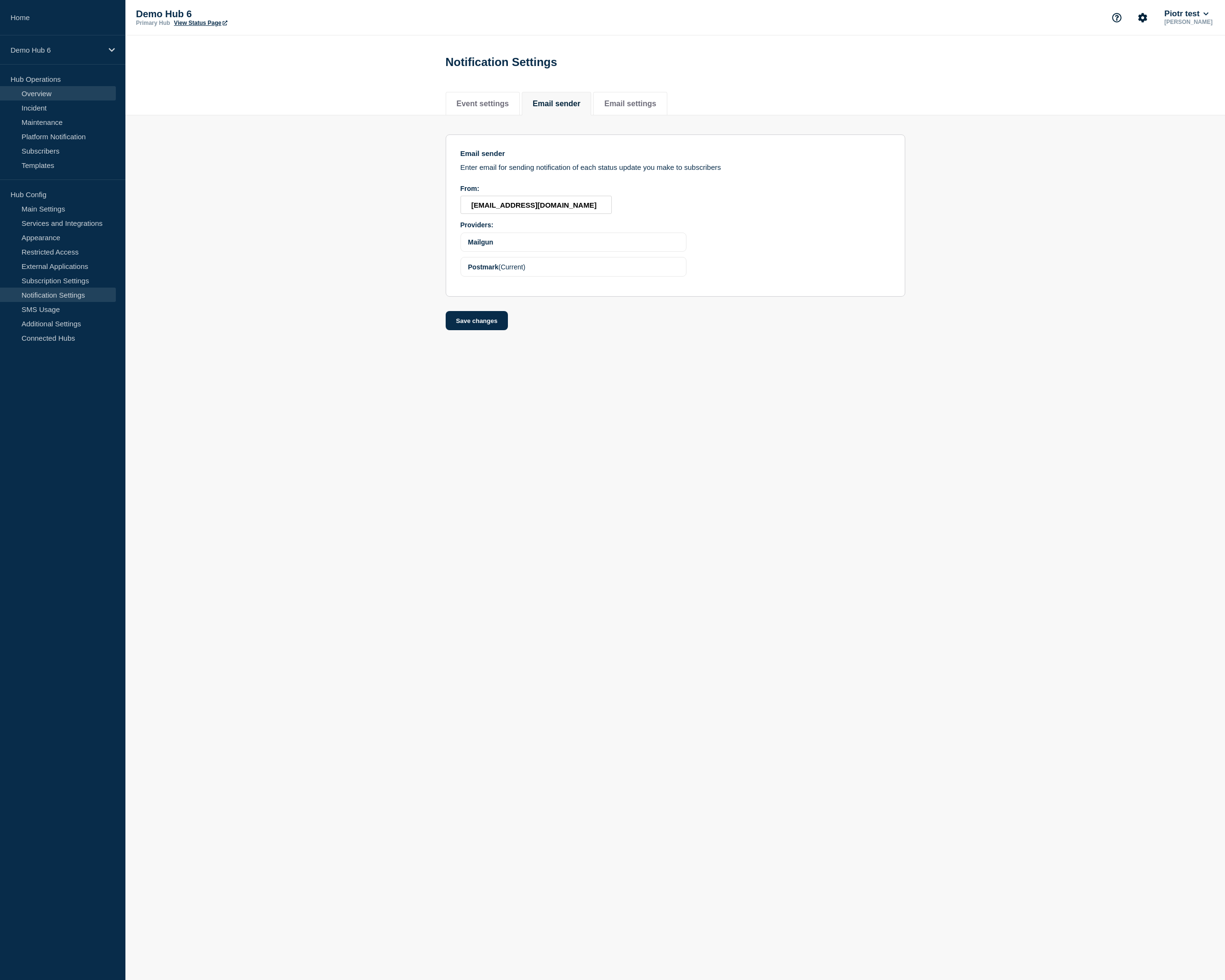
click at [24, 93] on link "Overview" at bounding box center [57, 93] width 116 height 14
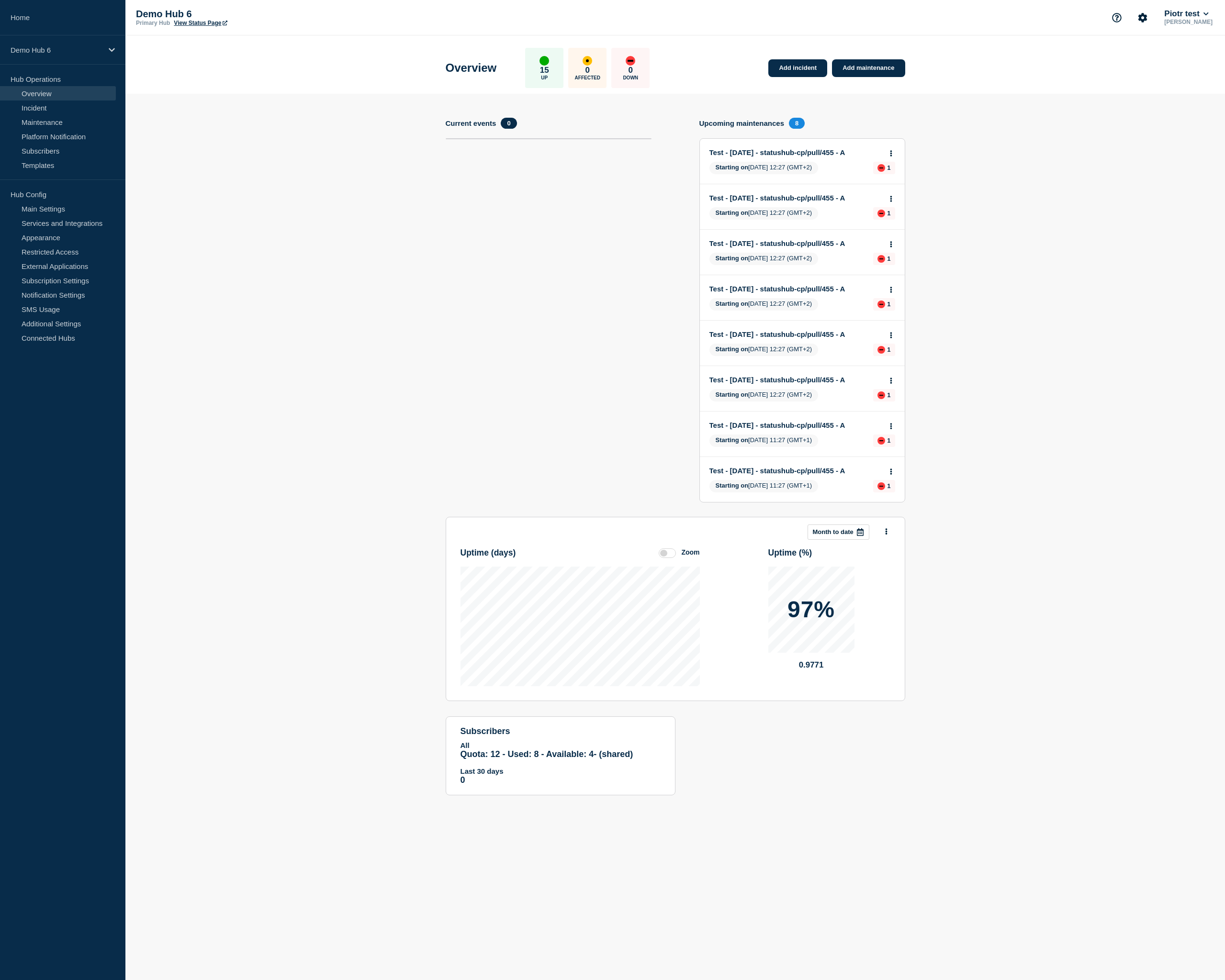
click at [982, 136] on section "Add incident Add maintenance Current events 0 Upcoming maintenances 8 Test - [D…" at bounding box center [675, 452] width 1100 height 716
click at [893, 476] on button at bounding box center [891, 472] width 8 height 8
click at [884, 510] on link "View maintenance" at bounding box center [892, 508] width 54 height 8
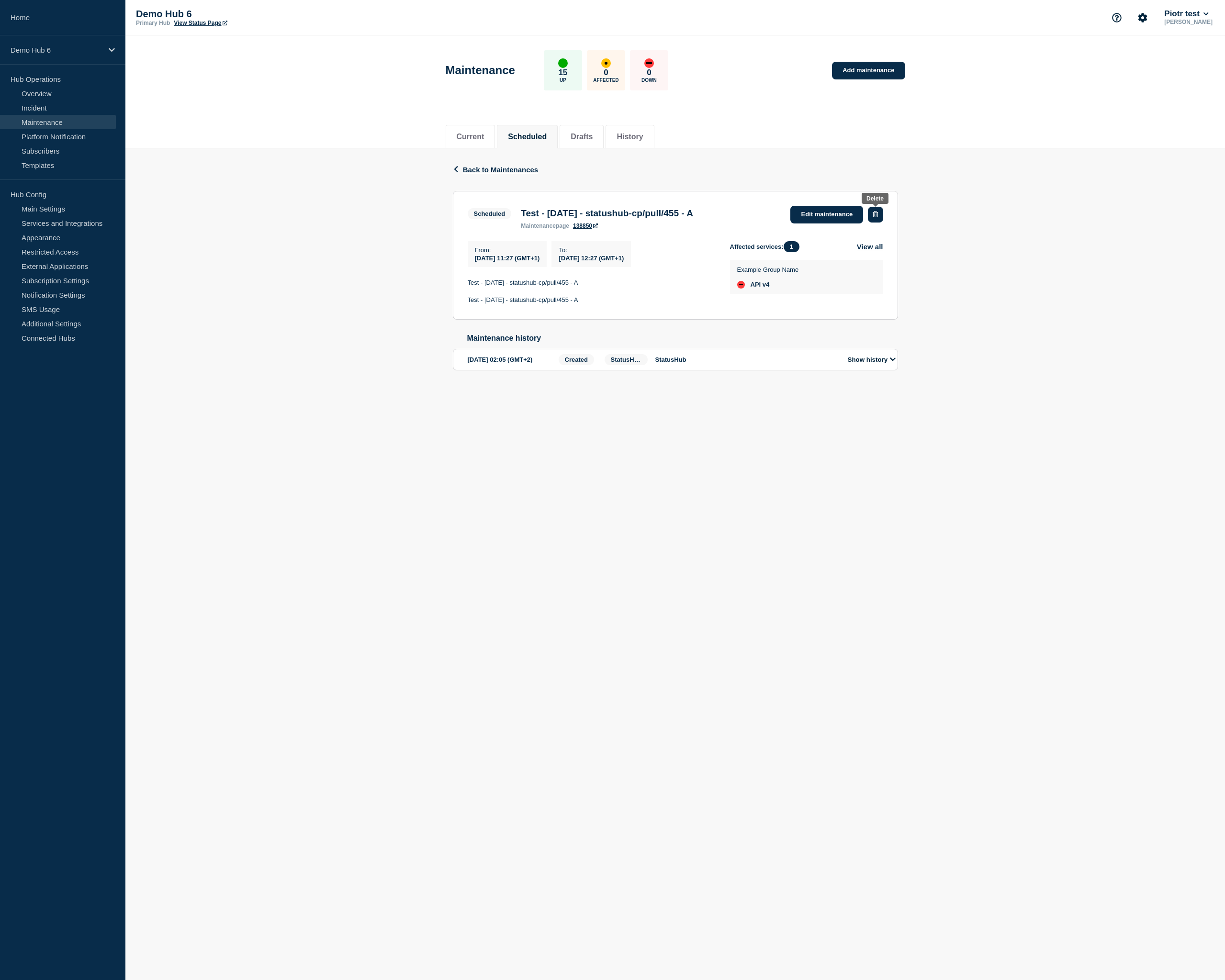
click at [874, 216] on icon "button" at bounding box center [875, 214] width 6 height 6
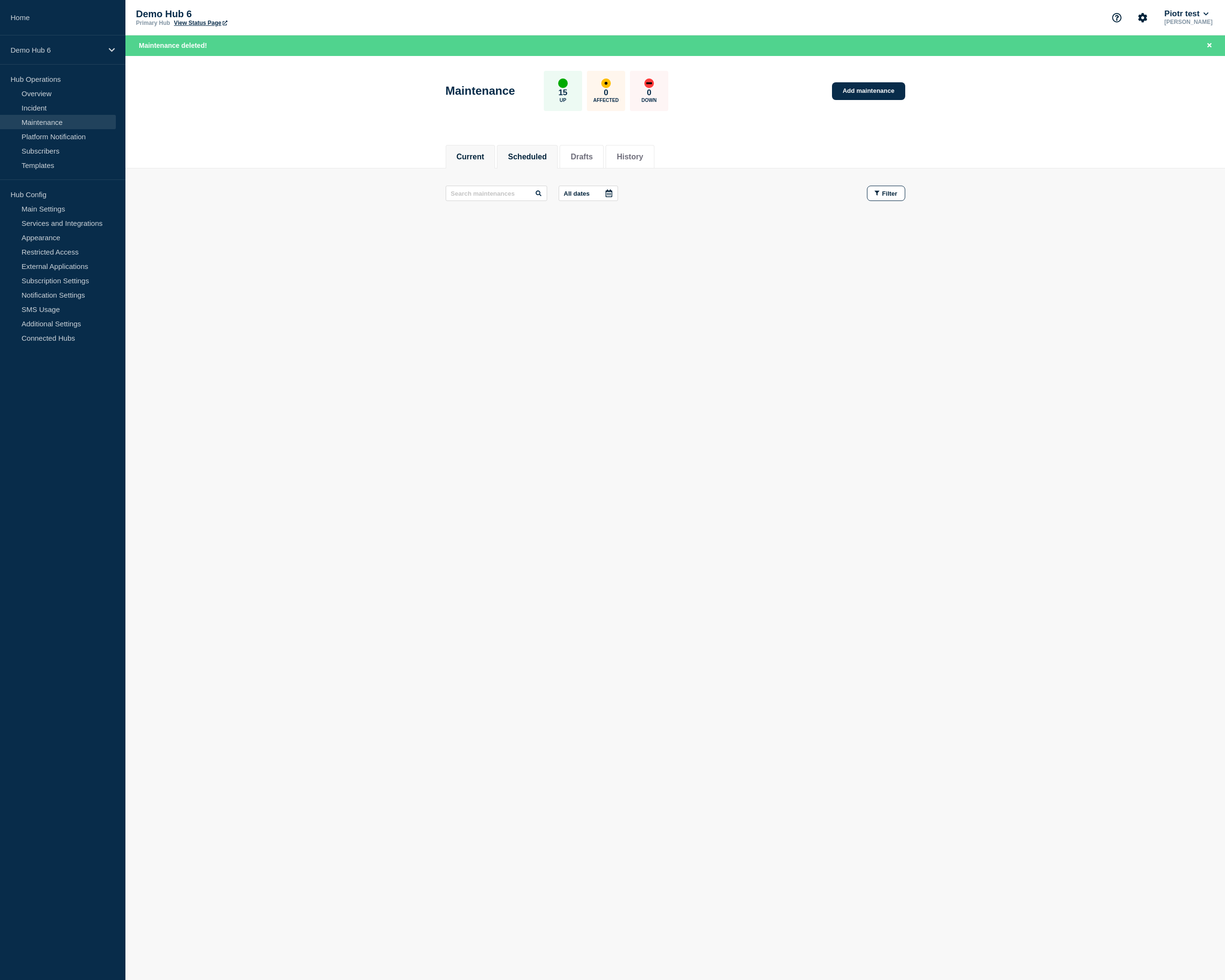
click at [517, 145] on li "Scheduled" at bounding box center [527, 156] width 61 height 23
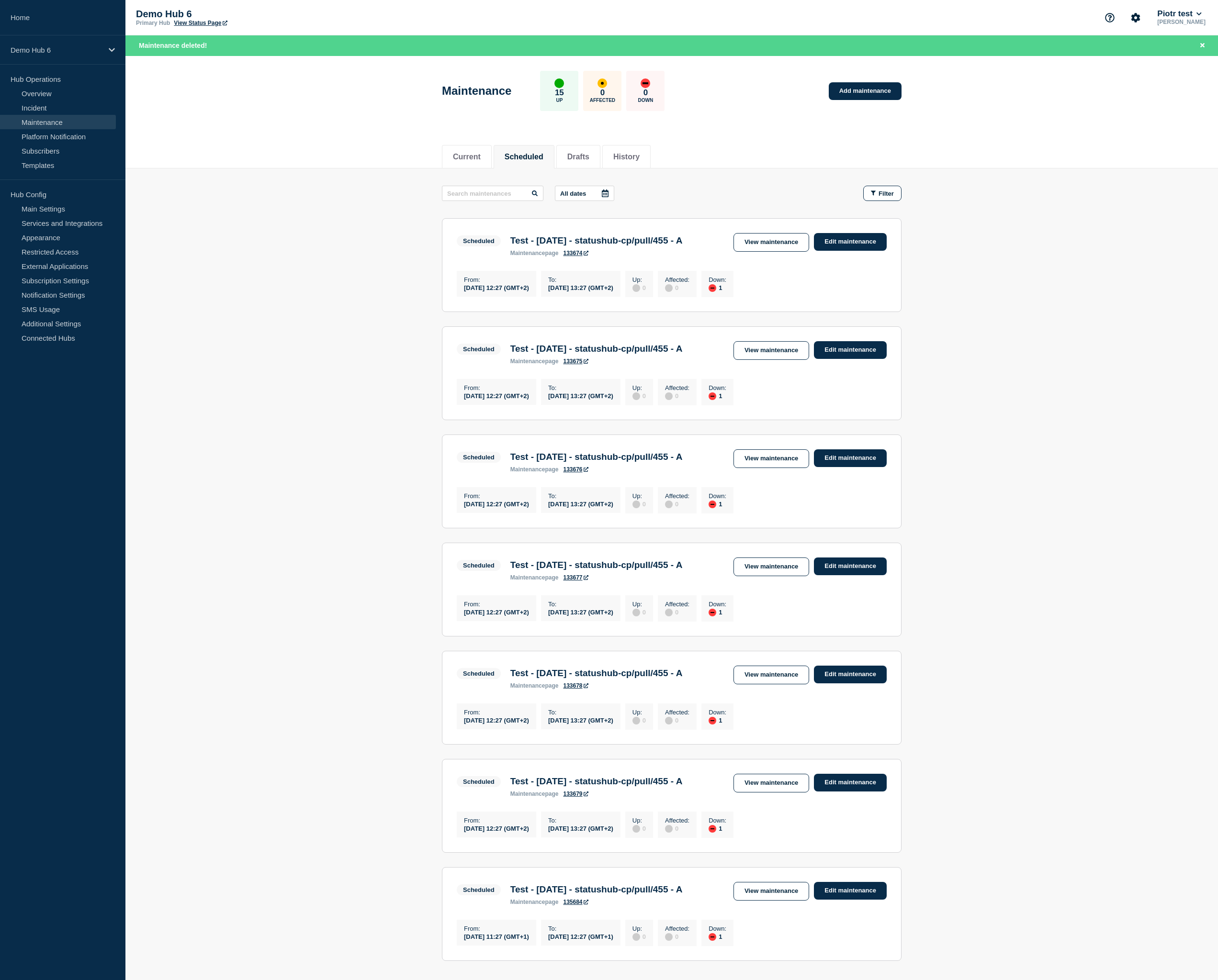
scroll to position [149, 0]
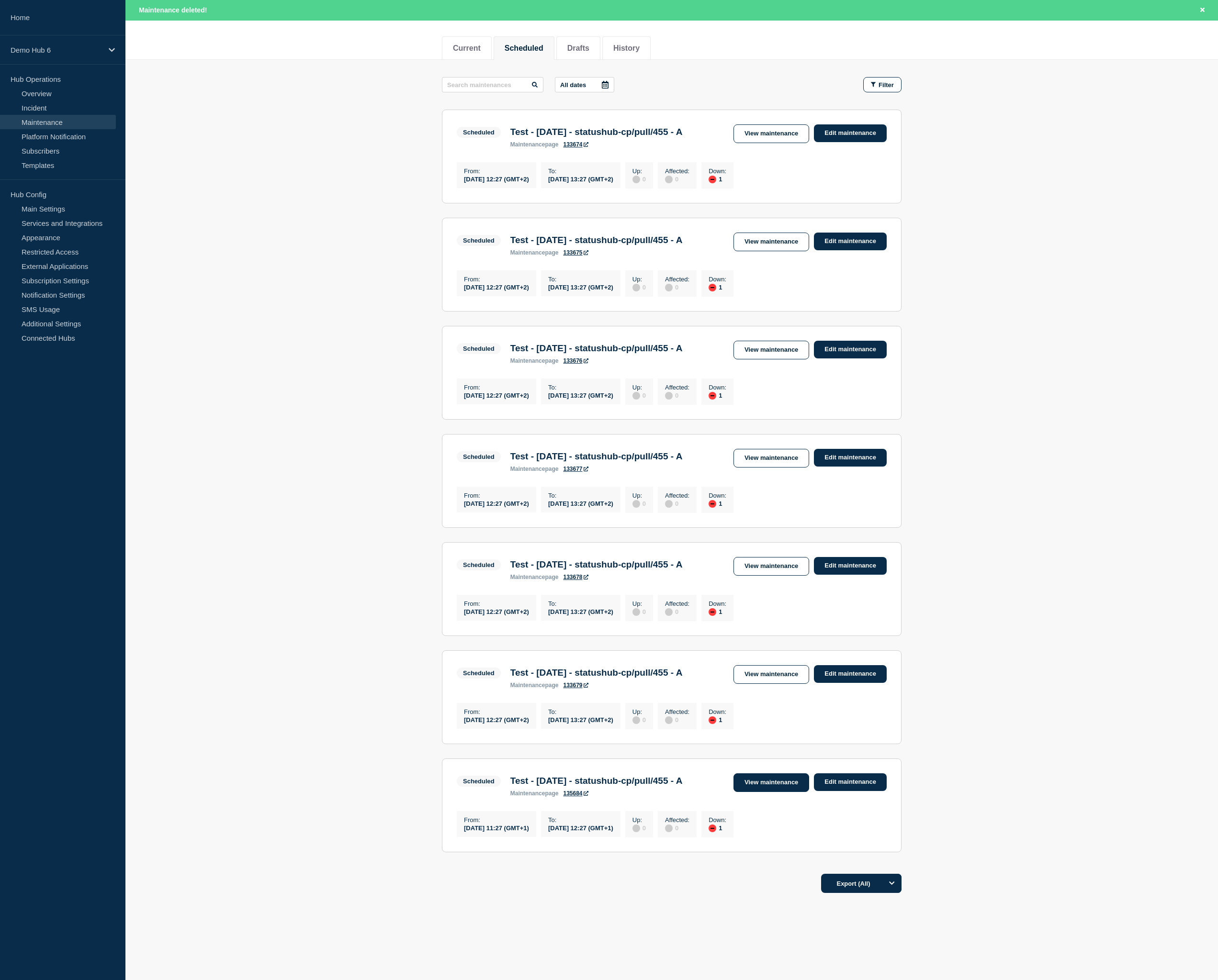
click at [751, 773] on link "View maintenance" at bounding box center [771, 782] width 76 height 18
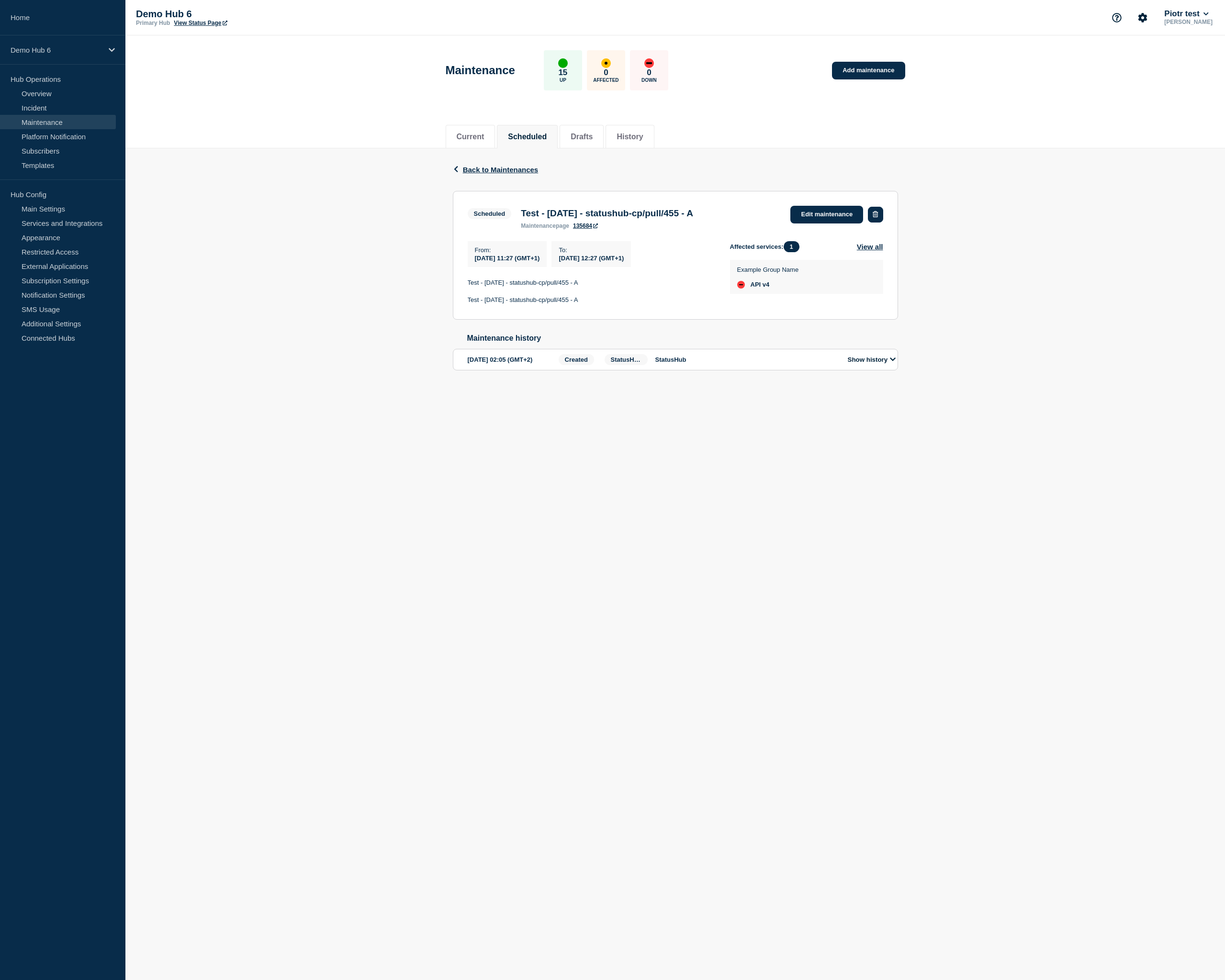
click at [882, 219] on button "button" at bounding box center [875, 214] width 15 height 16
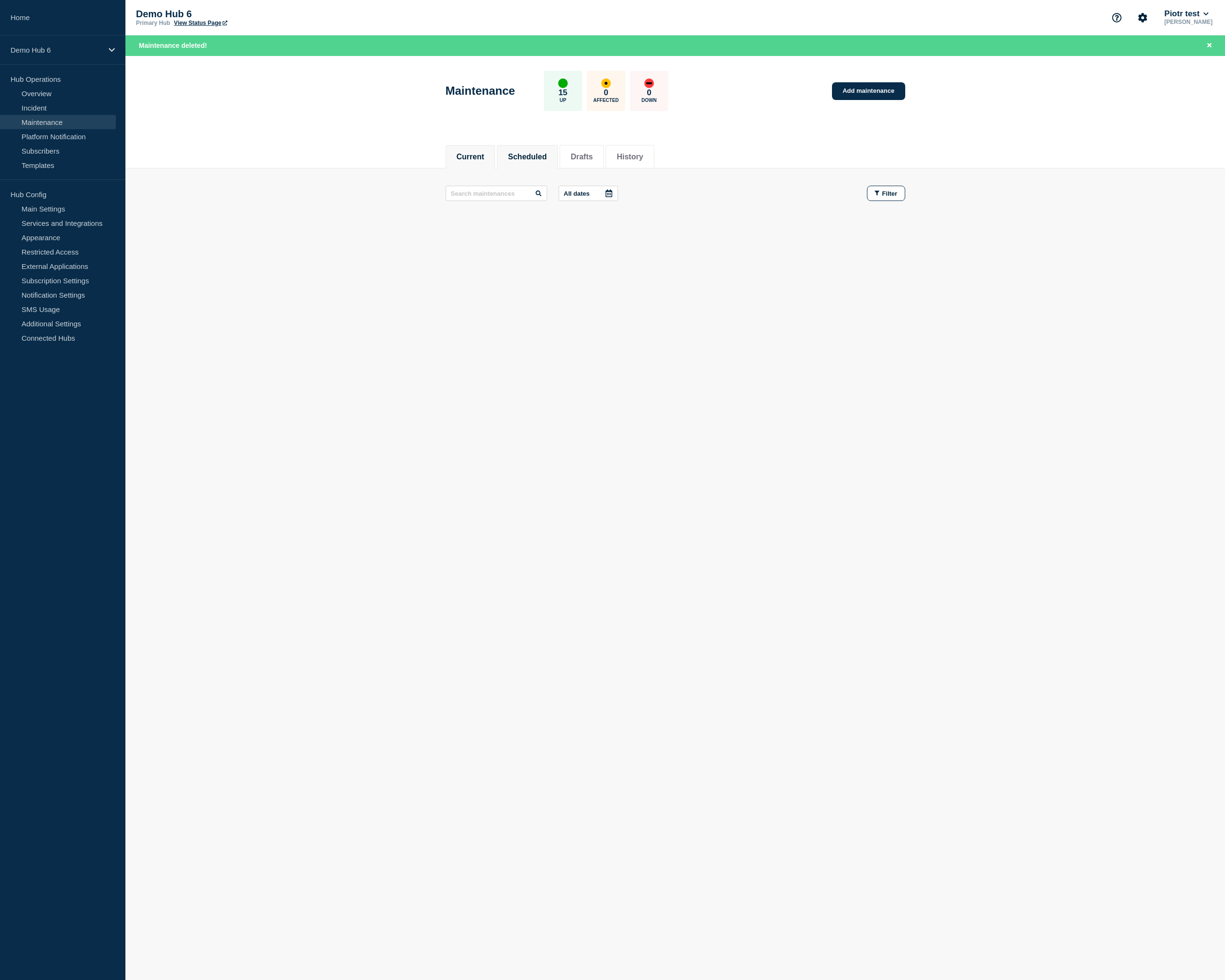
click at [522, 152] on button "Scheduled" at bounding box center [527, 156] width 39 height 9
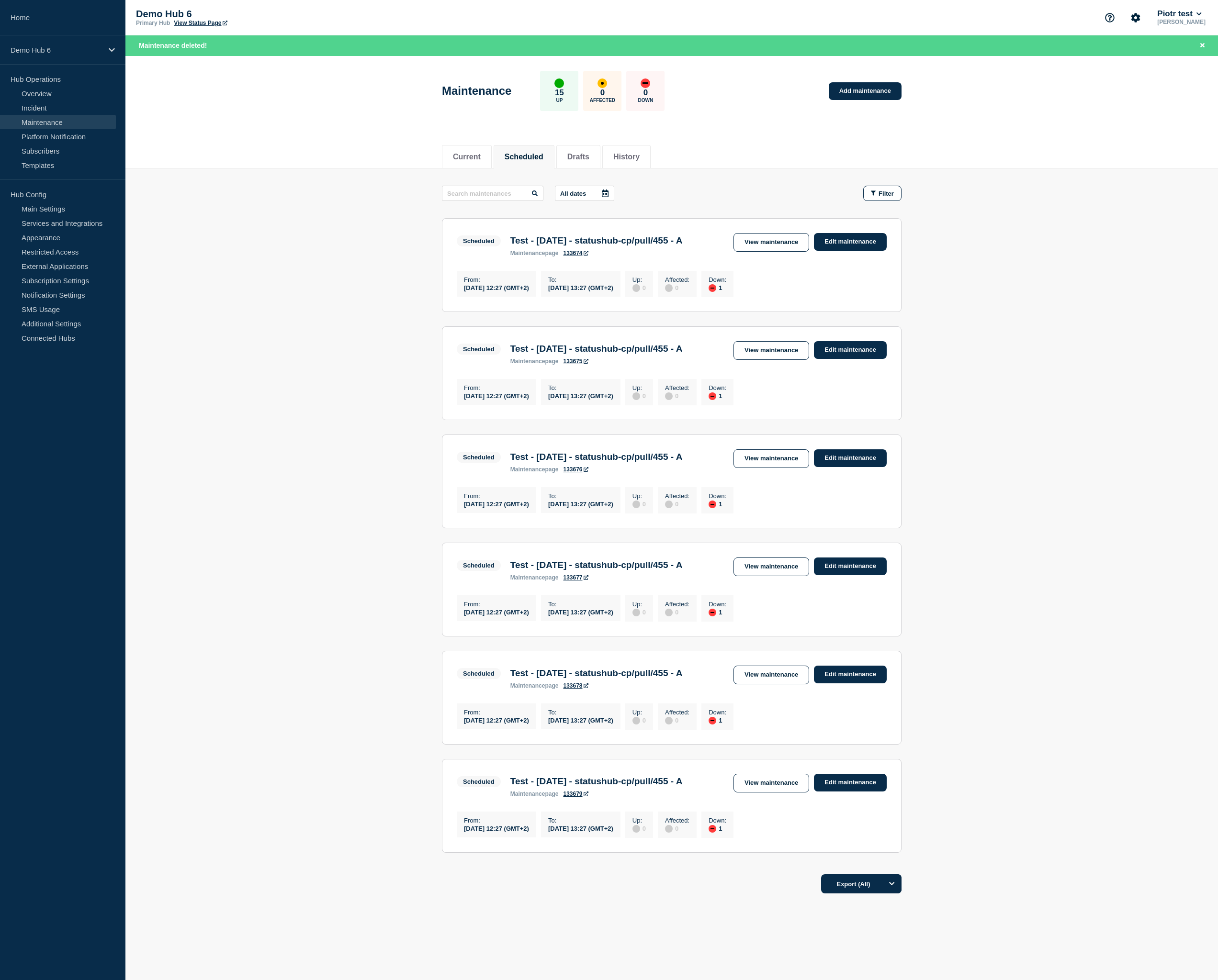
click at [780, 793] on link "View maintenance" at bounding box center [771, 782] width 76 height 18
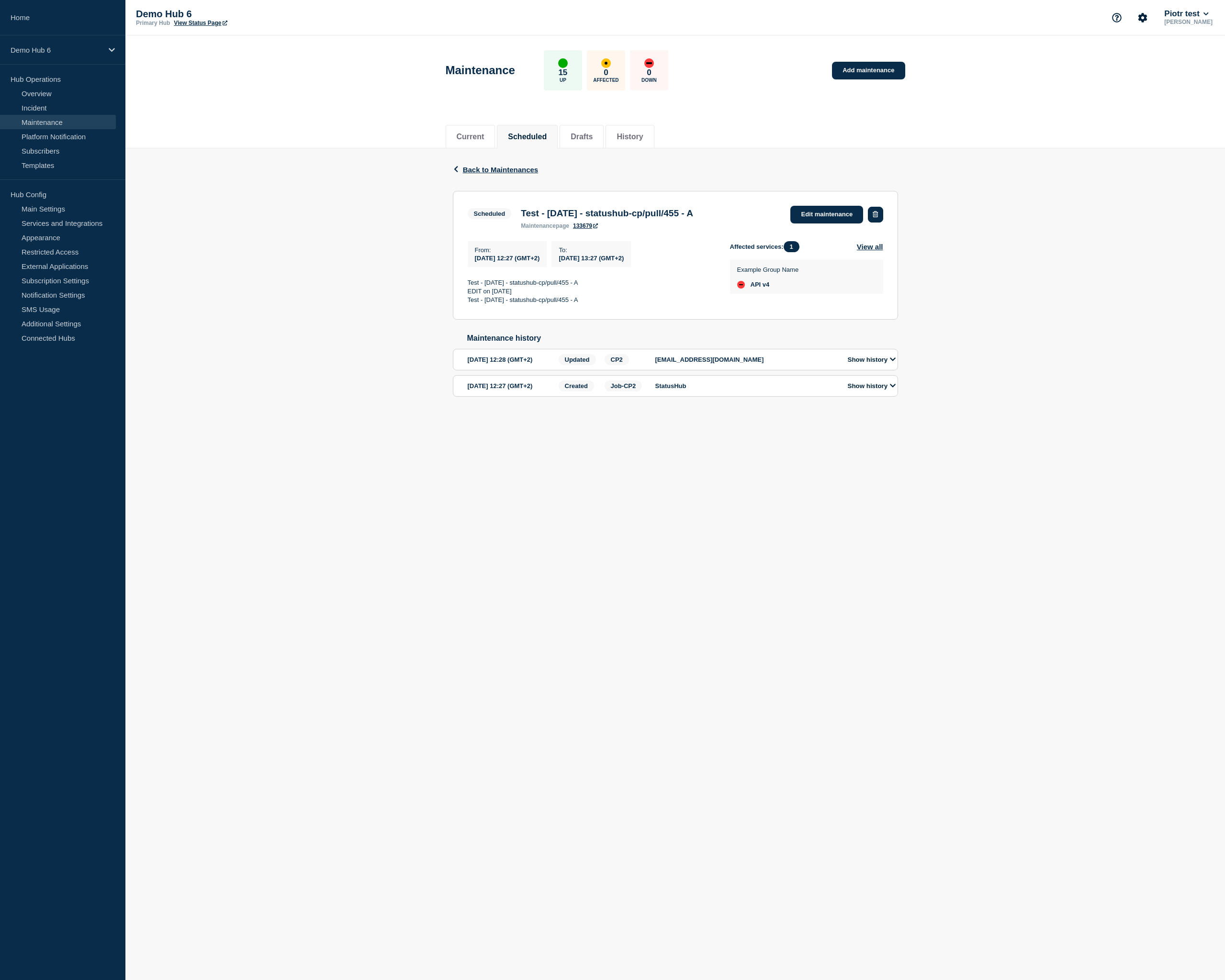
click at [877, 217] on icon "button" at bounding box center [875, 214] width 6 height 6
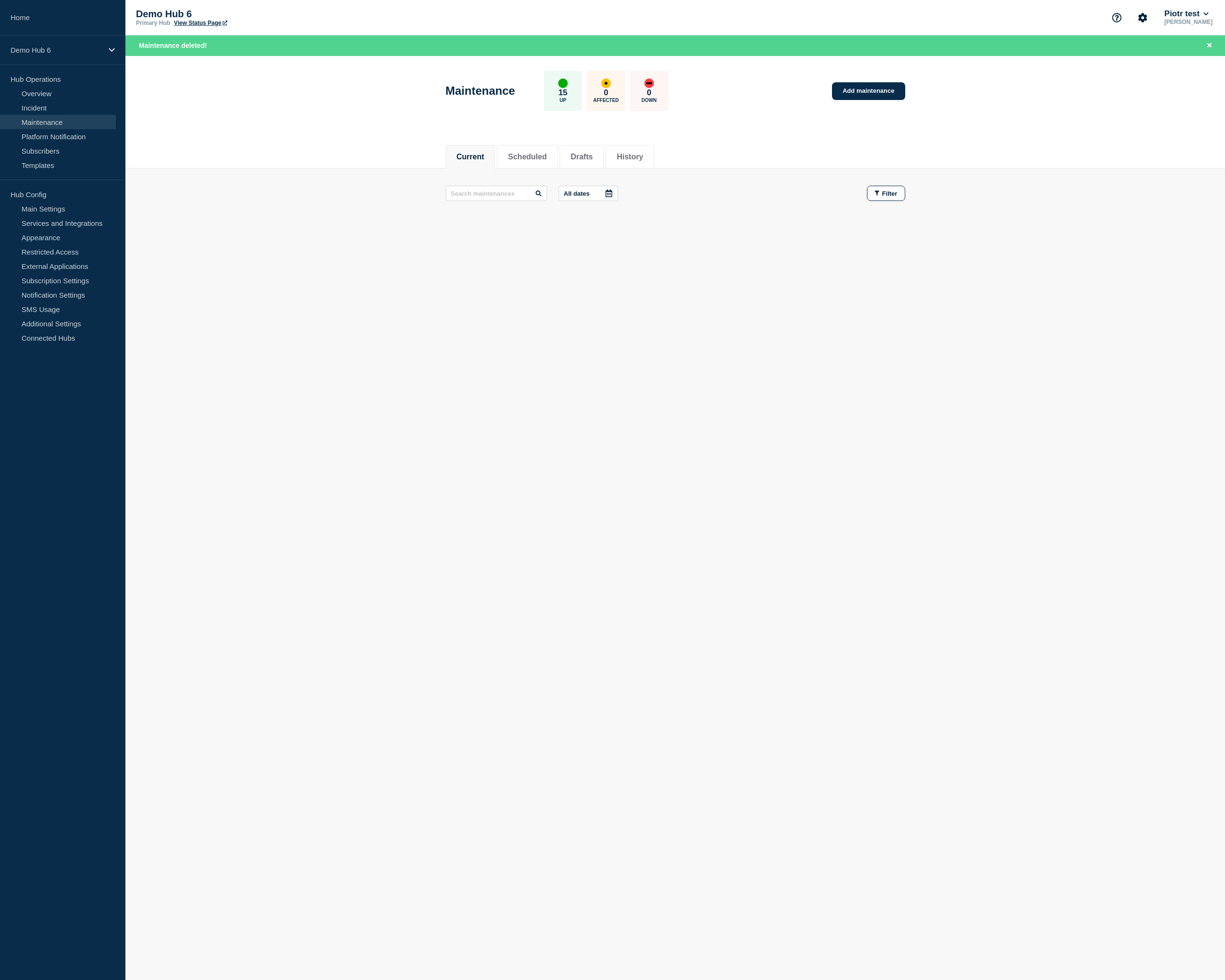
click at [483, 152] on button "Current" at bounding box center [471, 156] width 28 height 9
click at [525, 156] on button "Scheduled" at bounding box center [527, 156] width 39 height 9
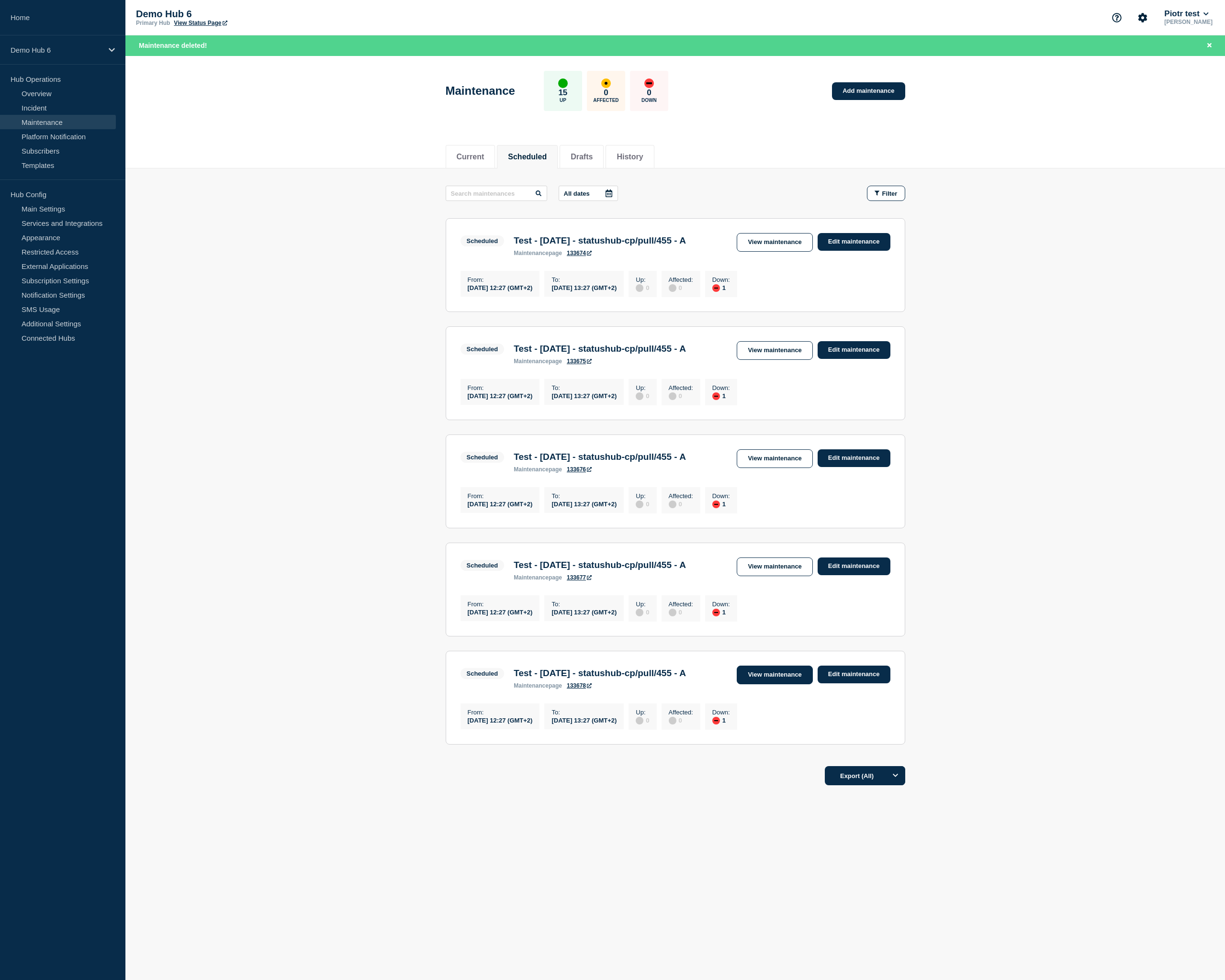
click at [791, 684] on link "View maintenance" at bounding box center [774, 675] width 76 height 18
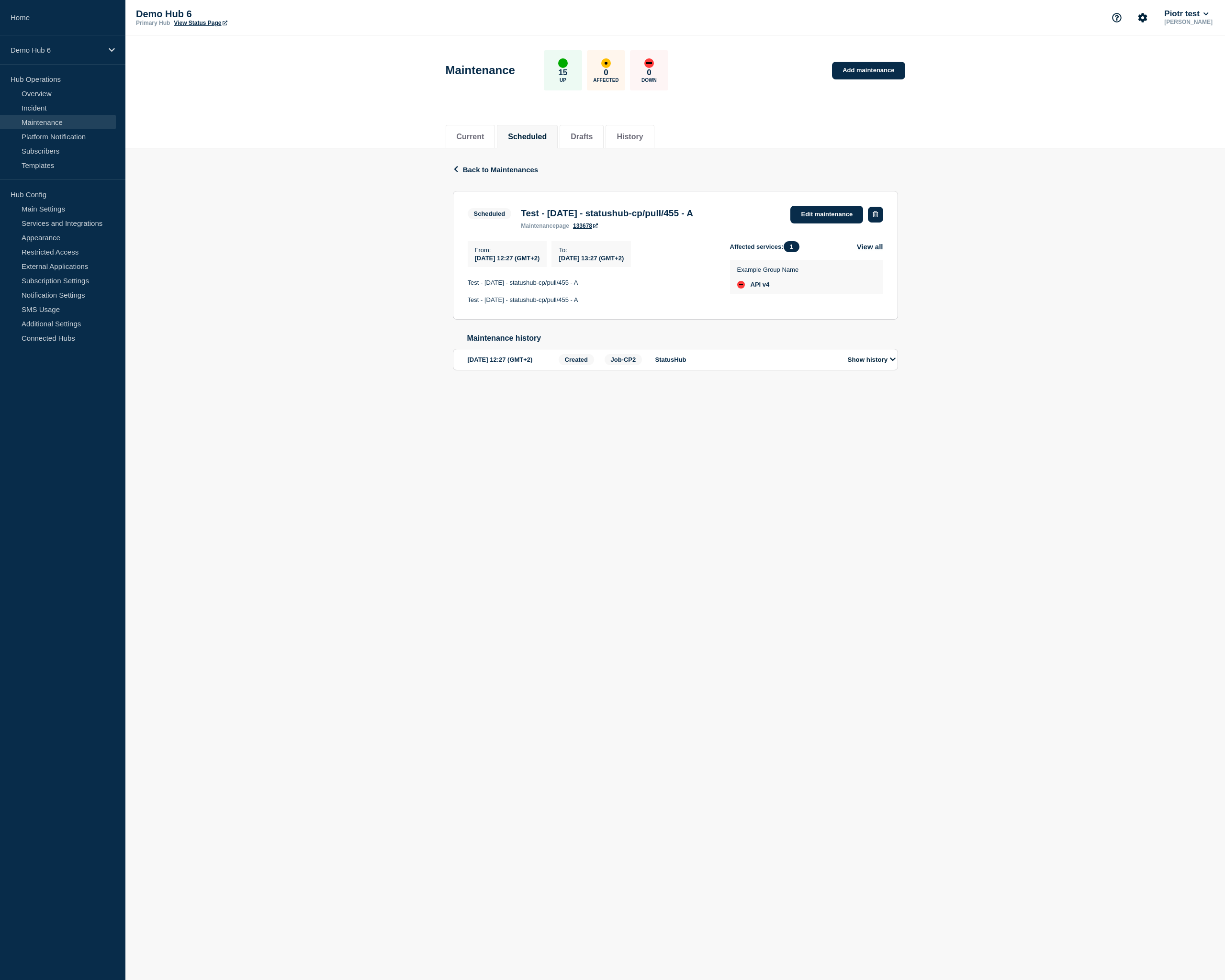
click at [877, 217] on icon "button" at bounding box center [875, 214] width 6 height 6
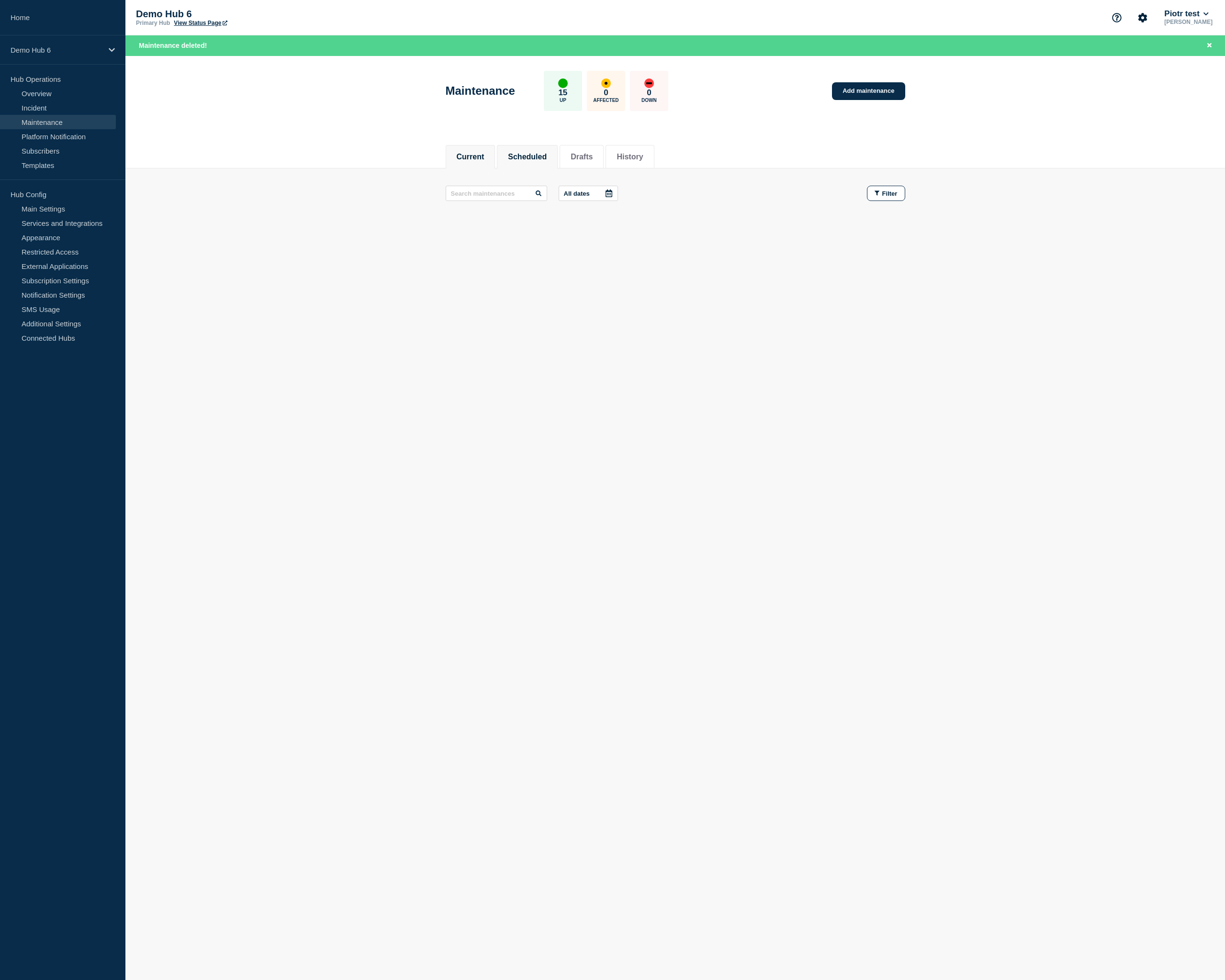
click at [520, 152] on button "Scheduled" at bounding box center [527, 156] width 39 height 9
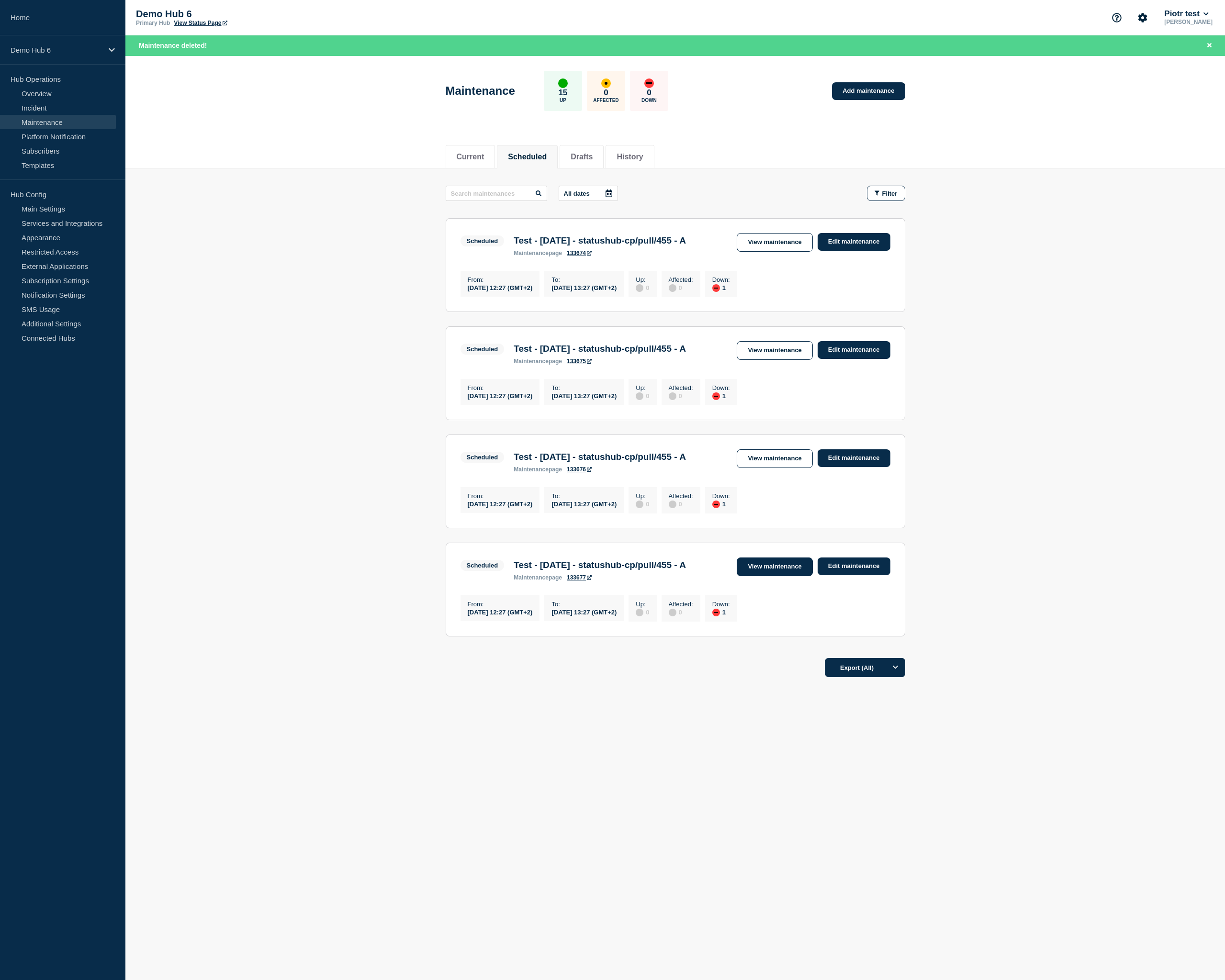
click at [783, 577] on link "View maintenance" at bounding box center [774, 566] width 76 height 18
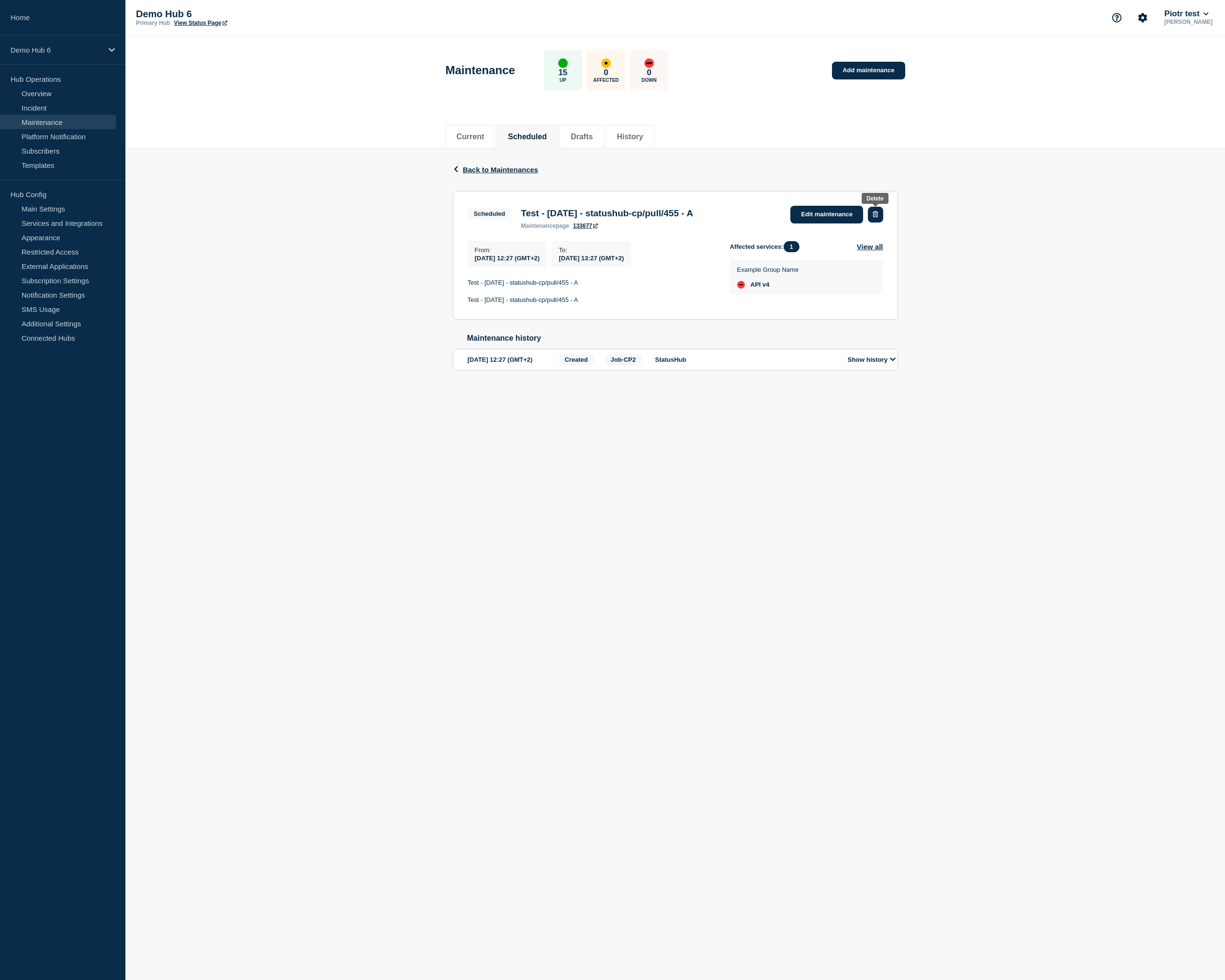
click at [880, 214] on button "button" at bounding box center [875, 214] width 15 height 16
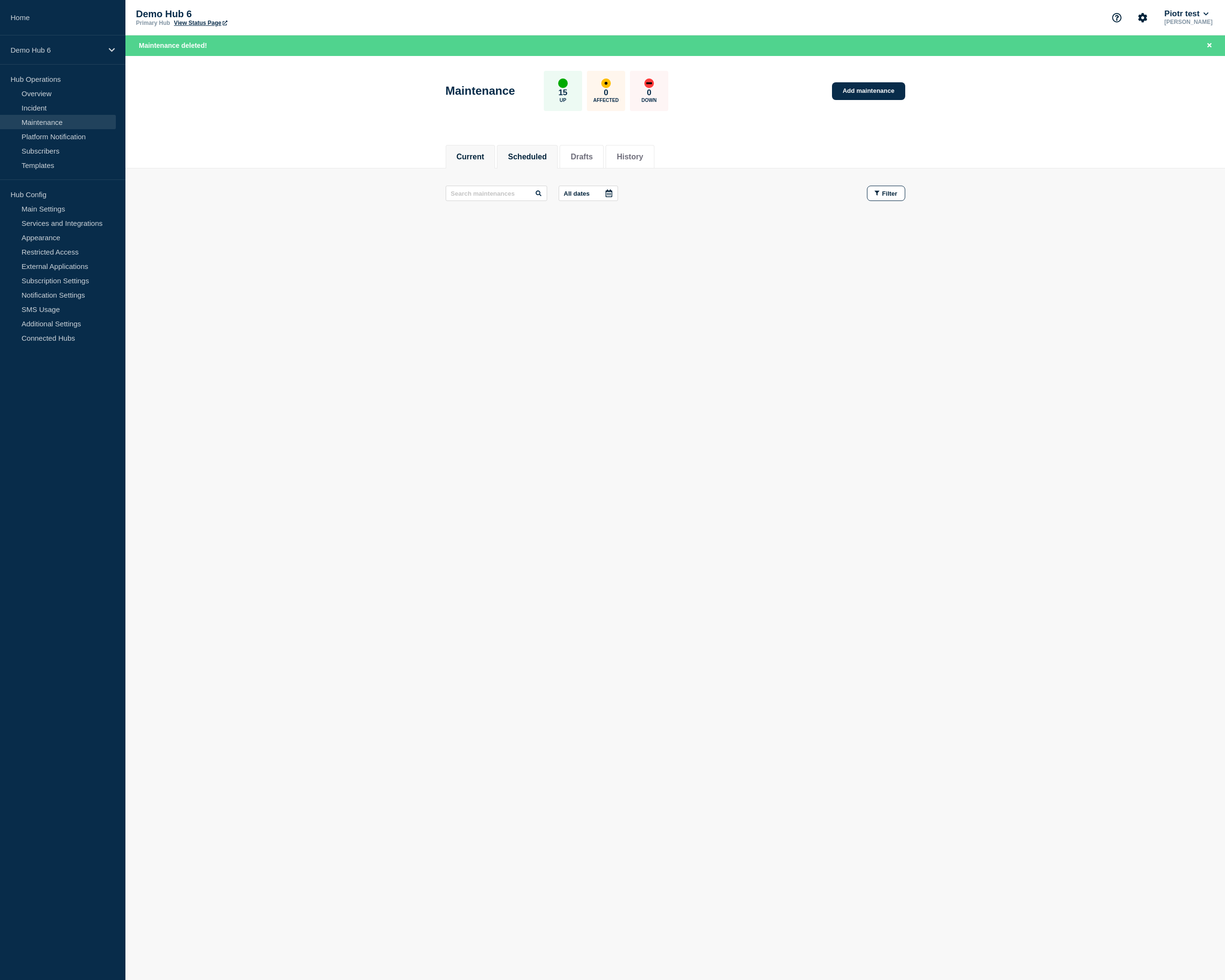
click at [523, 148] on li "Scheduled" at bounding box center [527, 156] width 61 height 23
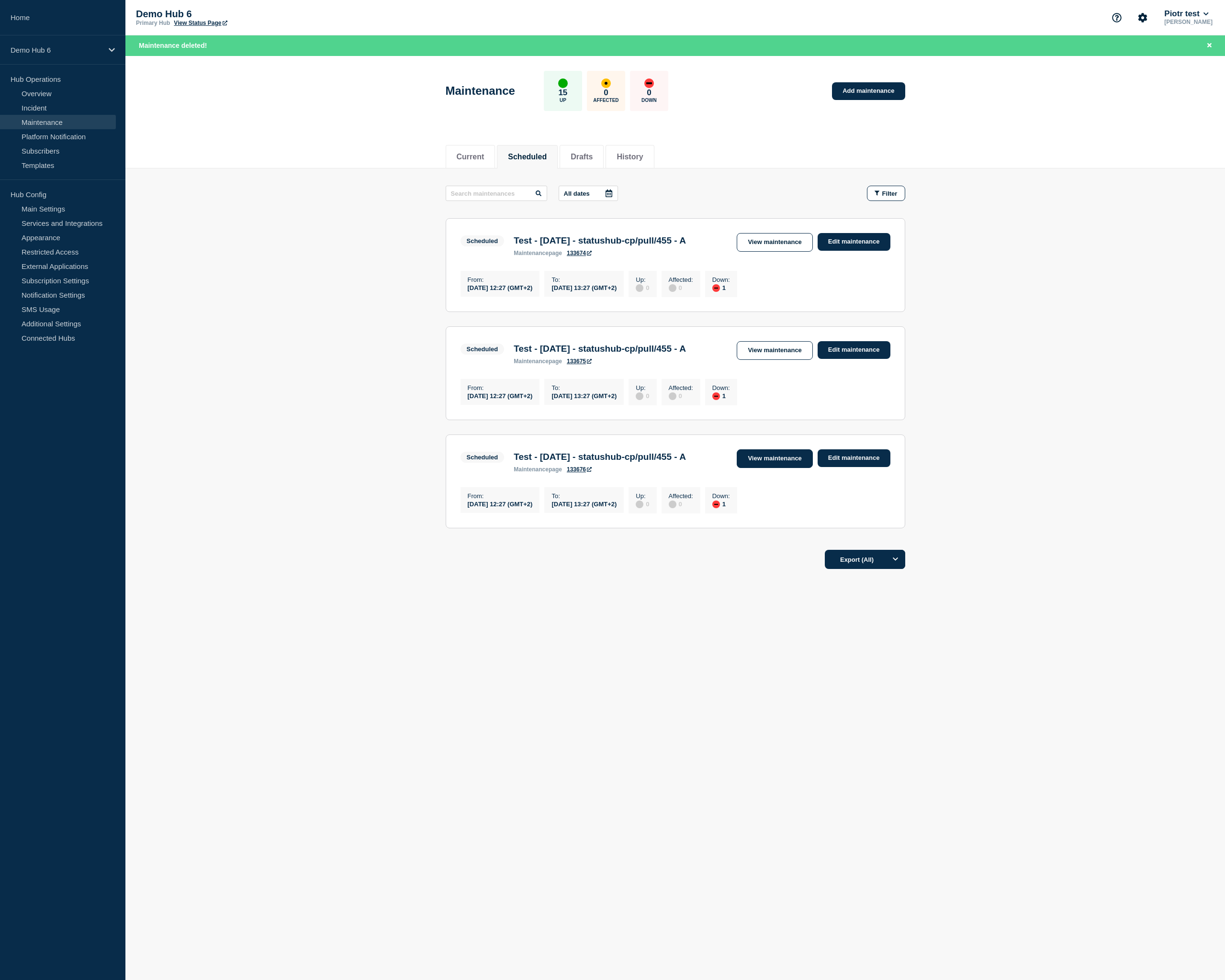
click at [783, 468] on link "View maintenance" at bounding box center [774, 459] width 76 height 18
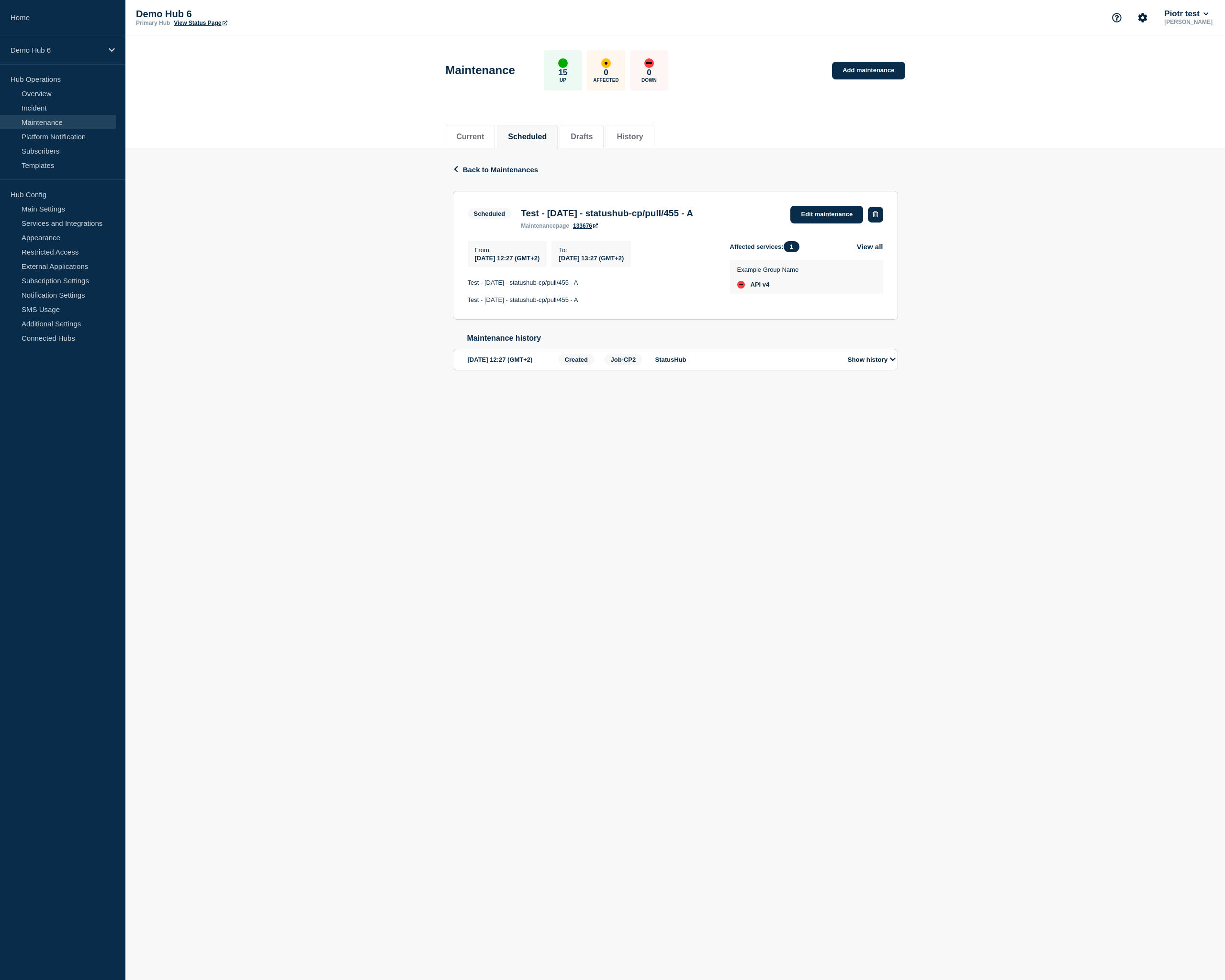
click at [876, 213] on icon "button" at bounding box center [875, 214] width 6 height 6
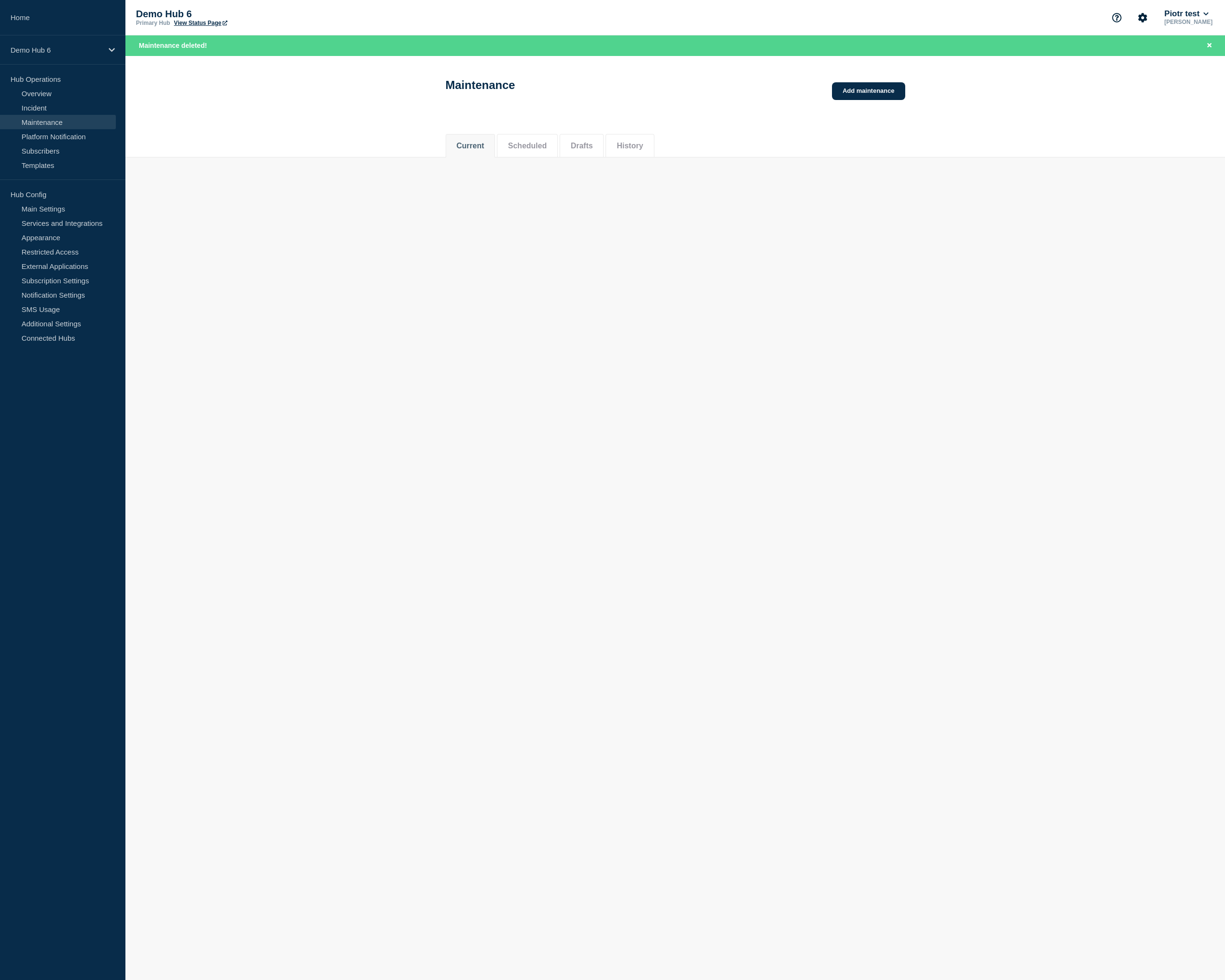
click at [527, 145] on li "Scheduled" at bounding box center [527, 145] width 61 height 23
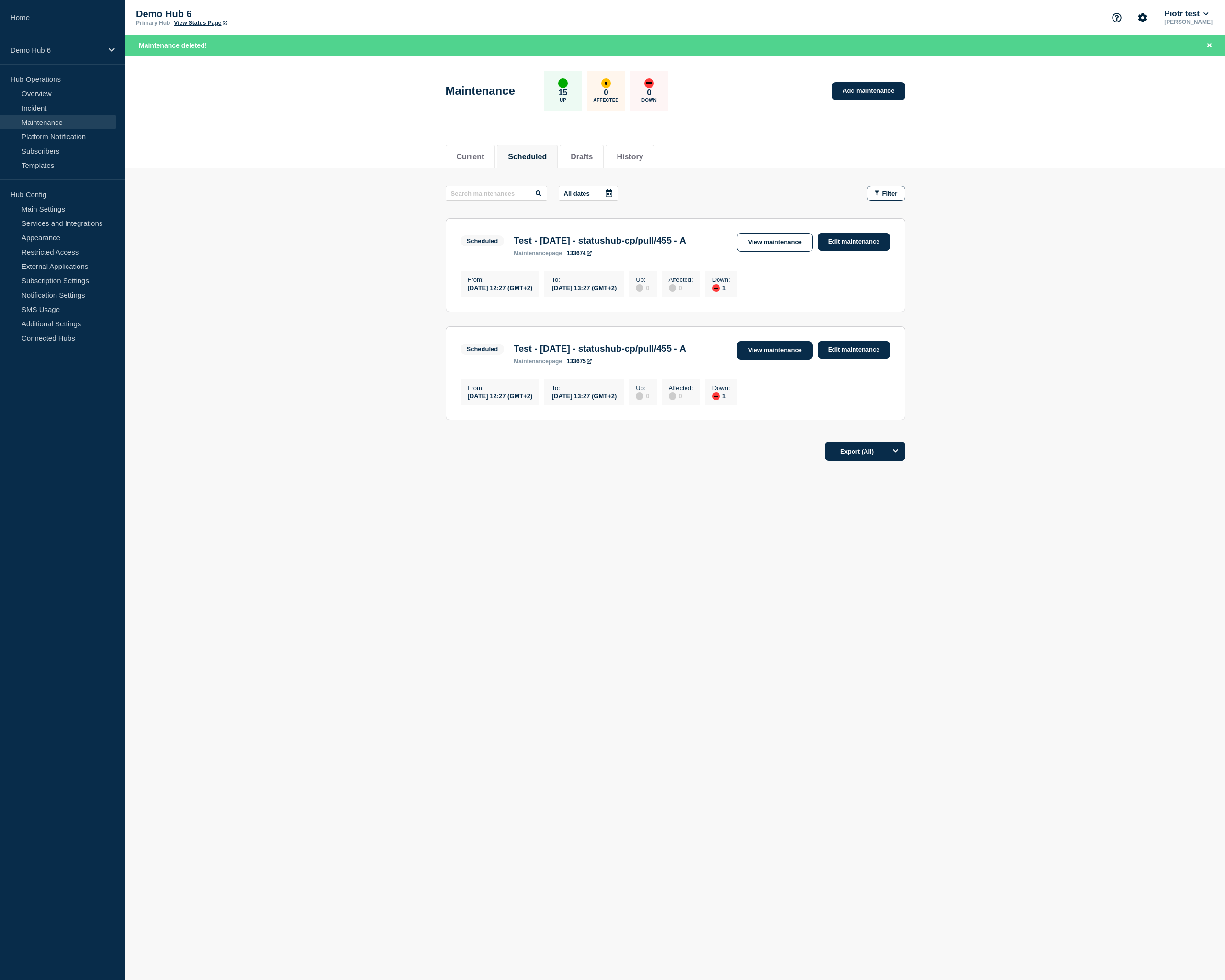
click at [778, 357] on link "View maintenance" at bounding box center [774, 350] width 76 height 18
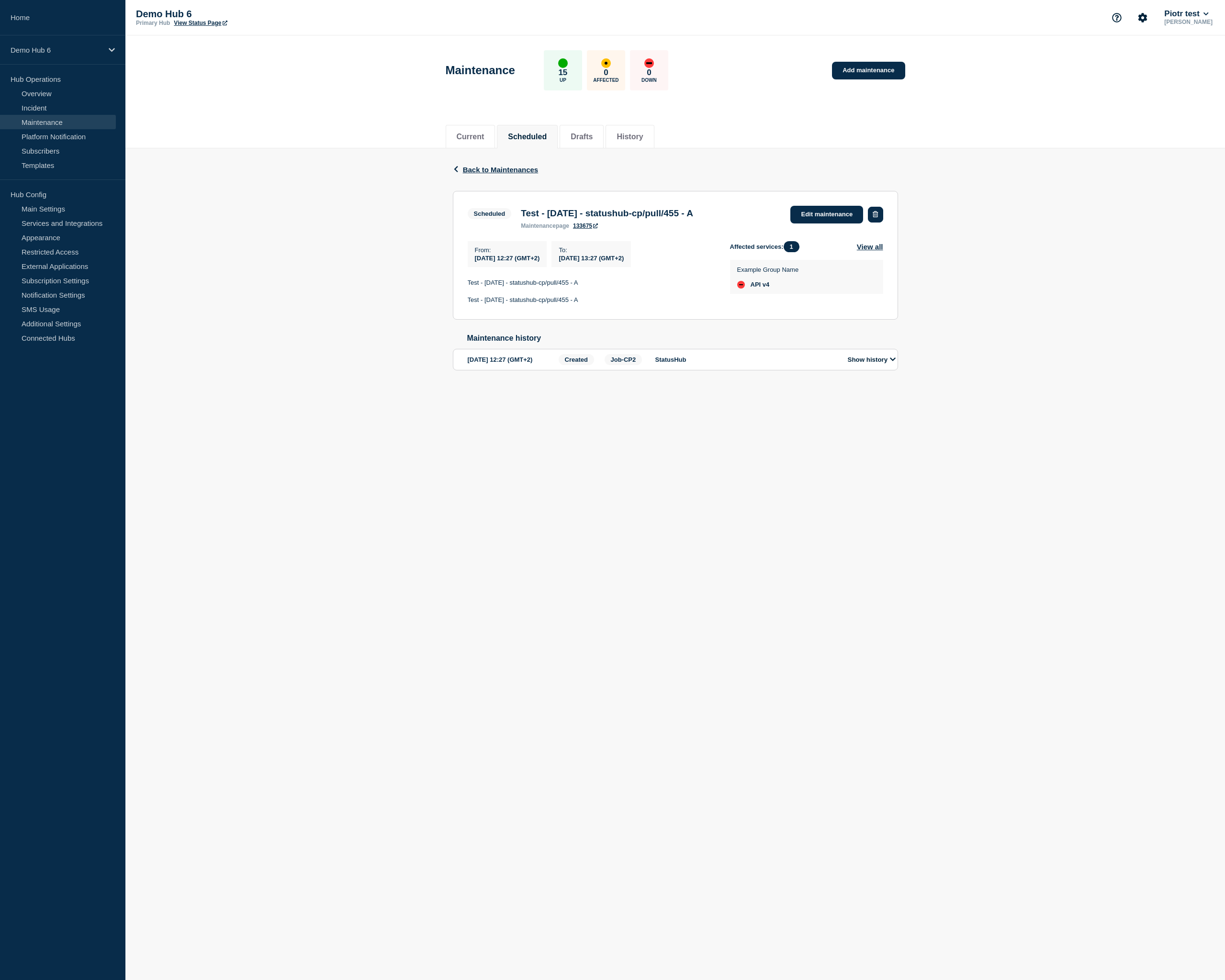
click at [872, 219] on button "button" at bounding box center [875, 214] width 15 height 16
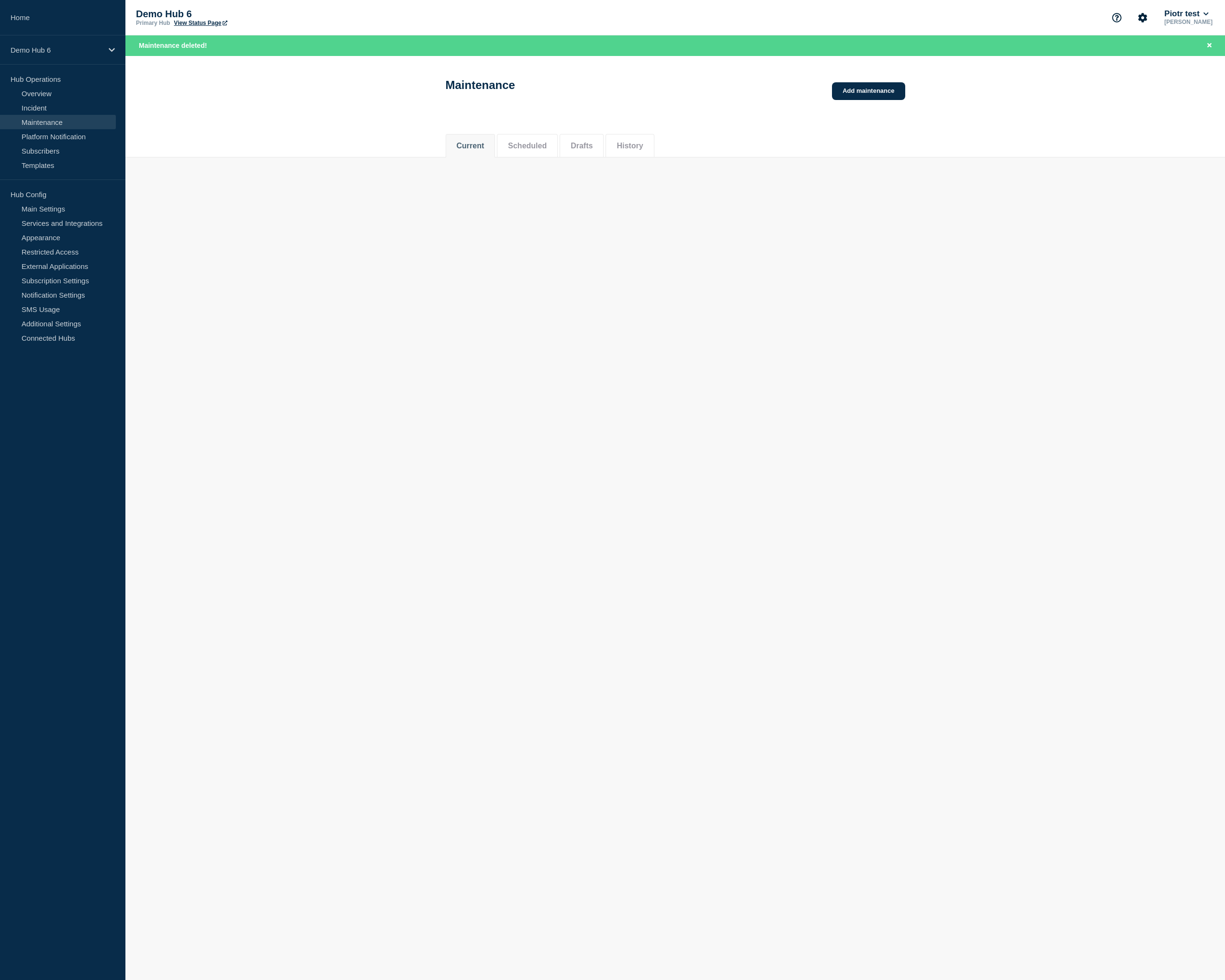
click at [536, 150] on li "Scheduled" at bounding box center [527, 145] width 61 height 23
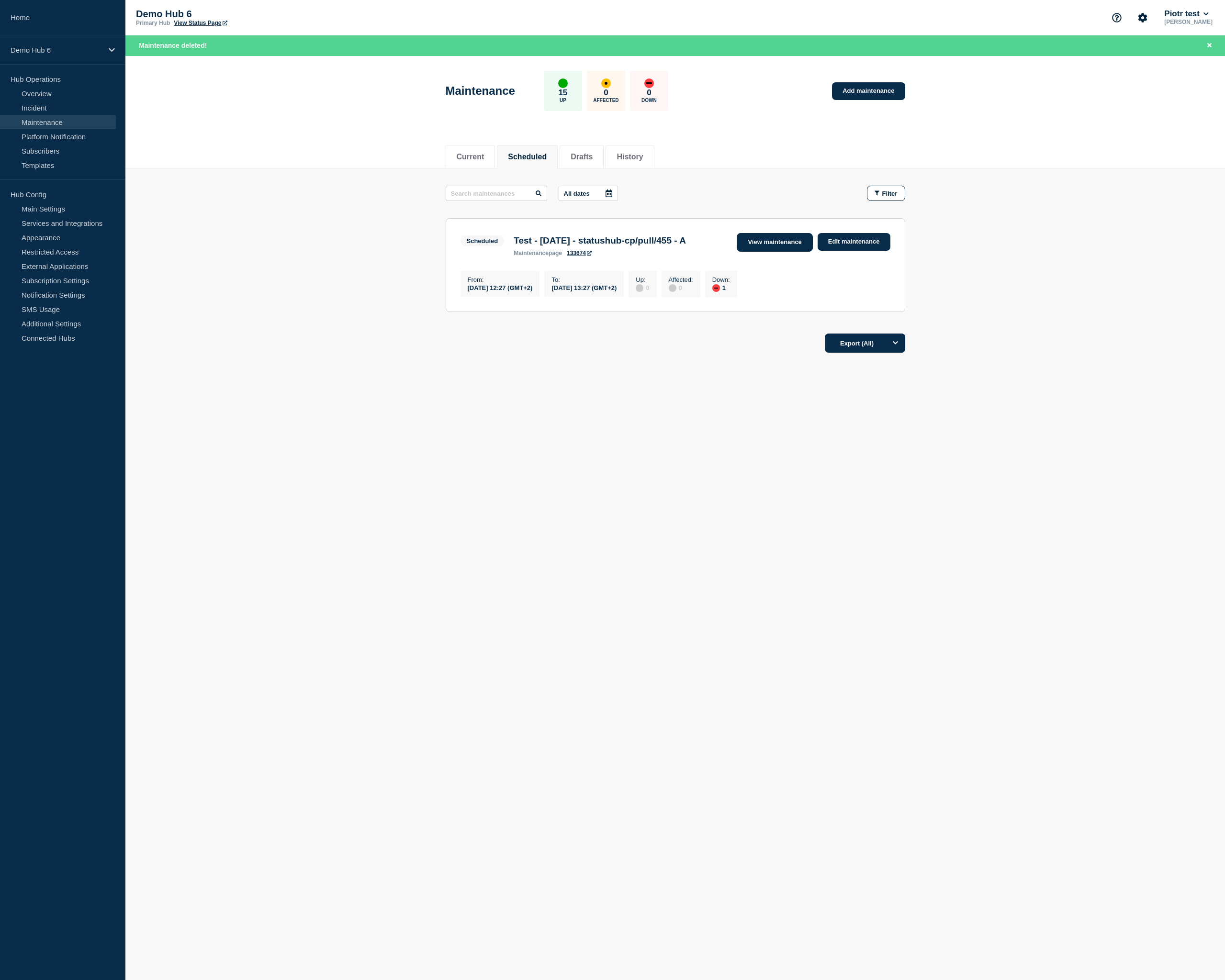
click at [792, 246] on link "View maintenance" at bounding box center [774, 242] width 76 height 18
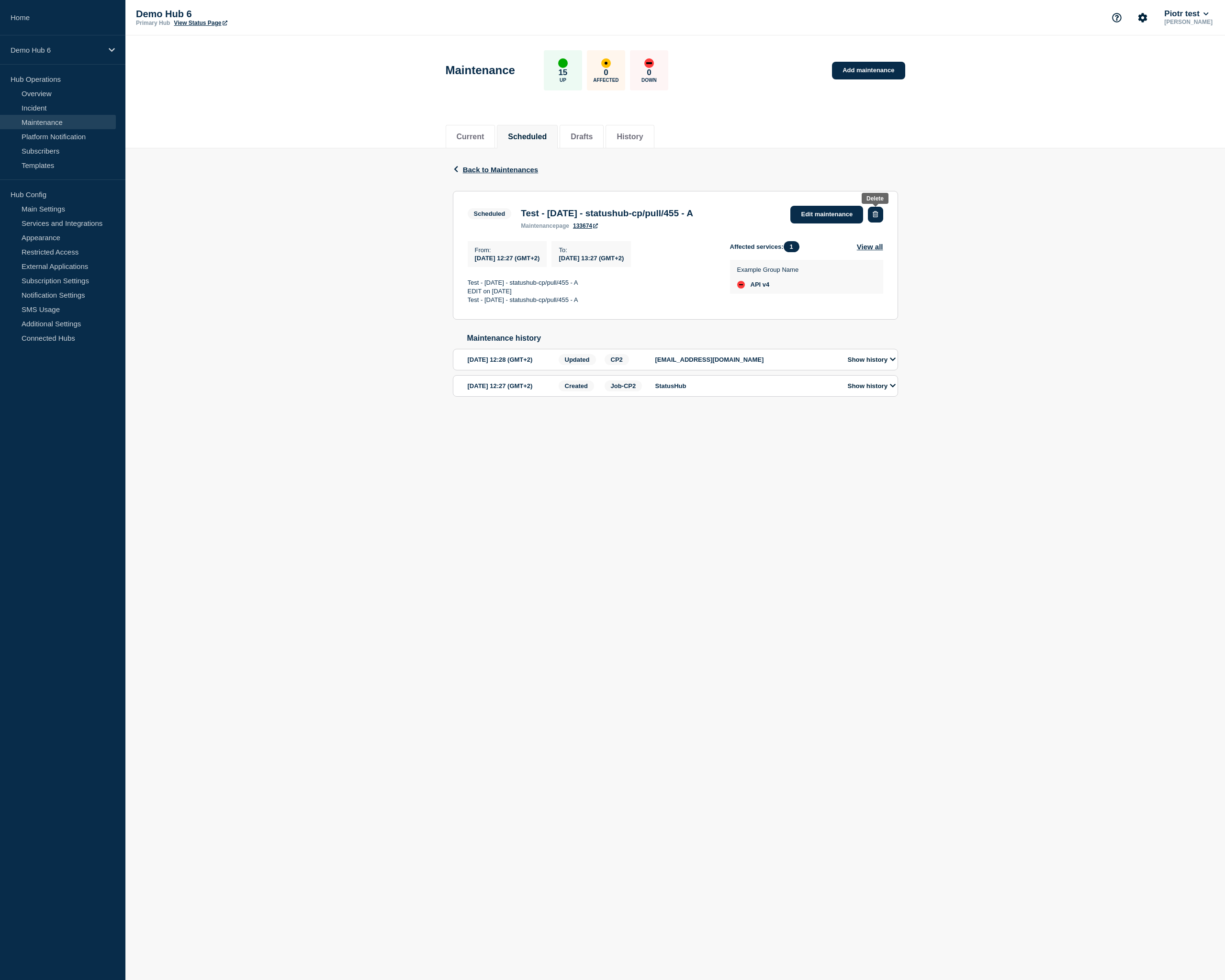
click at [877, 216] on icon "button" at bounding box center [875, 214] width 6 height 6
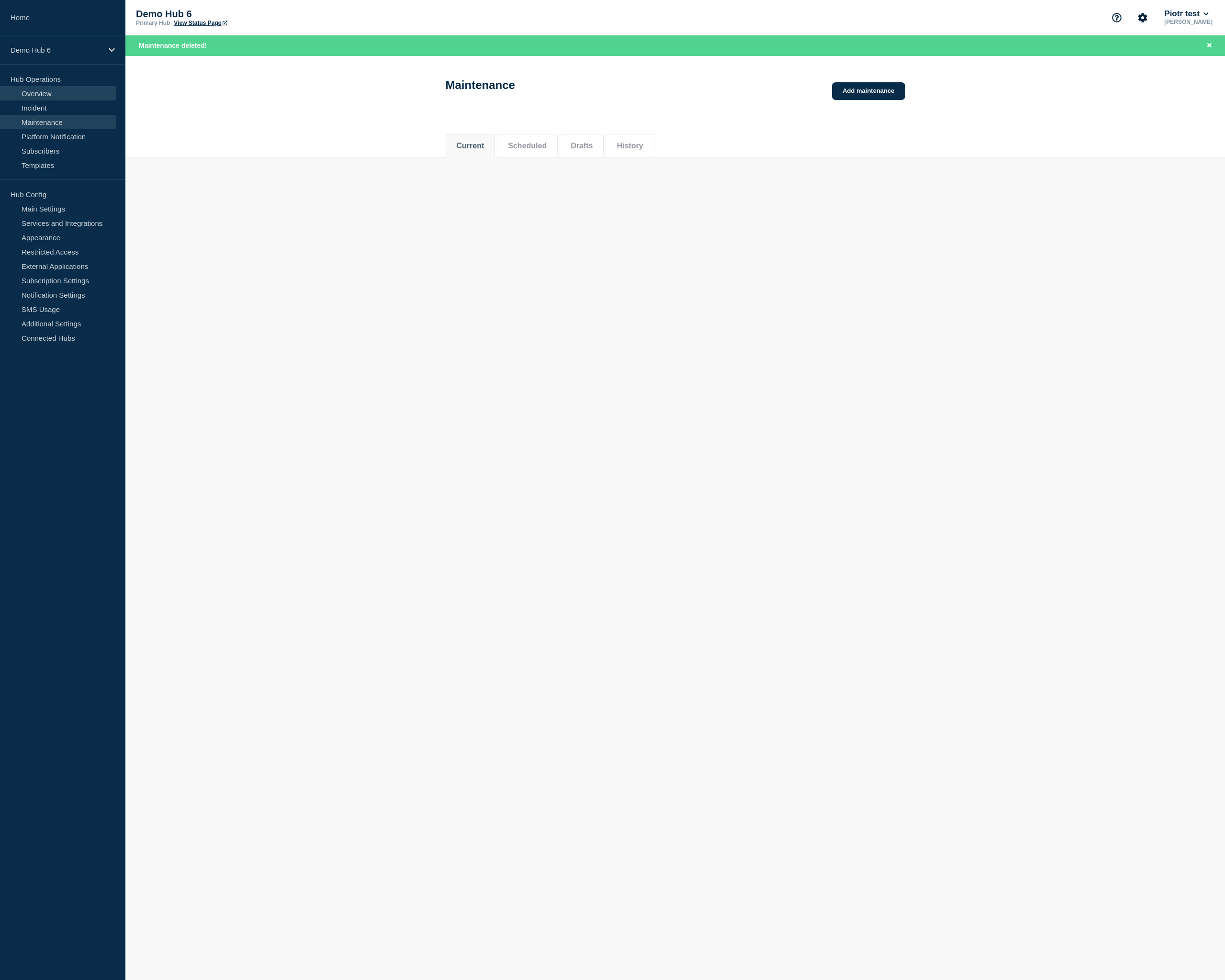
click at [46, 97] on link "Overview" at bounding box center [57, 93] width 116 height 14
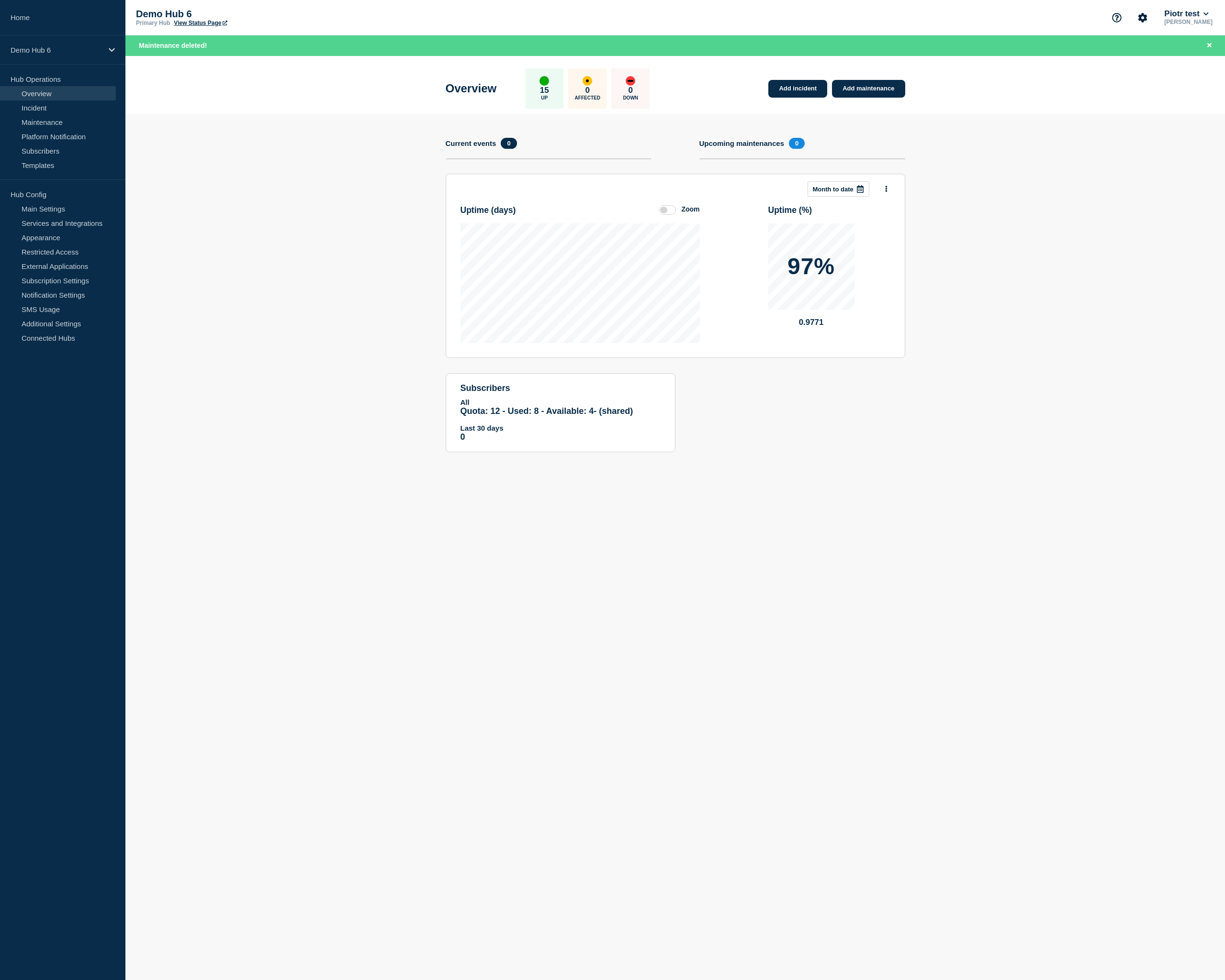
click at [368, 159] on section "Add incident Add maintenance Current events 0 Upcoming maintenances 0 This mont…" at bounding box center [675, 290] width 1100 height 352
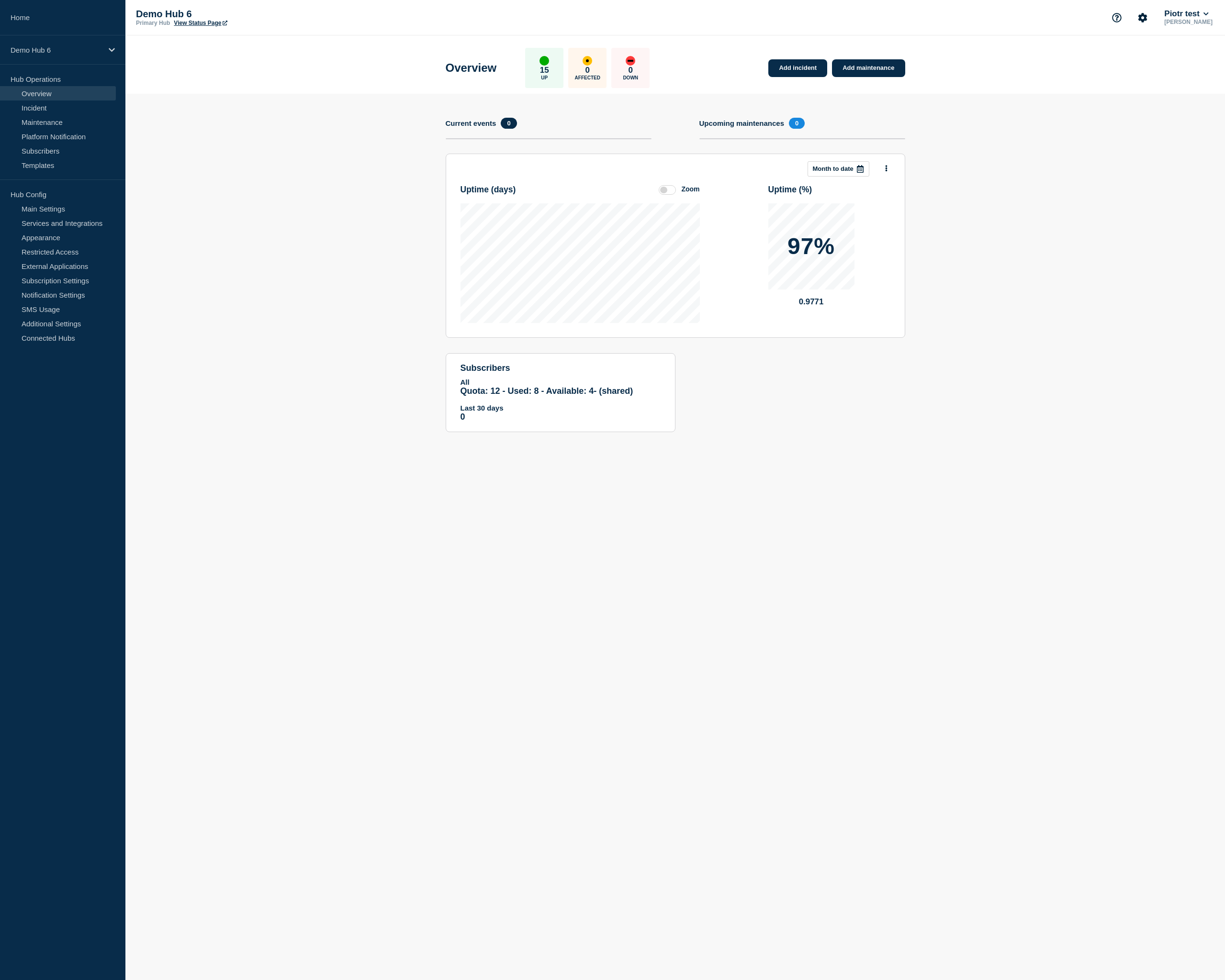
click at [670, 190] on label at bounding box center [668, 190] width 18 height 10
click at [0, 0] on input "Zoom" at bounding box center [0, 0] width 0 height 0
click at [669, 191] on label at bounding box center [668, 190] width 18 height 10
click at [0, 0] on input "Reset" at bounding box center [0, 0] width 0 height 0
click at [309, 183] on section "Add incident Add maintenance Current events 0 Upcoming maintenances 0 This mont…" at bounding box center [675, 270] width 1100 height 352
